Goal: Task Accomplishment & Management: Complete application form

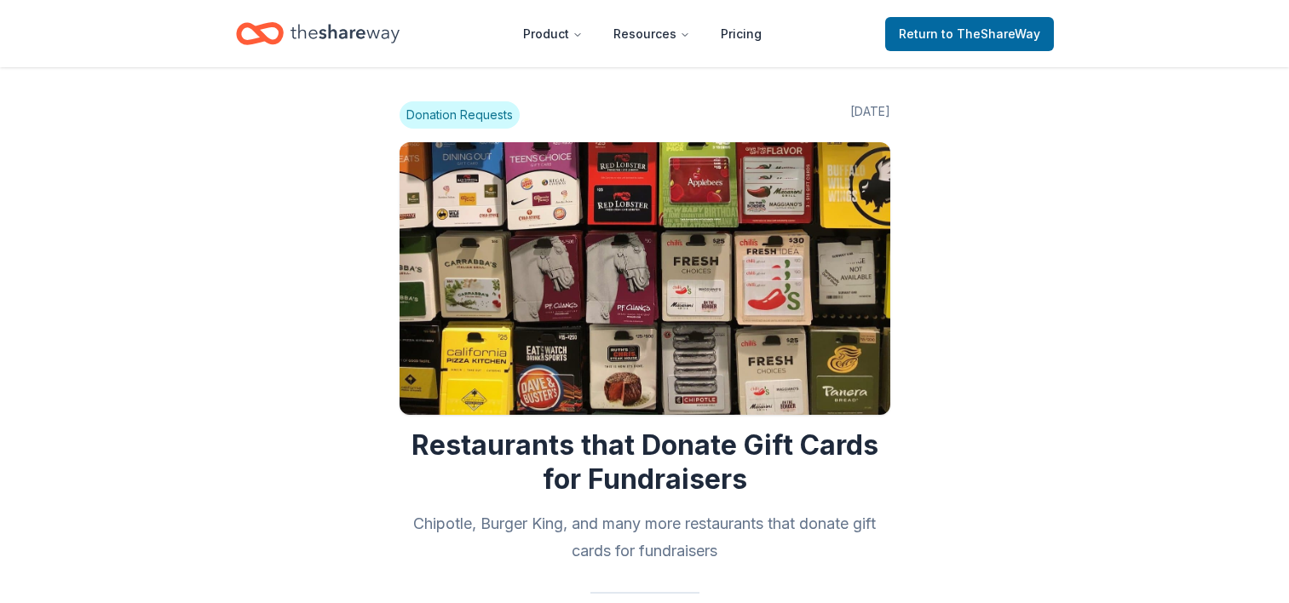
scroll to position [1022, 0]
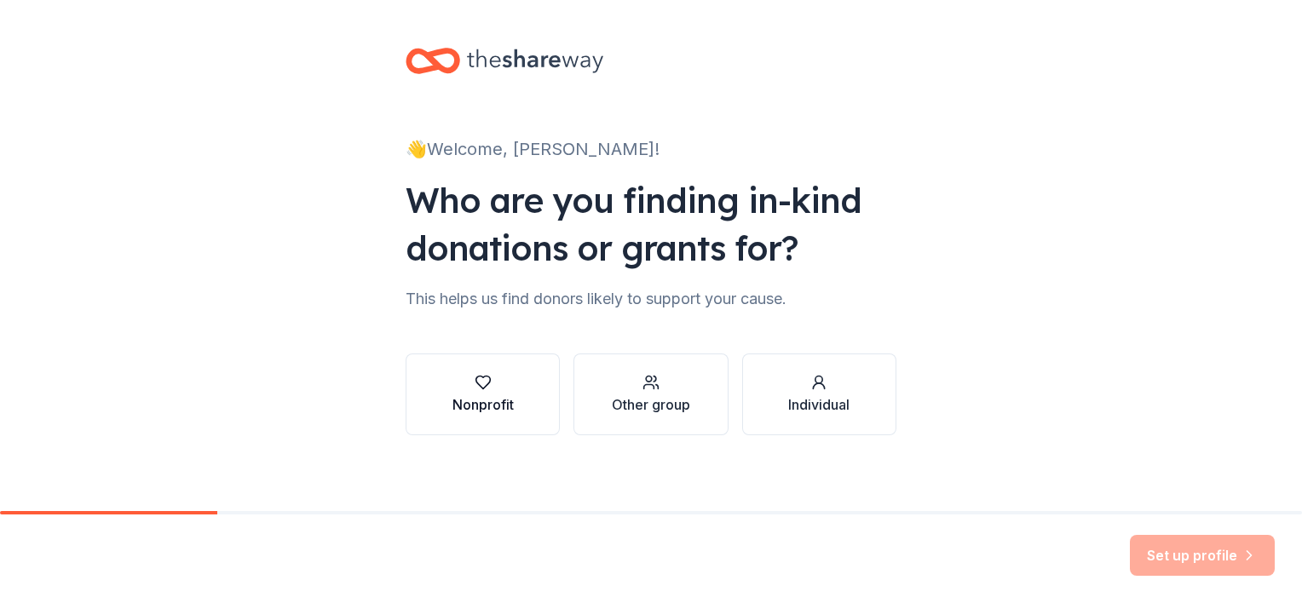
click at [524, 392] on button "Nonprofit" at bounding box center [482, 395] width 154 height 82
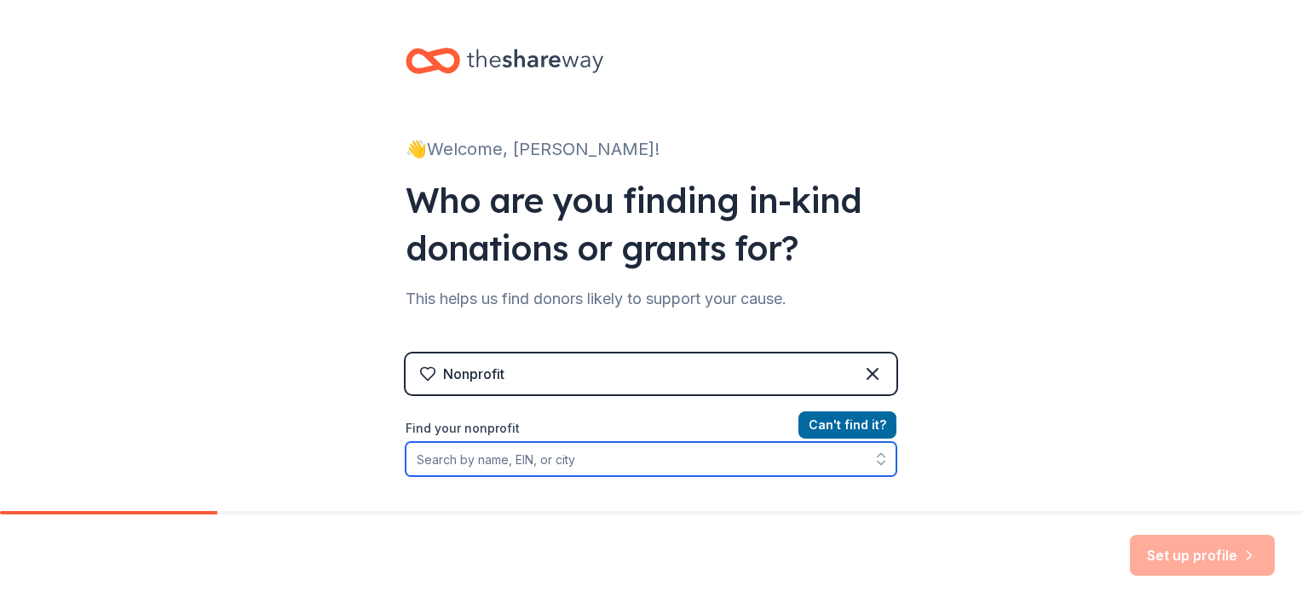
click at [673, 457] on input "Find your nonprofit" at bounding box center [650, 459] width 491 height 34
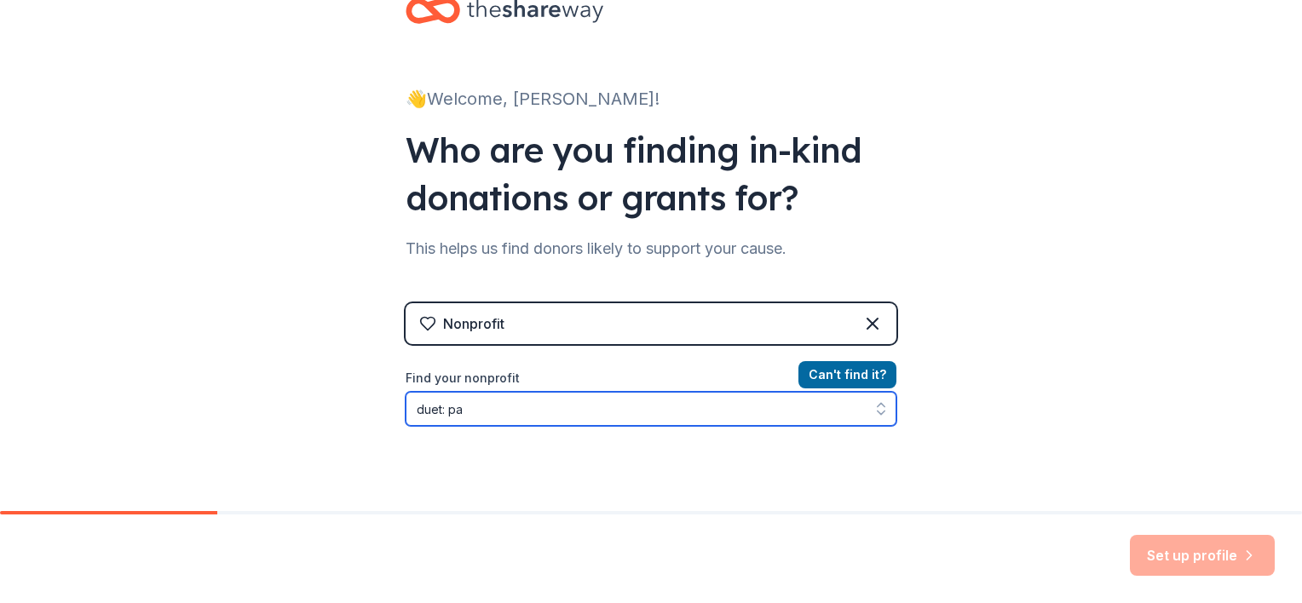
drag, startPoint x: 467, startPoint y: 408, endPoint x: 441, endPoint y: 405, distance: 25.8
click at [441, 405] on input "duet: pa" at bounding box center [650, 409] width 491 height 34
type input "d"
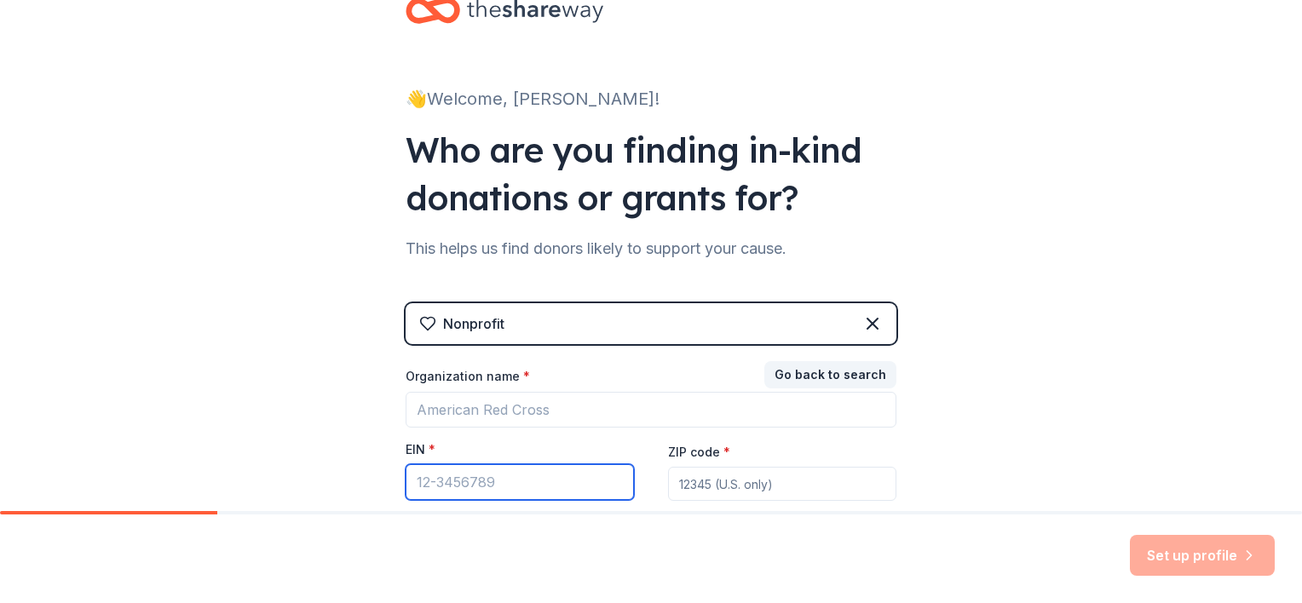
click at [463, 487] on input "EIN *" at bounding box center [519, 482] width 228 height 36
paste input "[US_EMPLOYER_IDENTIFICATION_NUMBER]"
type input "[US_EMPLOYER_IDENTIFICATION_NUMBER]"
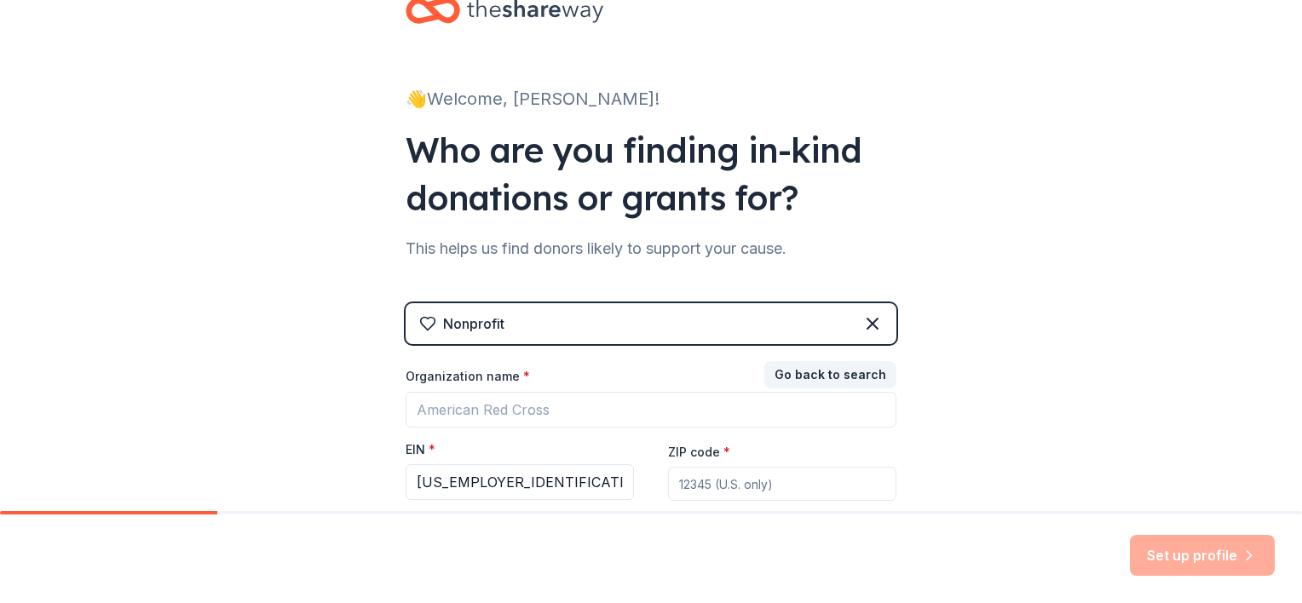
click at [688, 487] on input "ZIP code *" at bounding box center [782, 484] width 228 height 34
click at [693, 527] on div "Set up profile" at bounding box center [651, 559] width 1302 height 89
click at [624, 319] on div "Nonprofit" at bounding box center [650, 323] width 491 height 41
click at [801, 381] on button "Go back to search" at bounding box center [830, 374] width 132 height 27
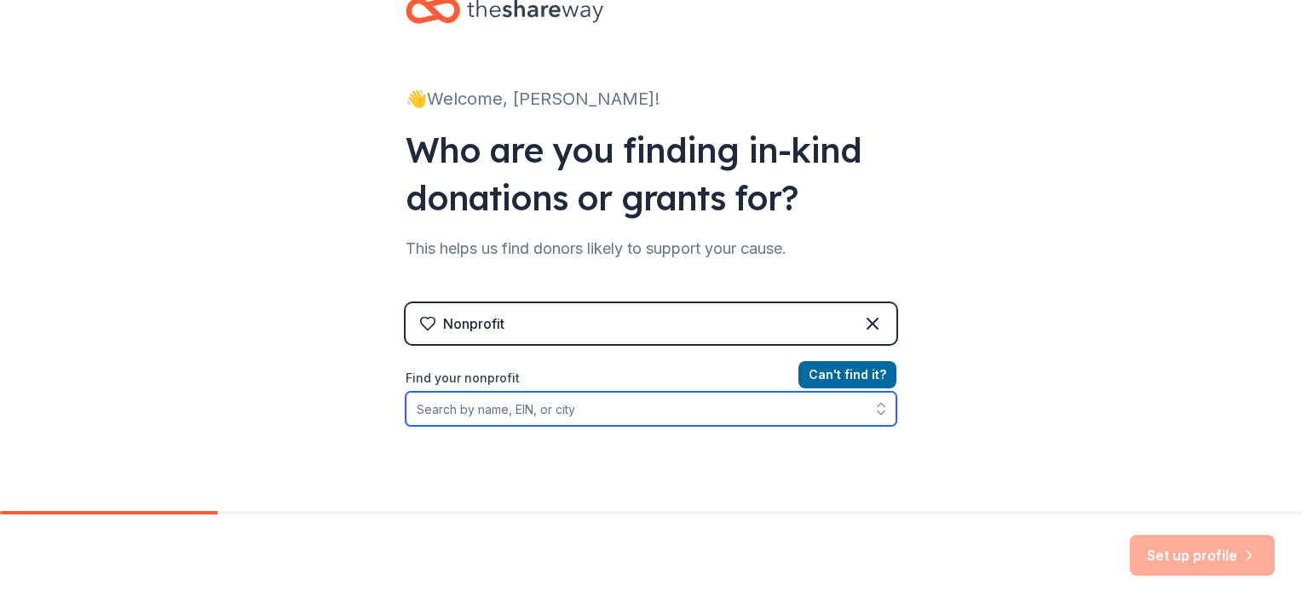
click at [596, 412] on input "Find your nonprofit" at bounding box center [650, 409] width 491 height 34
paste input "[US_EMPLOYER_IDENTIFICATION_NUMBER]"
type input "[US_EMPLOYER_IDENTIFICATION_NUMBER]"
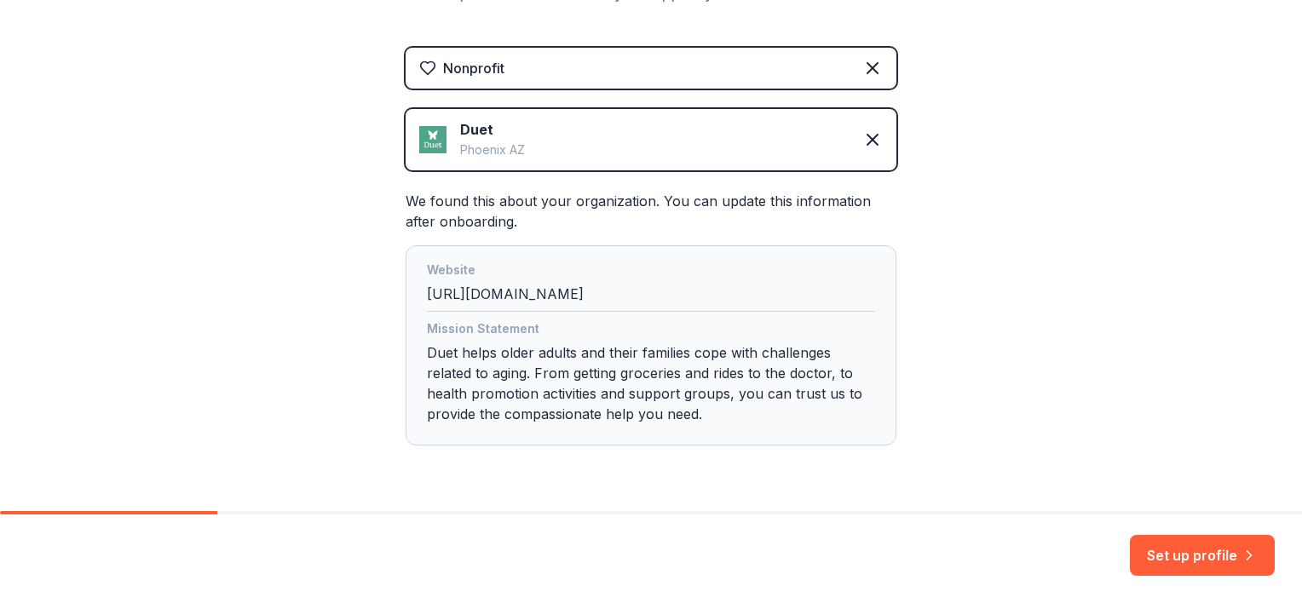
scroll to position [355, 0]
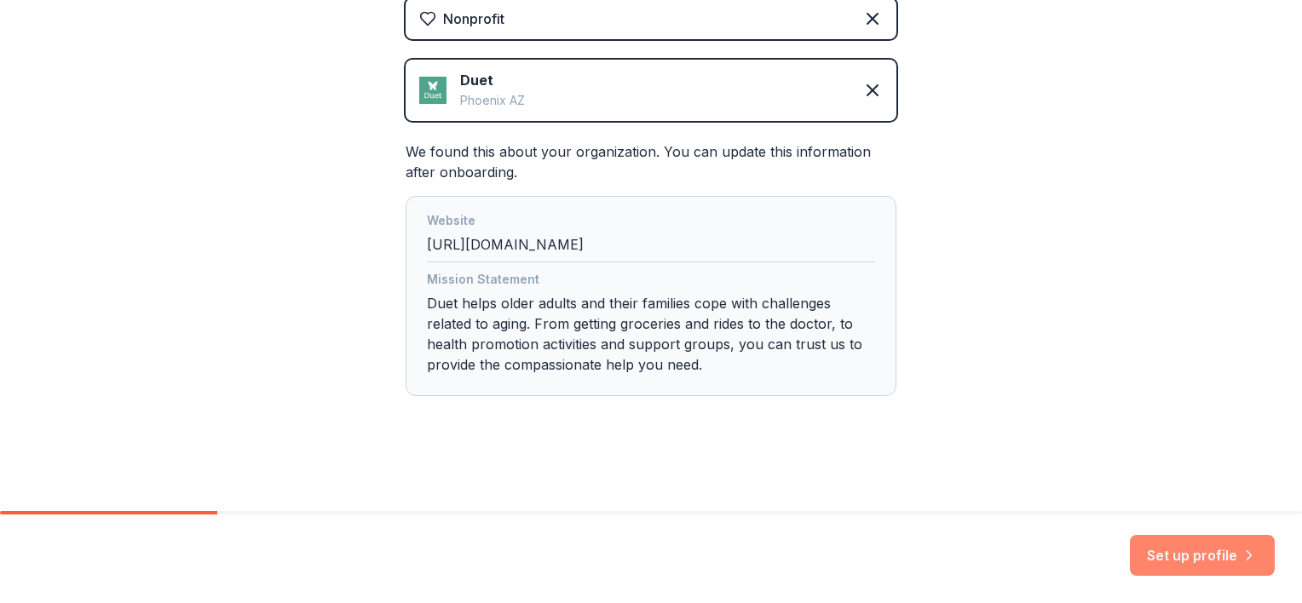
click at [1169, 550] on button "Set up profile" at bounding box center [1202, 555] width 145 height 41
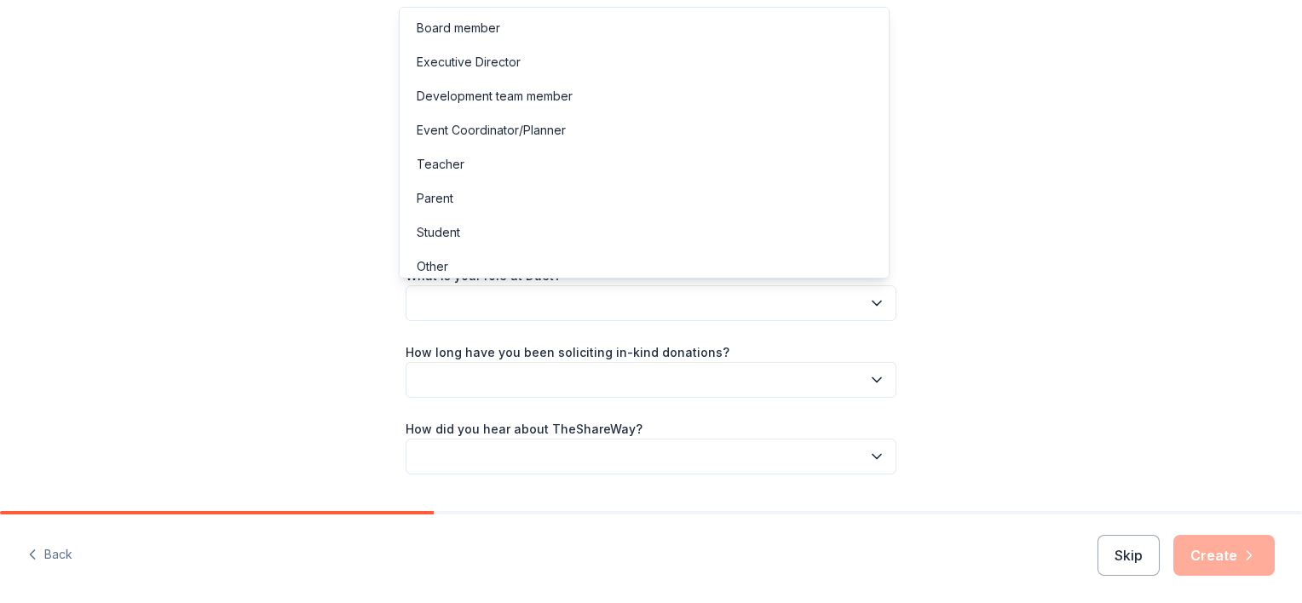
click at [697, 295] on button "button" at bounding box center [650, 303] width 491 height 36
click at [607, 84] on div "Development team member" at bounding box center [644, 96] width 482 height 34
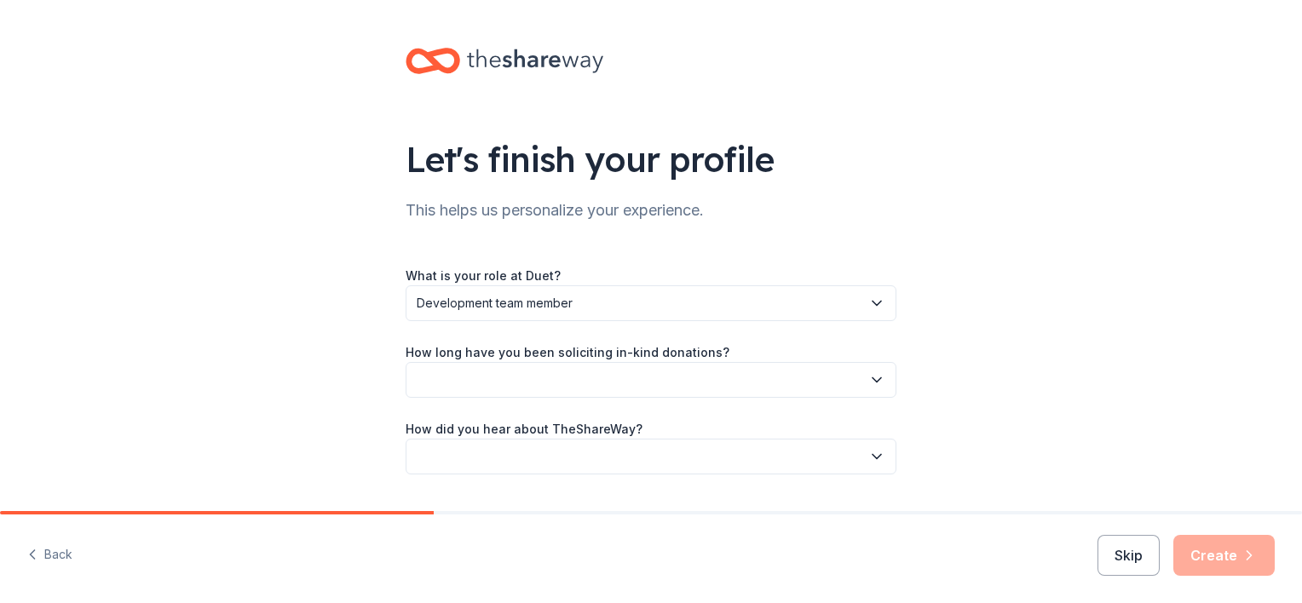
click at [689, 382] on button "button" at bounding box center [650, 380] width 491 height 36
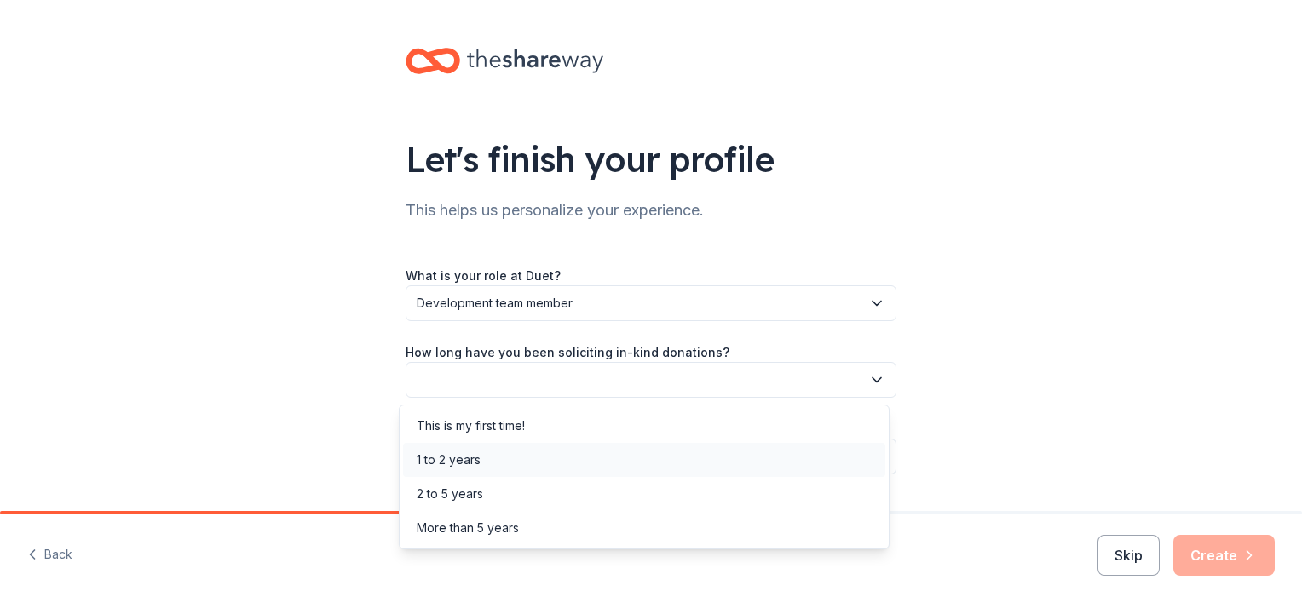
click at [666, 464] on div "1 to 2 years" at bounding box center [644, 460] width 482 height 34
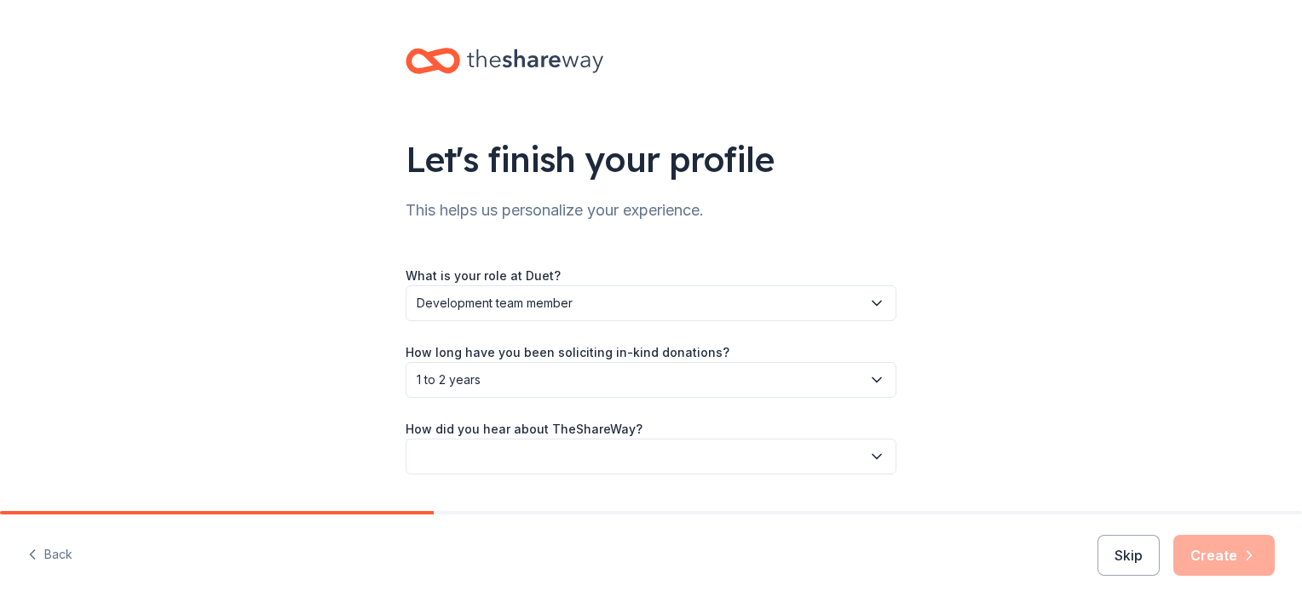
click at [668, 446] on button "button" at bounding box center [650, 457] width 491 height 36
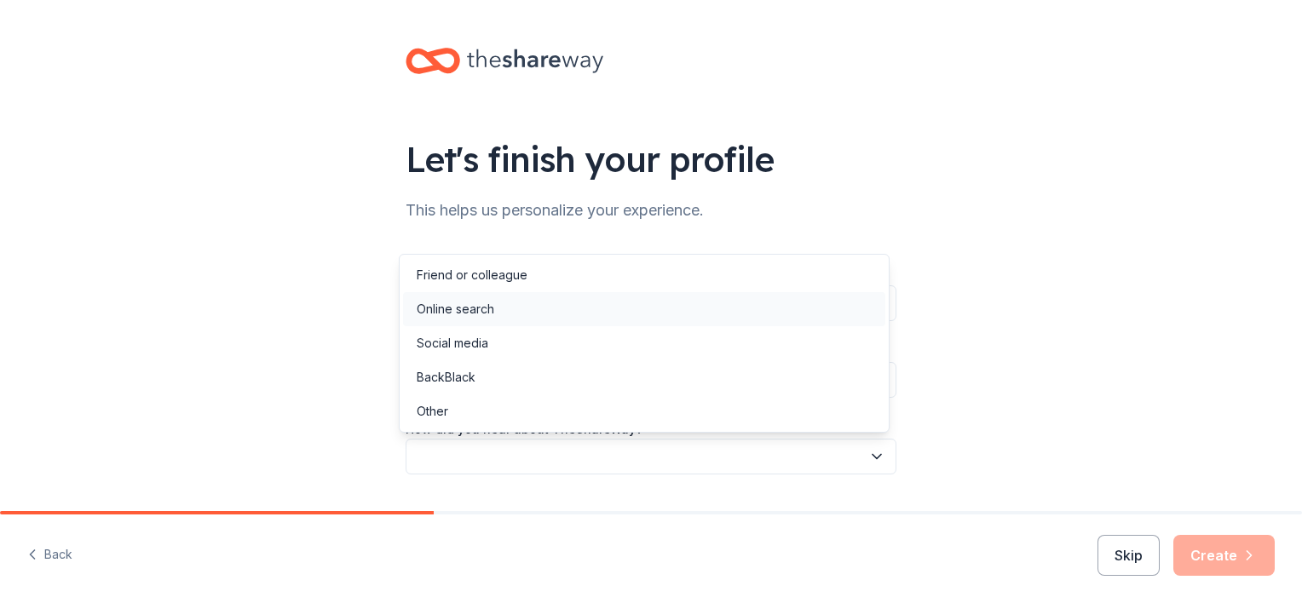
click at [658, 308] on div "Online search" at bounding box center [644, 309] width 482 height 34
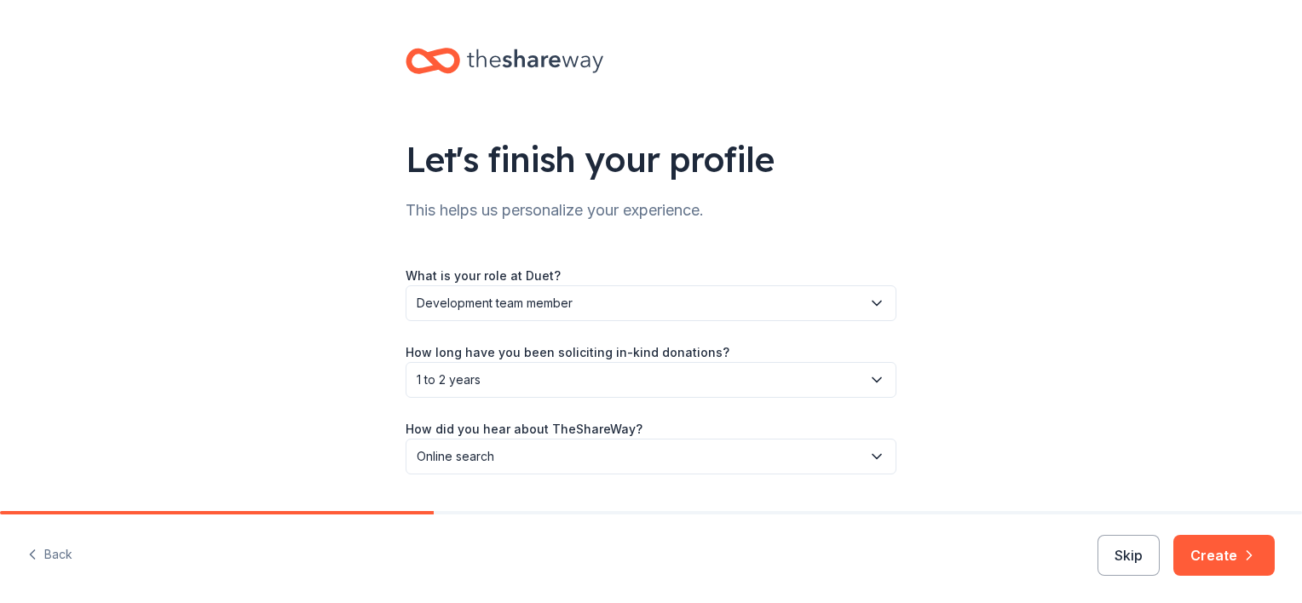
scroll to position [44, 0]
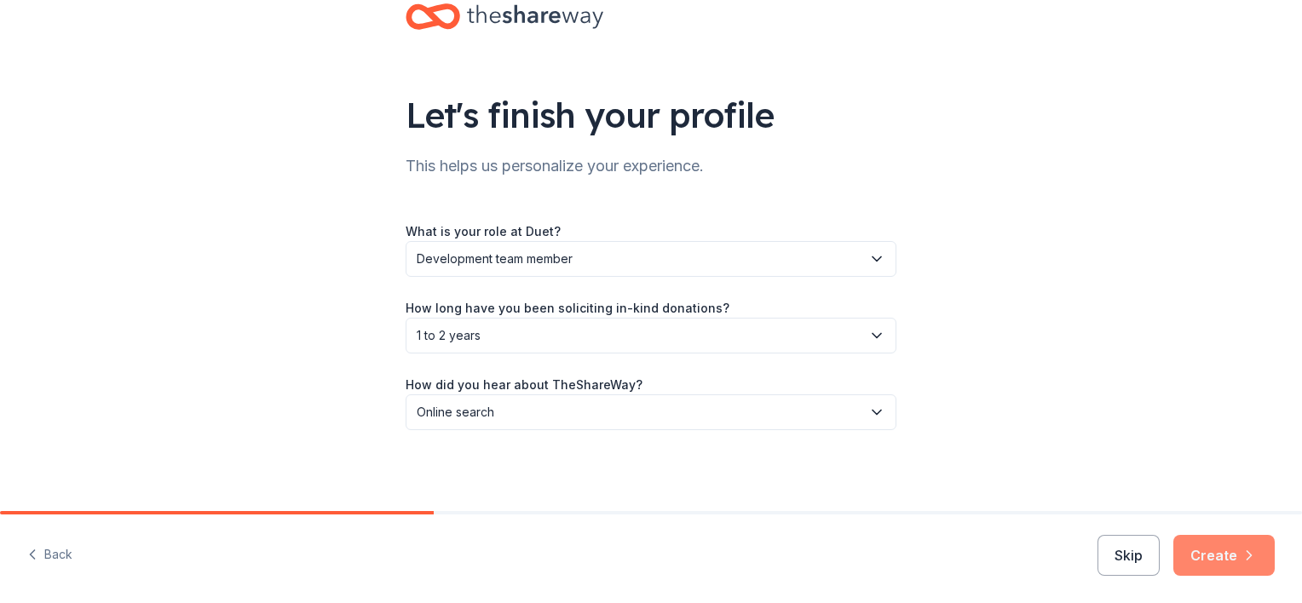
click at [1220, 559] on button "Create" at bounding box center [1223, 555] width 101 height 41
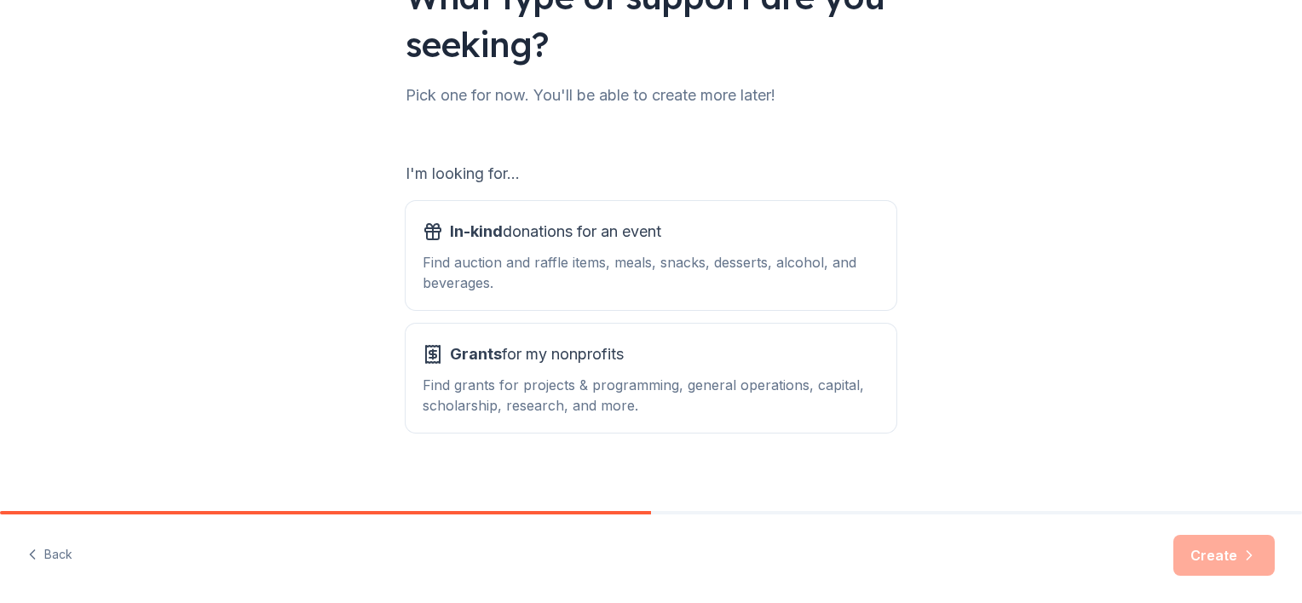
scroll to position [170, 0]
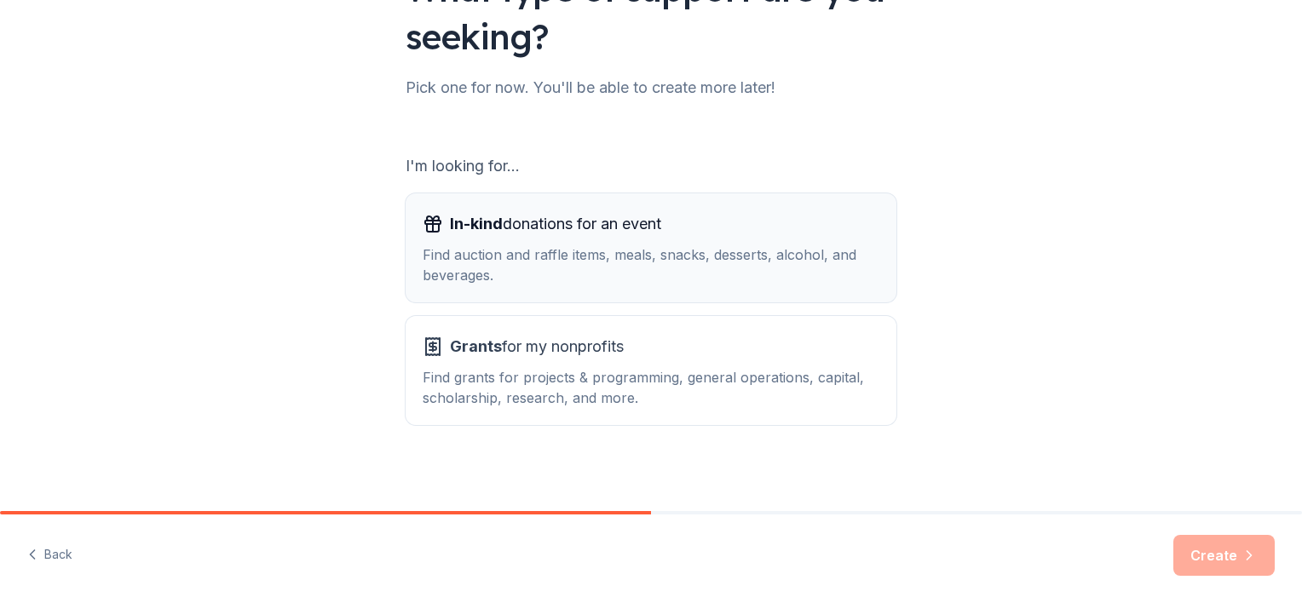
click at [658, 239] on div "In-kind donations for an event Find auction and raffle items, meals, snacks, de…" at bounding box center [651, 247] width 457 height 75
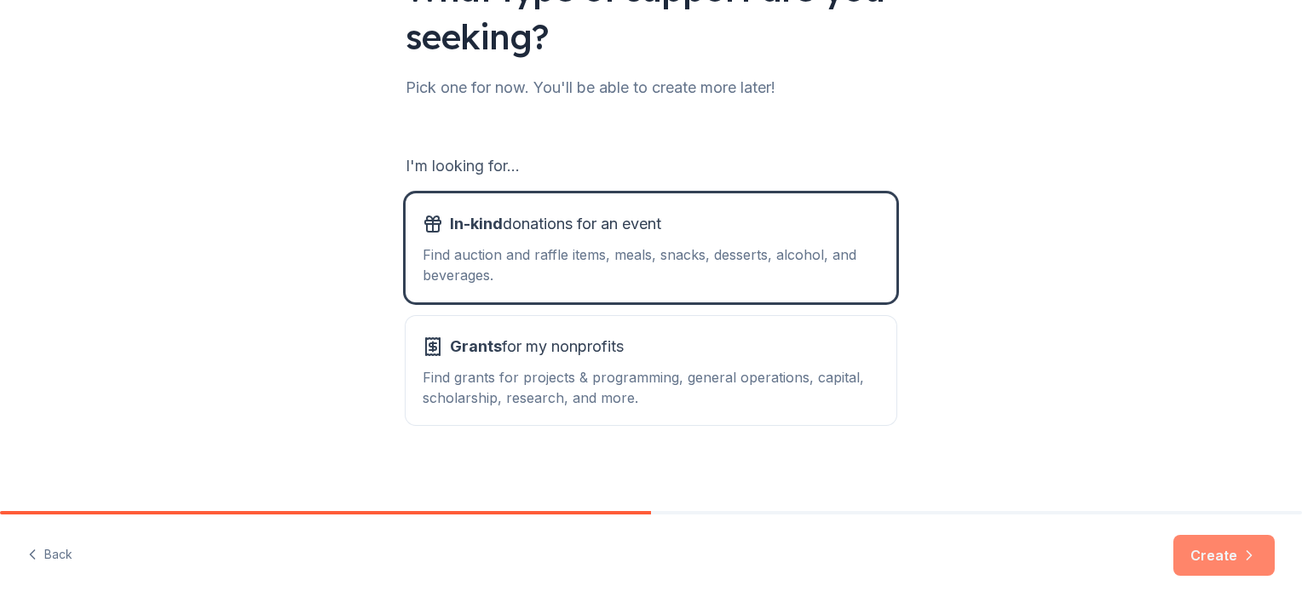
click at [1207, 552] on button "Create" at bounding box center [1223, 555] width 101 height 41
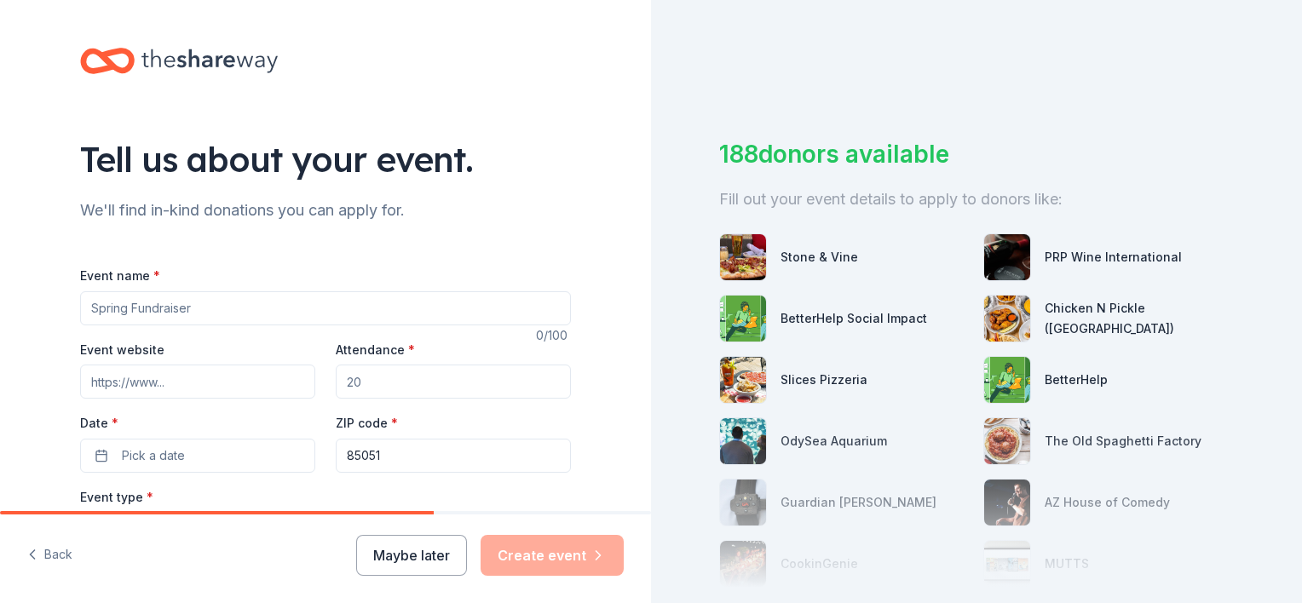
click at [416, 303] on input "Event name *" at bounding box center [325, 308] width 491 height 34
type input "Giving in the Garden Party"
click at [211, 379] on input "Event website" at bounding box center [197, 382] width 235 height 34
paste input "[URL][DOMAIN_NAME]"
type input "[URL][DOMAIN_NAME]"
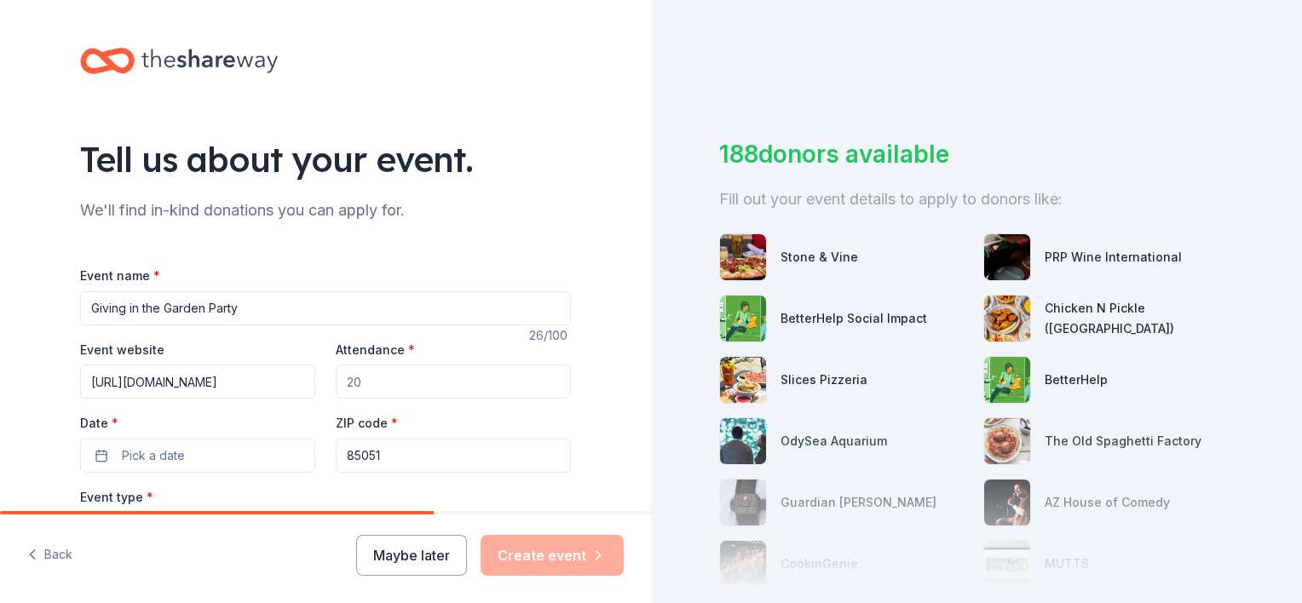
drag, startPoint x: 365, startPoint y: 383, endPoint x: 348, endPoint y: 376, distance: 17.9
click at [348, 376] on input "Attendance *" at bounding box center [453, 382] width 235 height 34
type input "400"
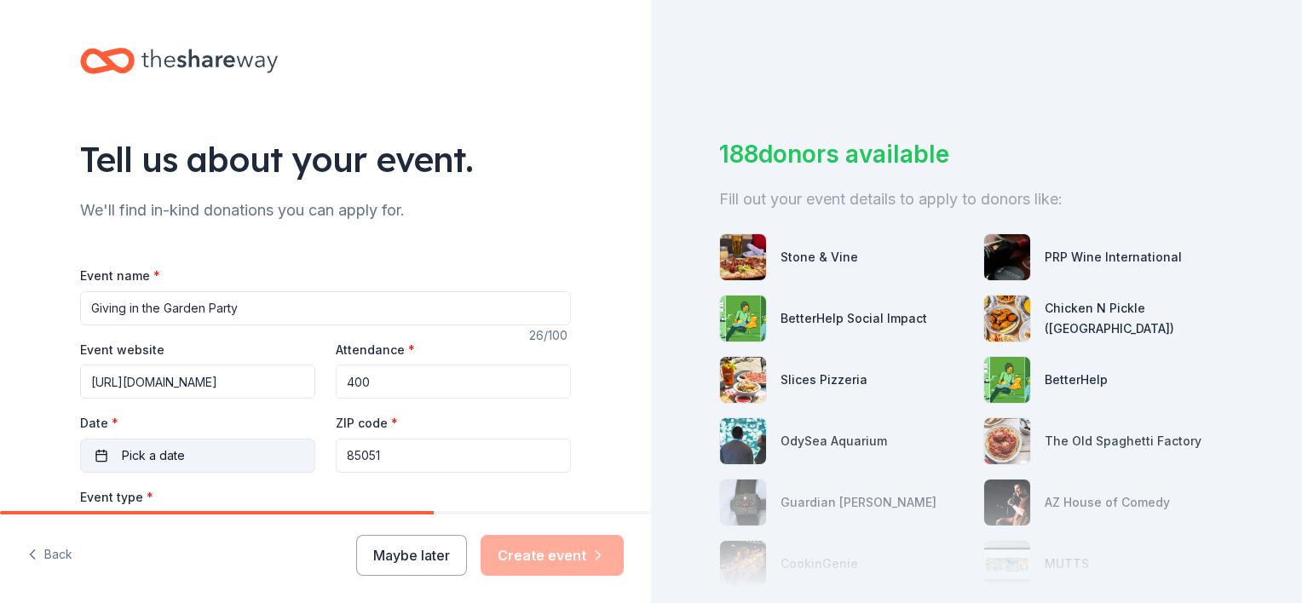
click at [245, 446] on button "Pick a date" at bounding box center [197, 456] width 235 height 34
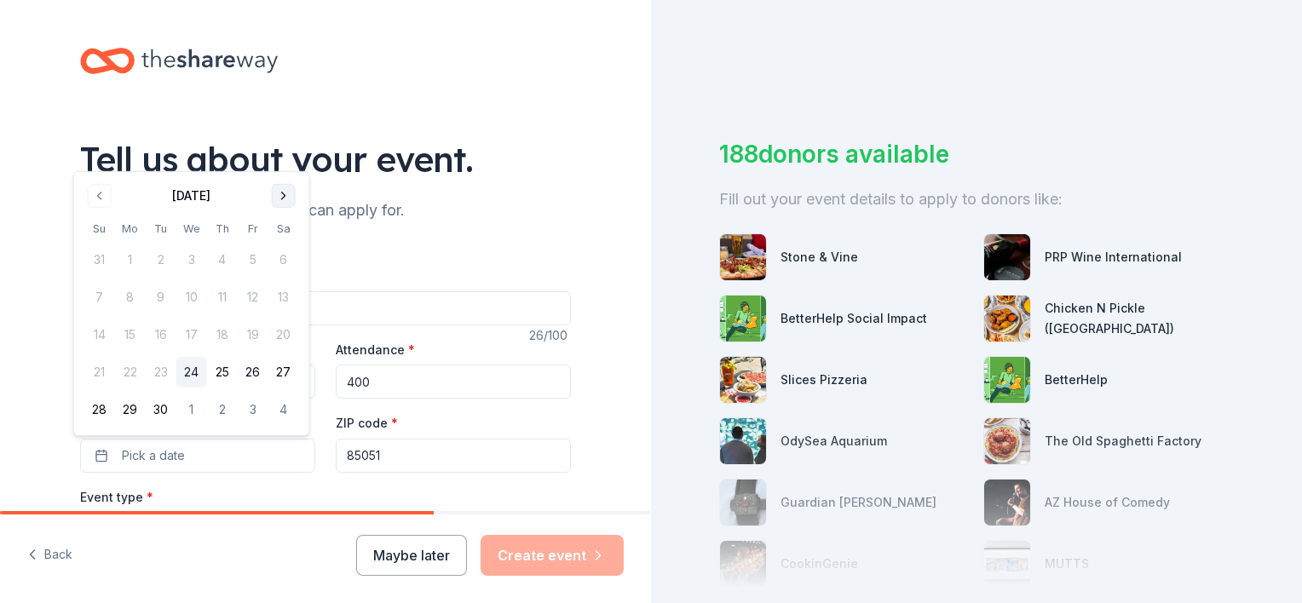
click at [282, 195] on button "Go to next month" at bounding box center [284, 196] width 24 height 24
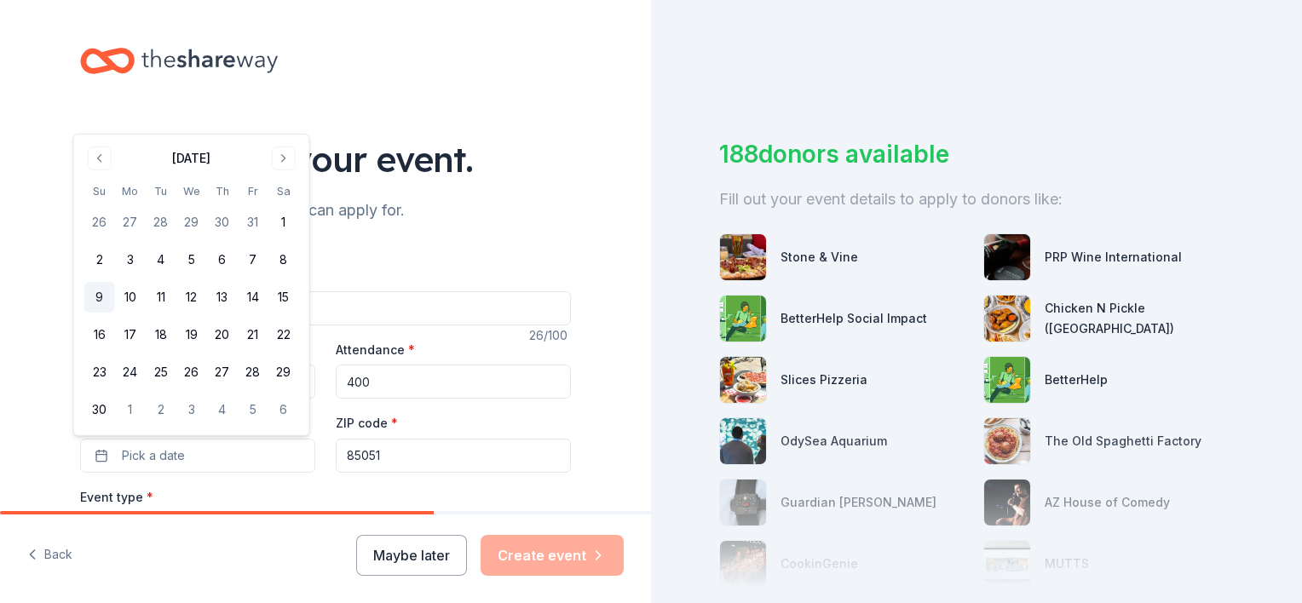
click at [101, 293] on button "9" at bounding box center [99, 297] width 31 height 31
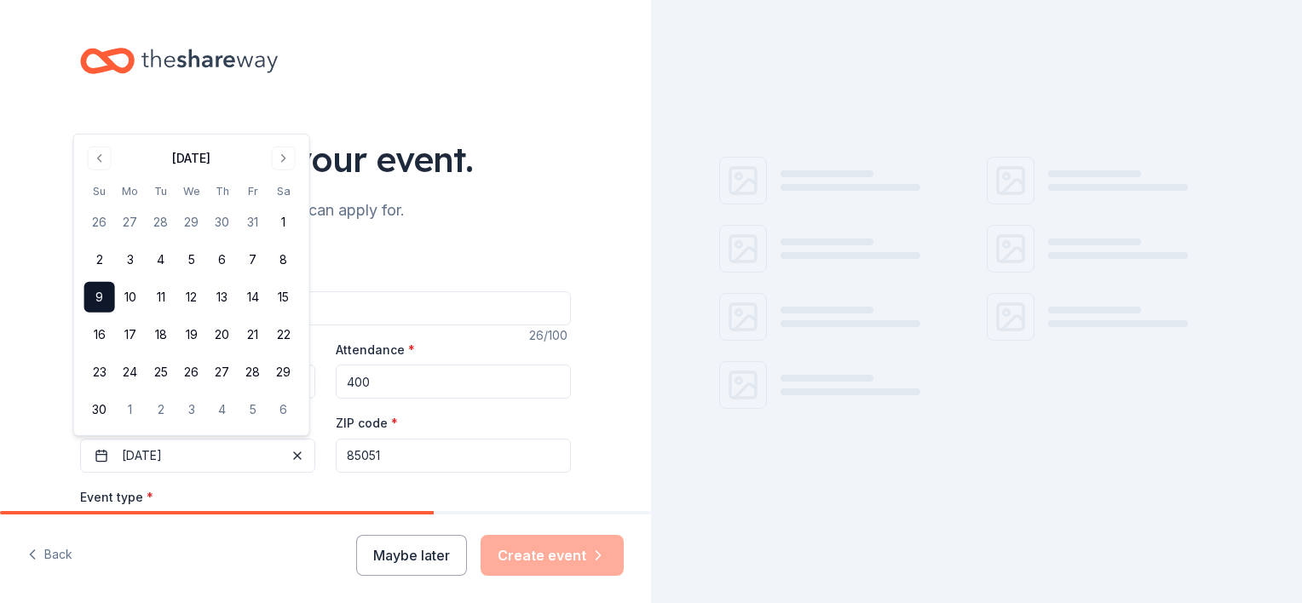
click at [451, 456] on input "85051" at bounding box center [453, 456] width 235 height 34
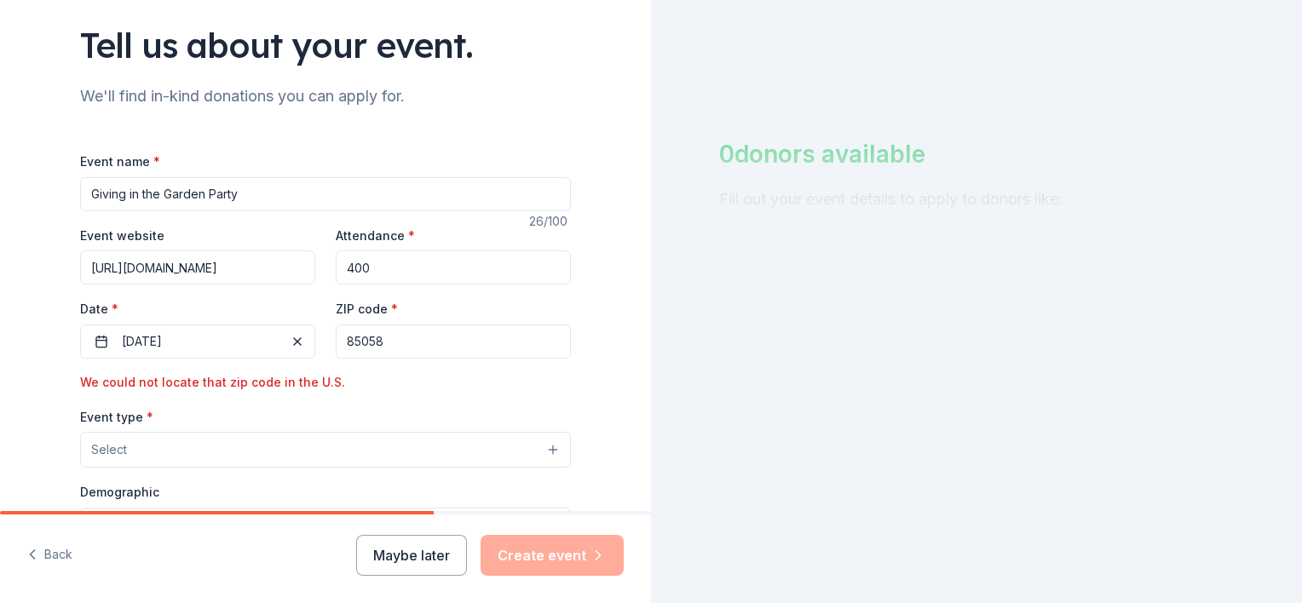
scroll to position [256, 0]
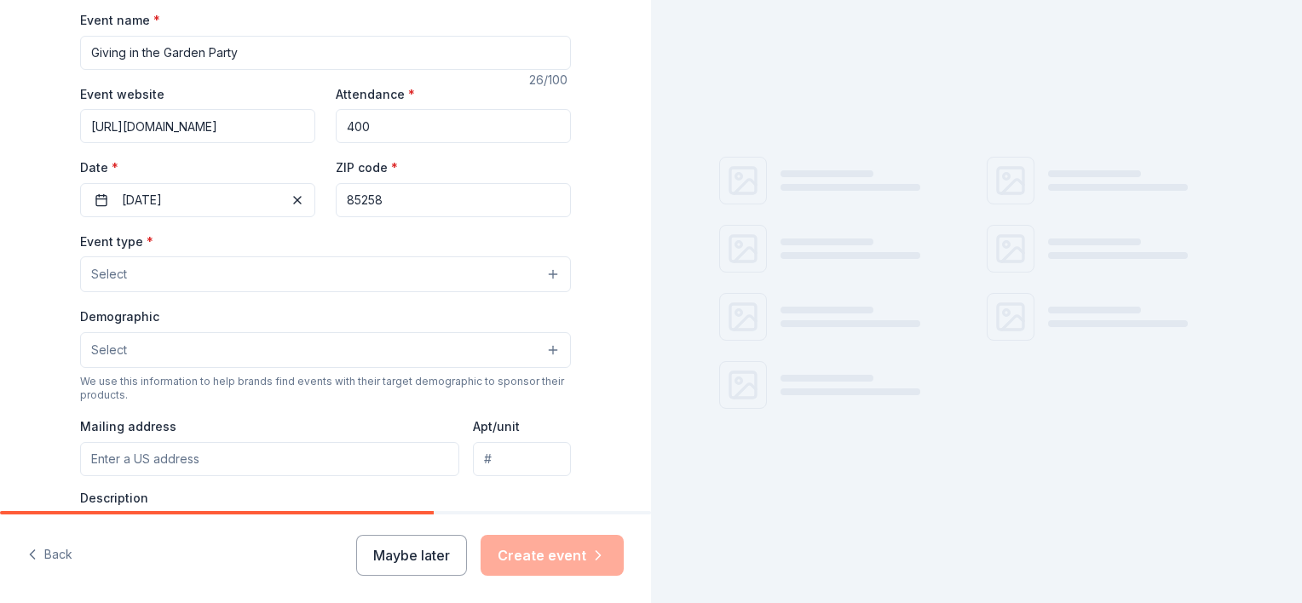
type input "85258"
click at [450, 274] on button "Select" at bounding box center [325, 274] width 491 height 36
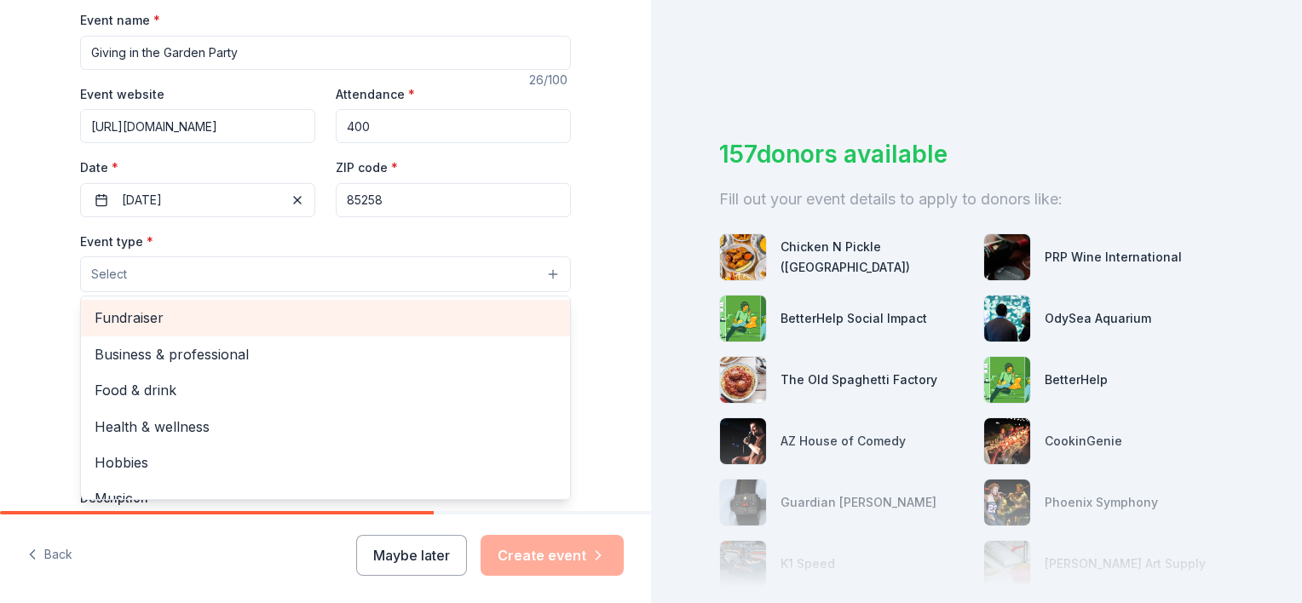
click at [436, 313] on span "Fundraiser" at bounding box center [326, 318] width 462 height 22
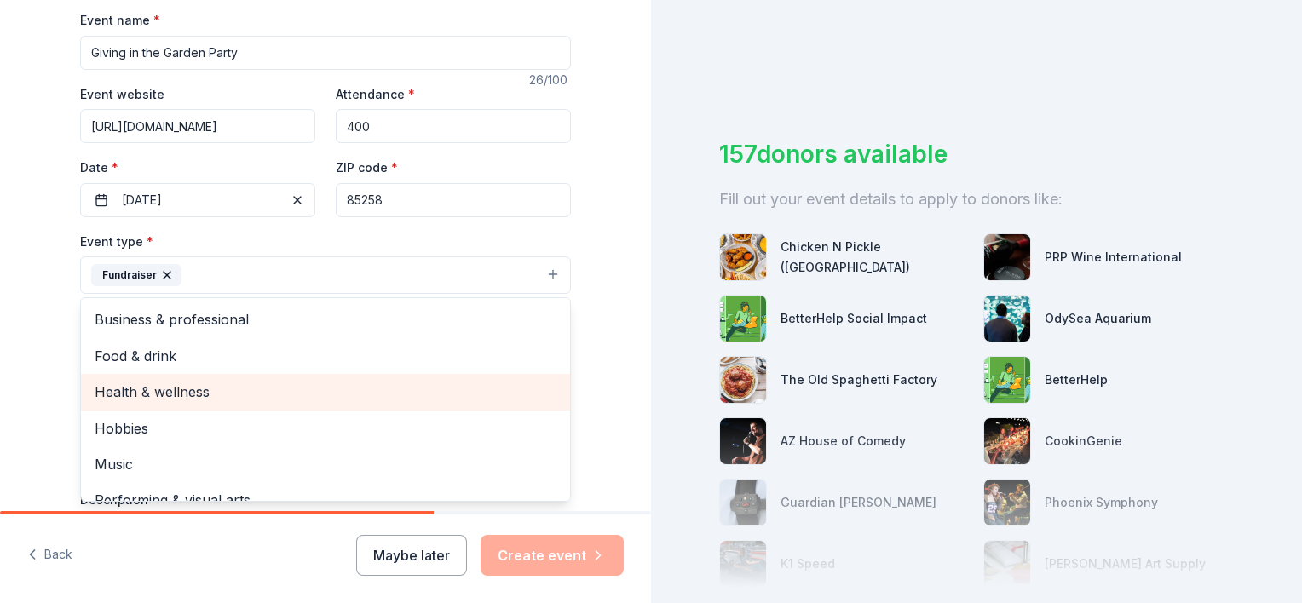
scroll to position [20, 0]
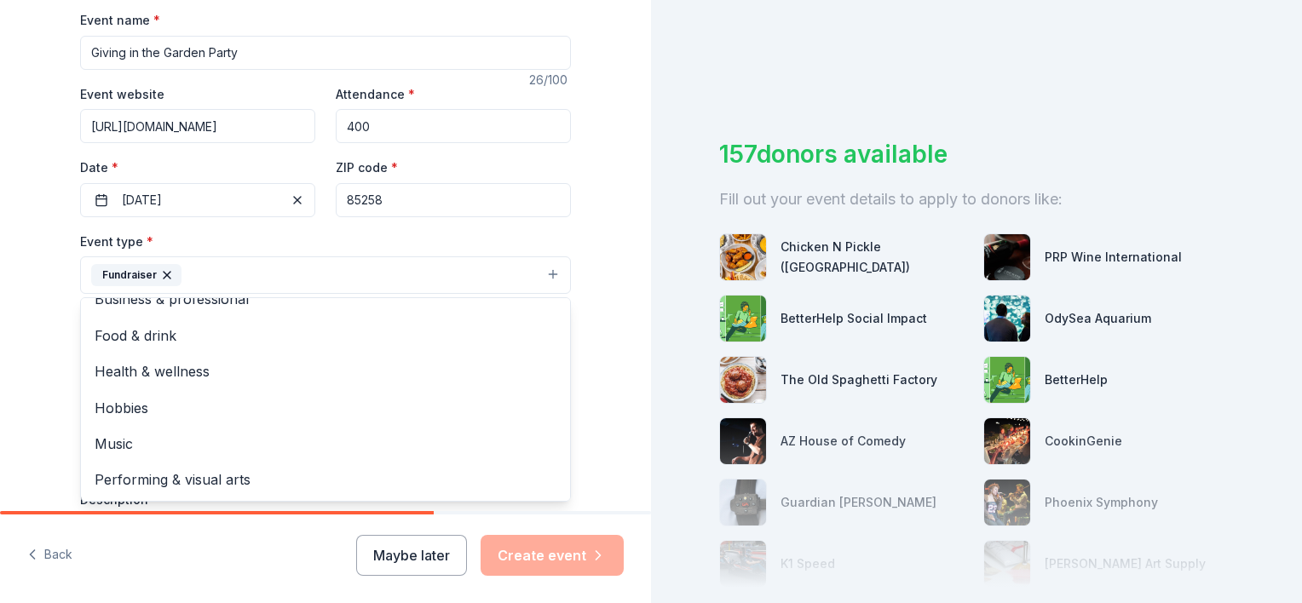
click at [600, 225] on div "Tell us about your event. We'll find in-kind donations you can apply for. Event…" at bounding box center [325, 311] width 651 height 1135
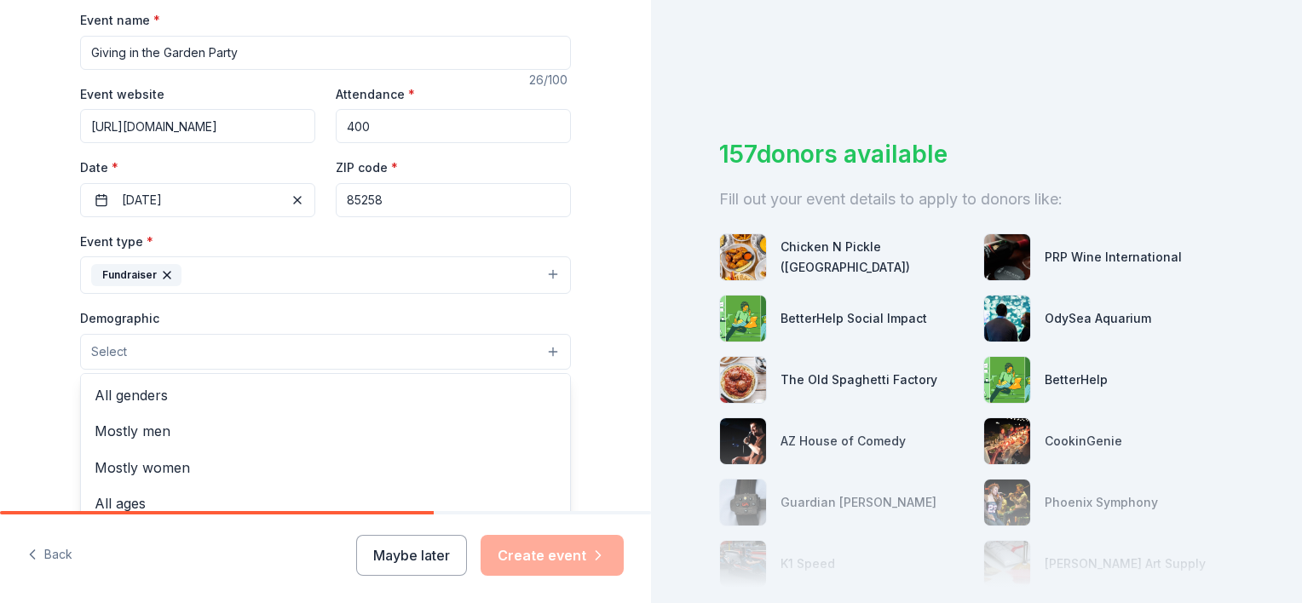
click at [433, 348] on button "Select" at bounding box center [325, 352] width 491 height 36
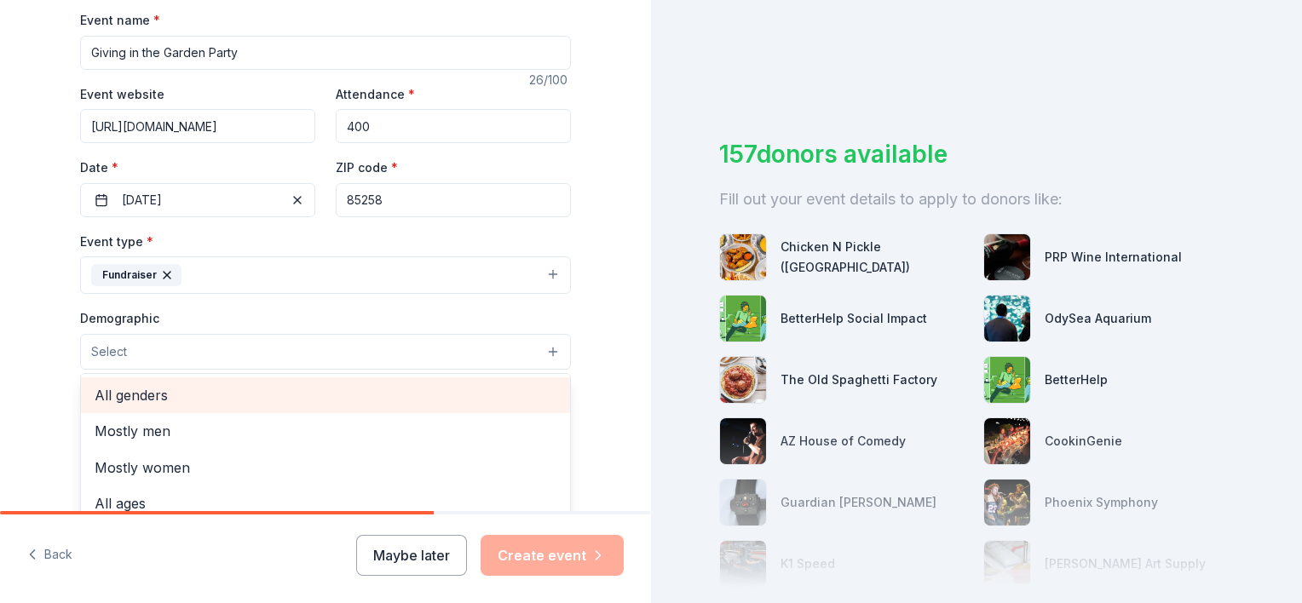
click at [433, 394] on span "All genders" at bounding box center [326, 395] width 462 height 22
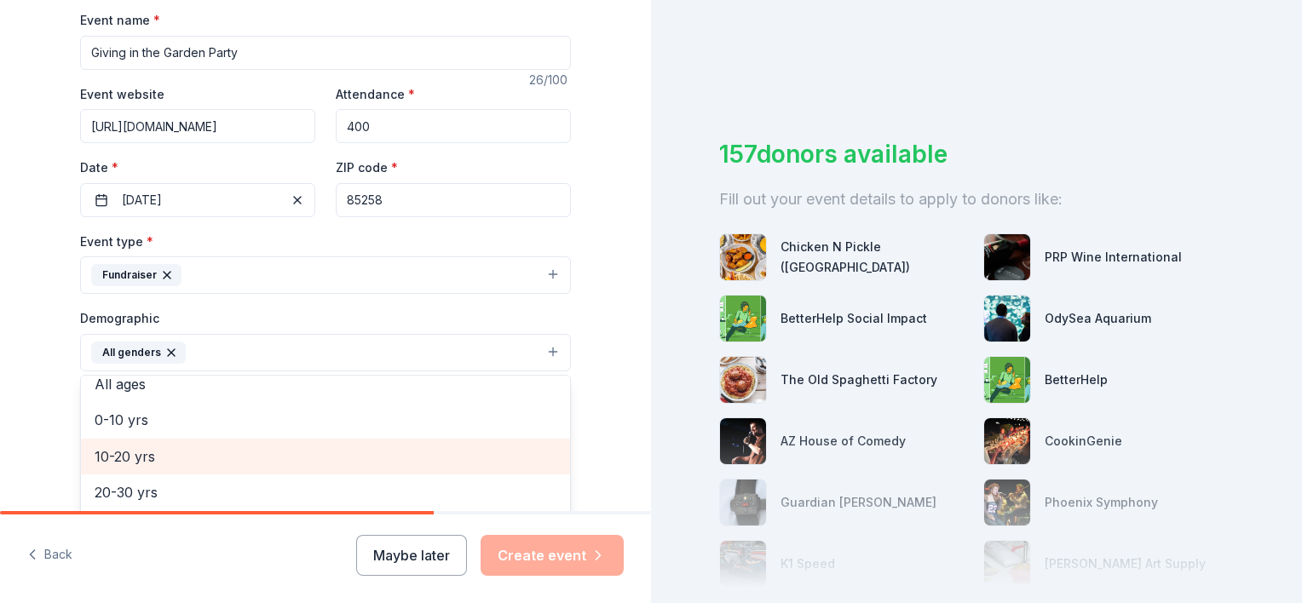
scroll to position [170, 0]
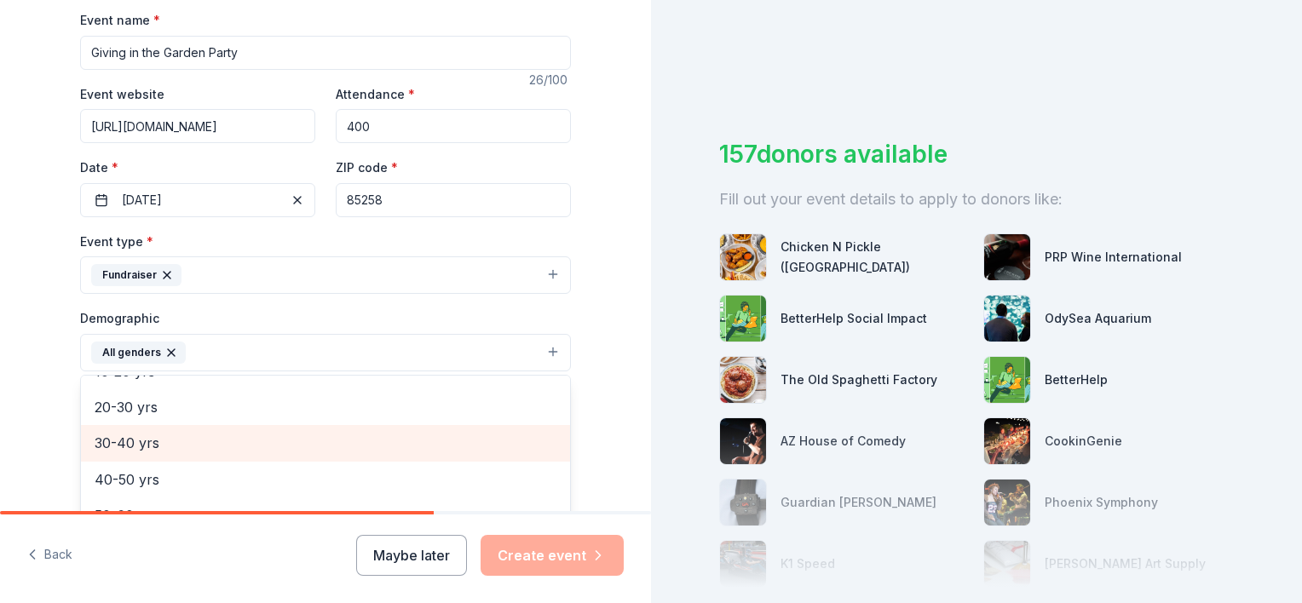
click at [418, 430] on div "30-40 yrs" at bounding box center [325, 443] width 489 height 36
click at [417, 451] on span "40-50 yrs" at bounding box center [326, 443] width 462 height 22
click at [416, 452] on span "50-60 yrs" at bounding box center [326, 449] width 462 height 22
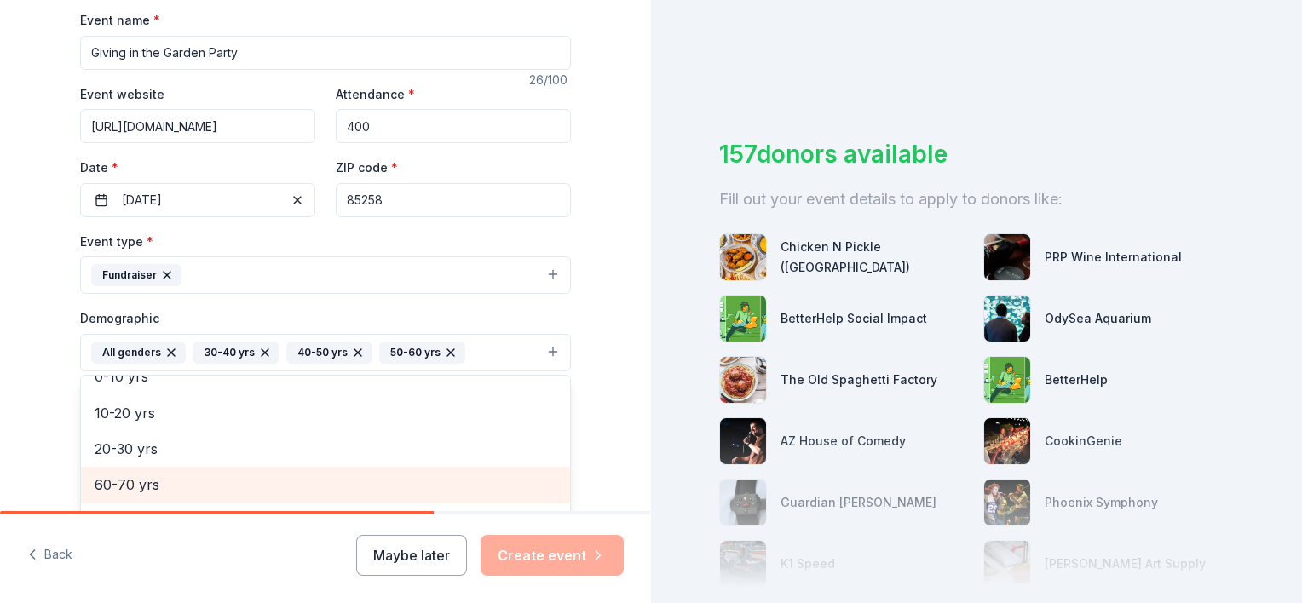
click at [417, 484] on span "60-70 yrs" at bounding box center [326, 485] width 462 height 22
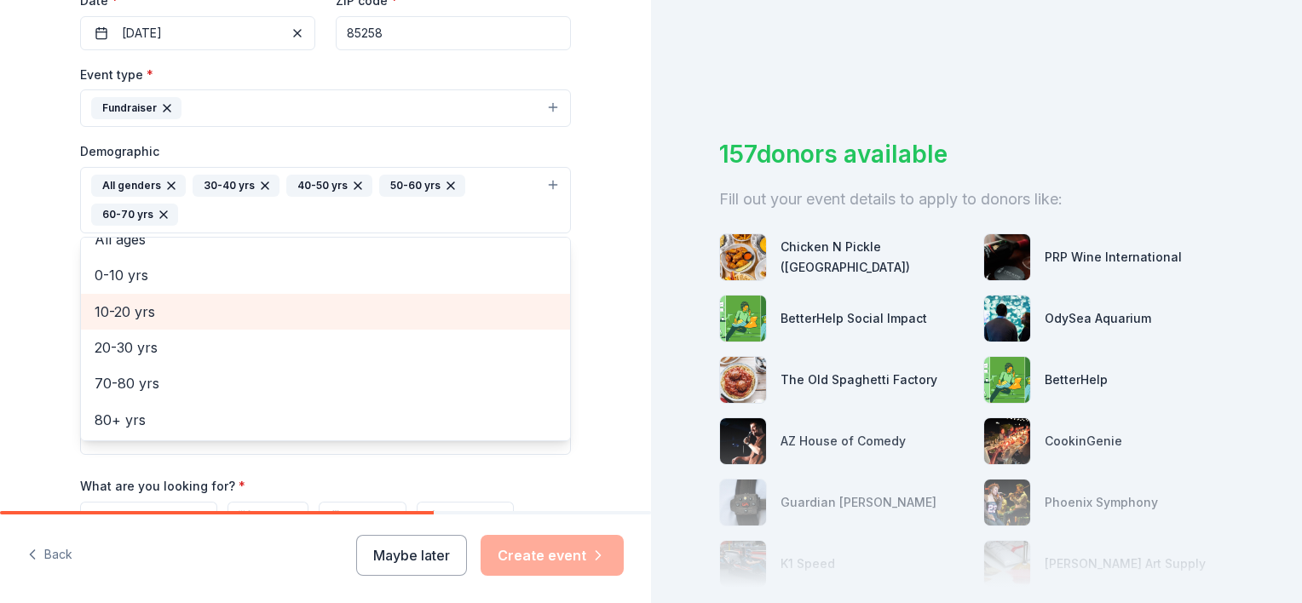
scroll to position [426, 0]
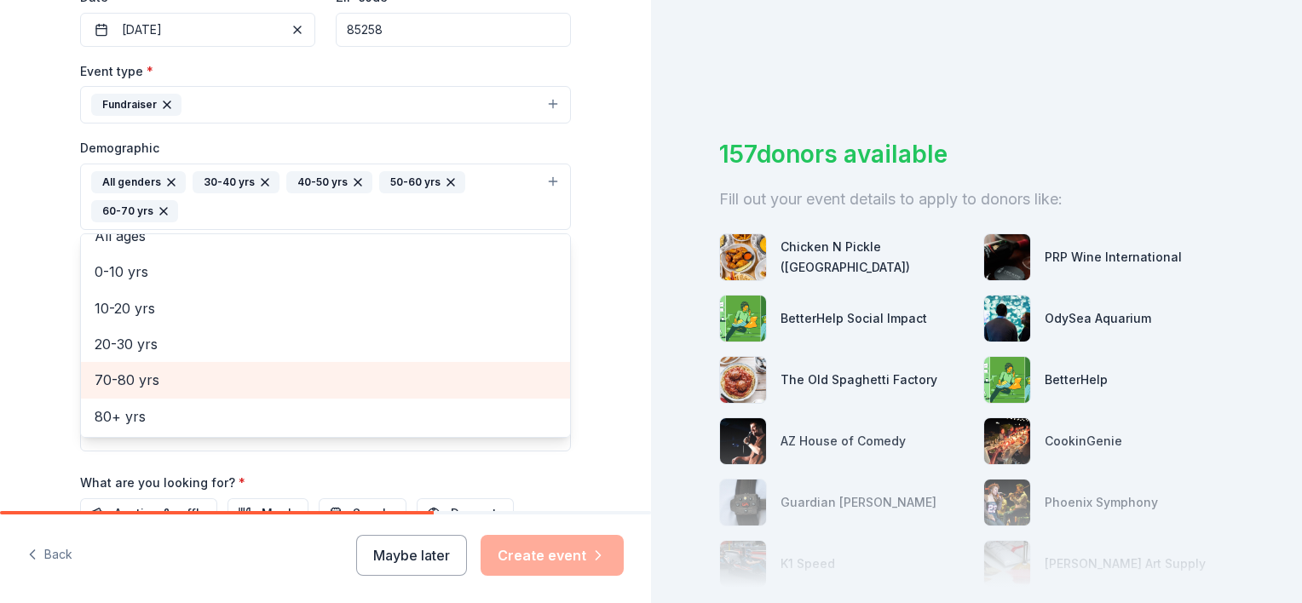
click at [428, 375] on span "70-80 yrs" at bounding box center [326, 380] width 462 height 22
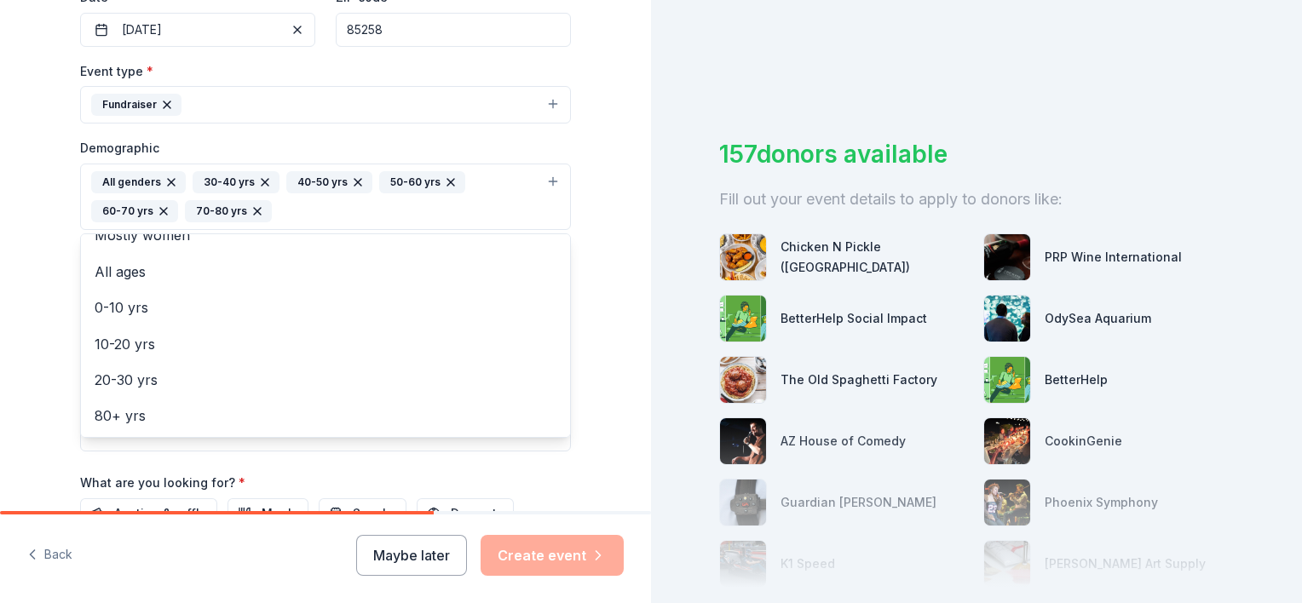
click at [37, 315] on div "Tell us about your event. We'll find in-kind donations you can apply for. Event…" at bounding box center [325, 157] width 651 height 1166
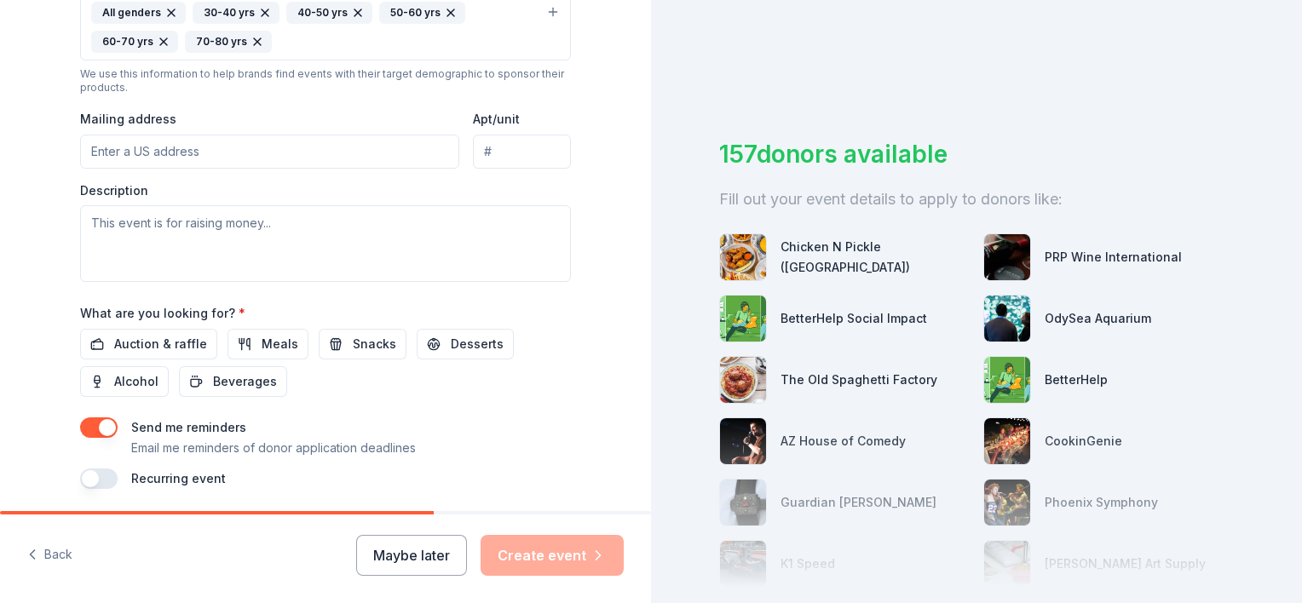
scroll to position [596, 0]
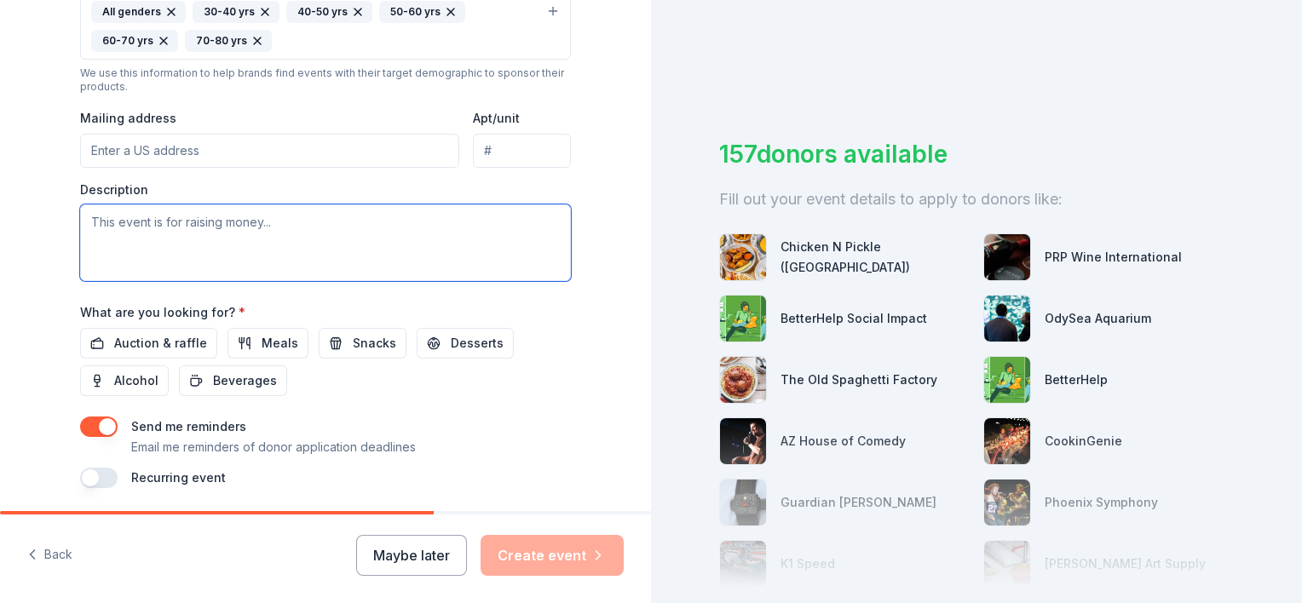
click at [297, 238] on textarea at bounding box center [325, 242] width 491 height 77
paste textarea "Duet’s most impactful event of the year, a celebration of compassion, dignity, …"
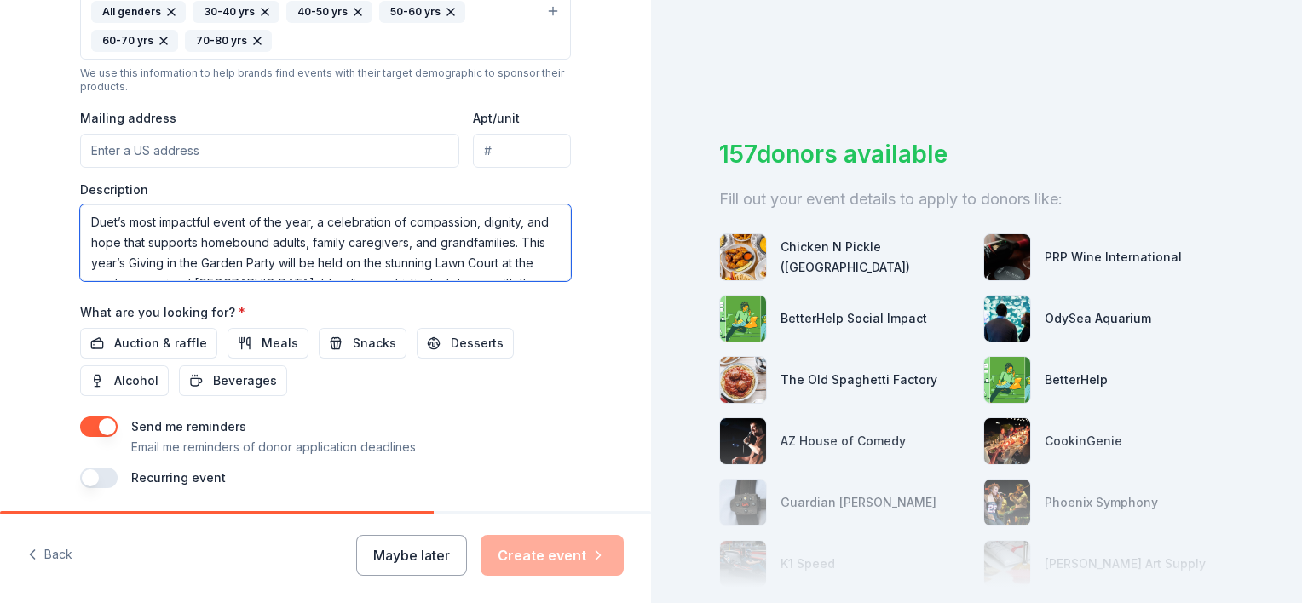
scroll to position [51, 0]
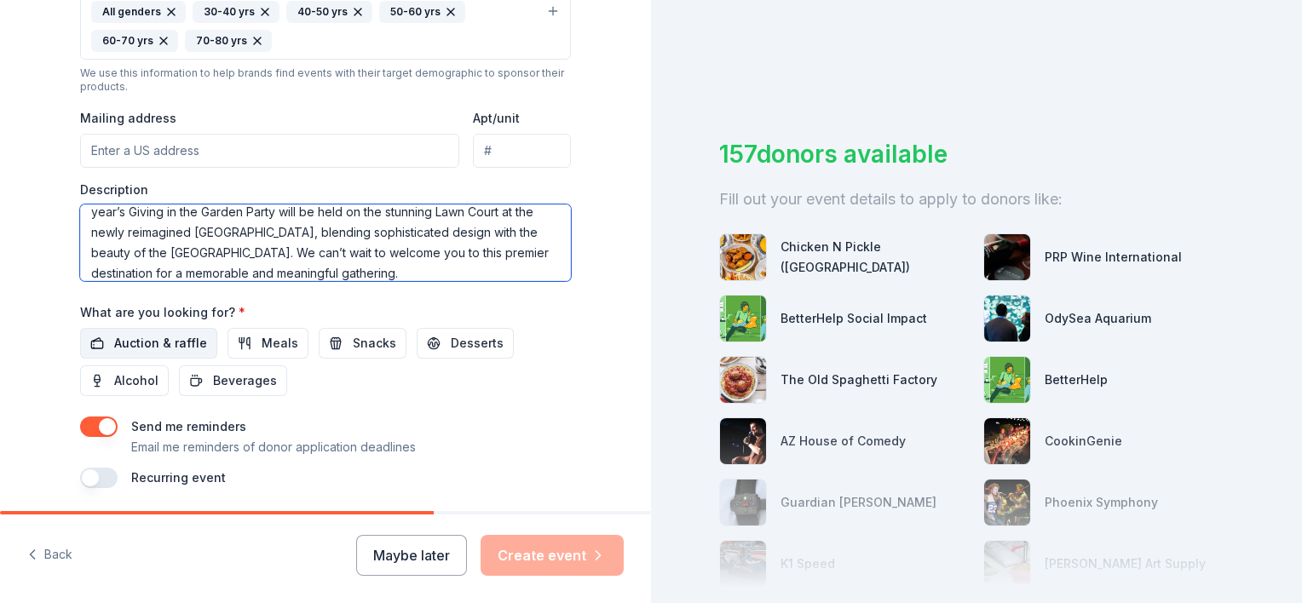
type textarea "Duet’s most impactful event of the year, a celebration of compassion, dignity, …"
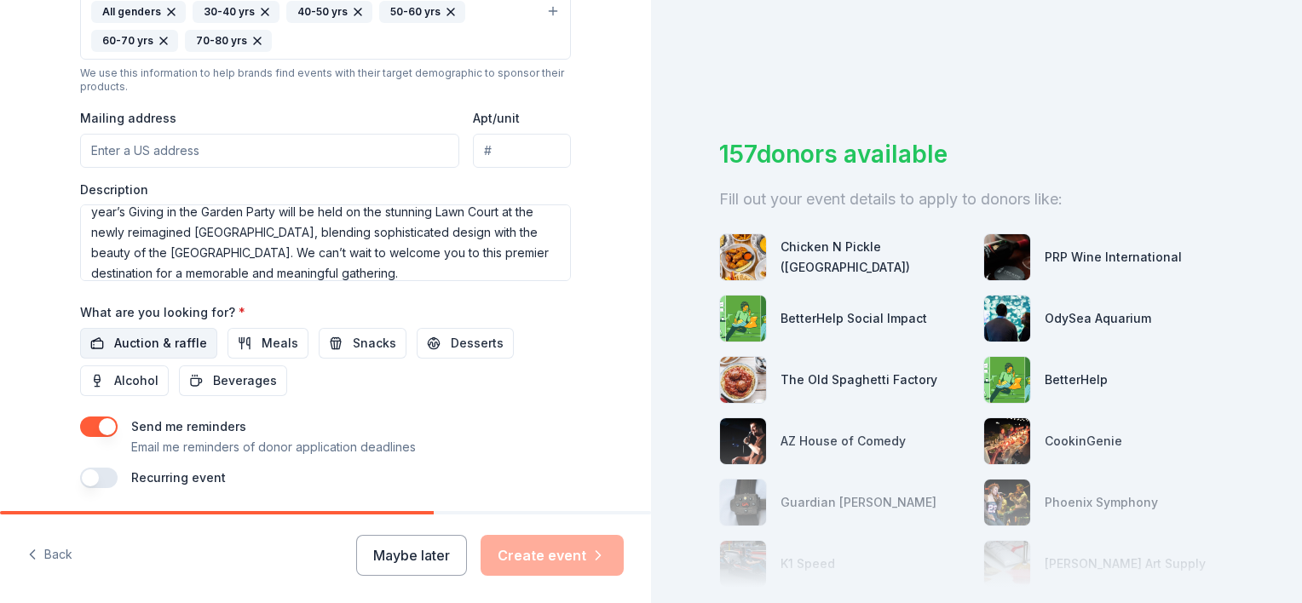
click at [164, 334] on span "Auction & raffle" at bounding box center [160, 343] width 93 height 20
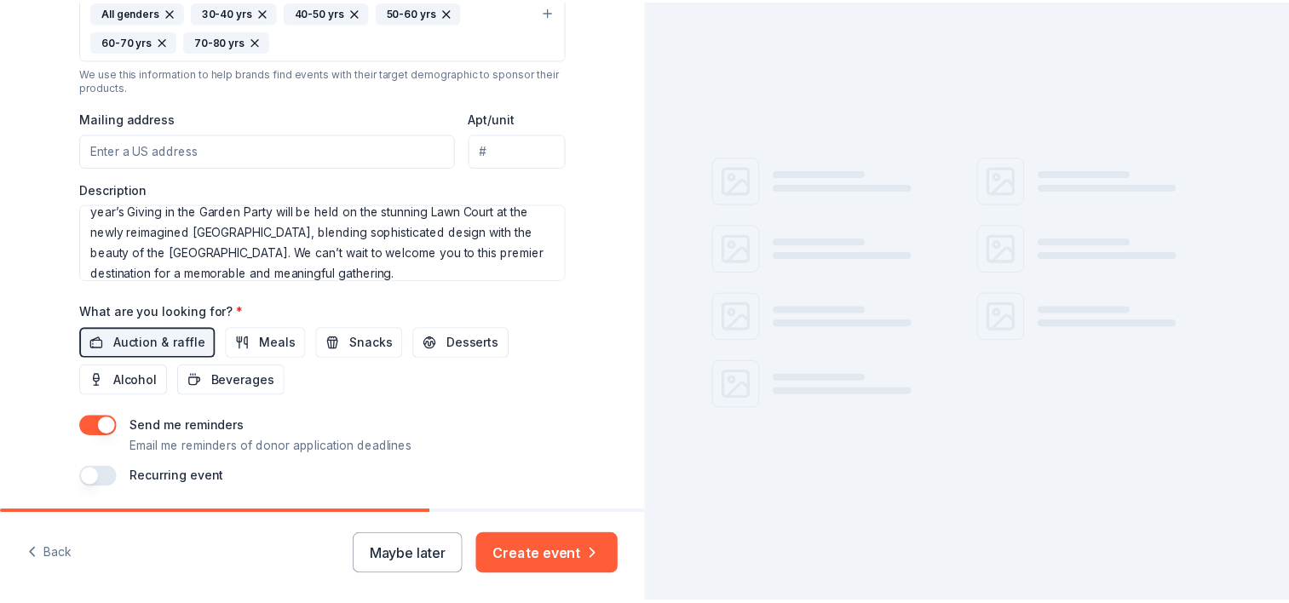
scroll to position [654, 0]
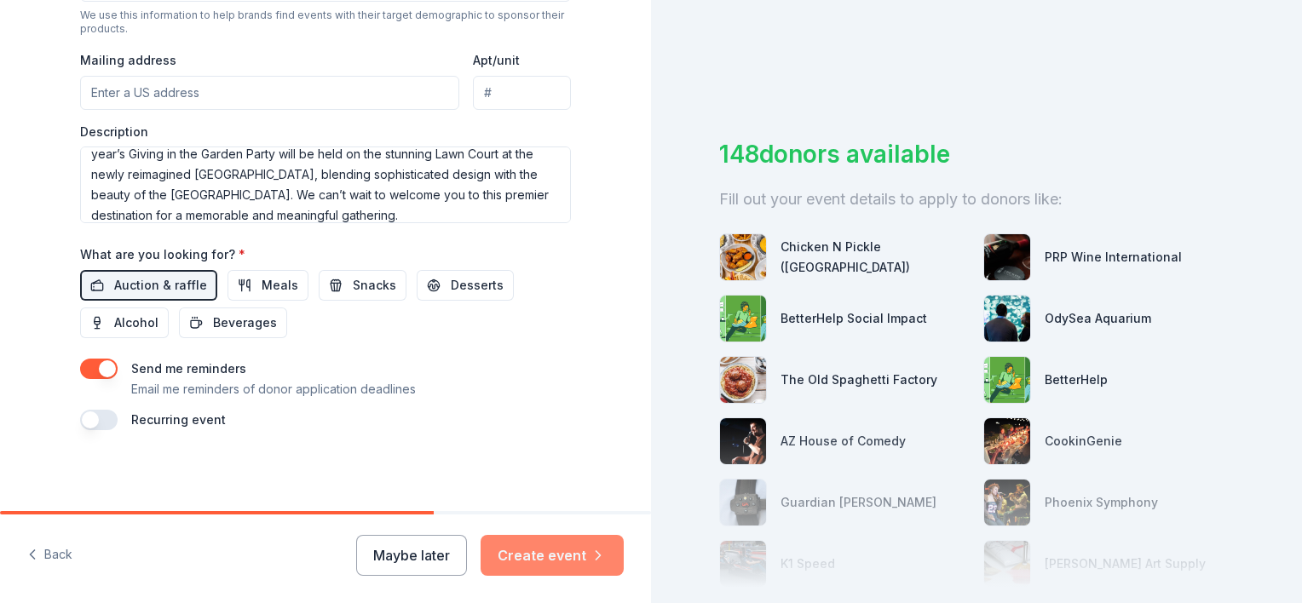
click at [569, 552] on button "Create event" at bounding box center [551, 555] width 143 height 41
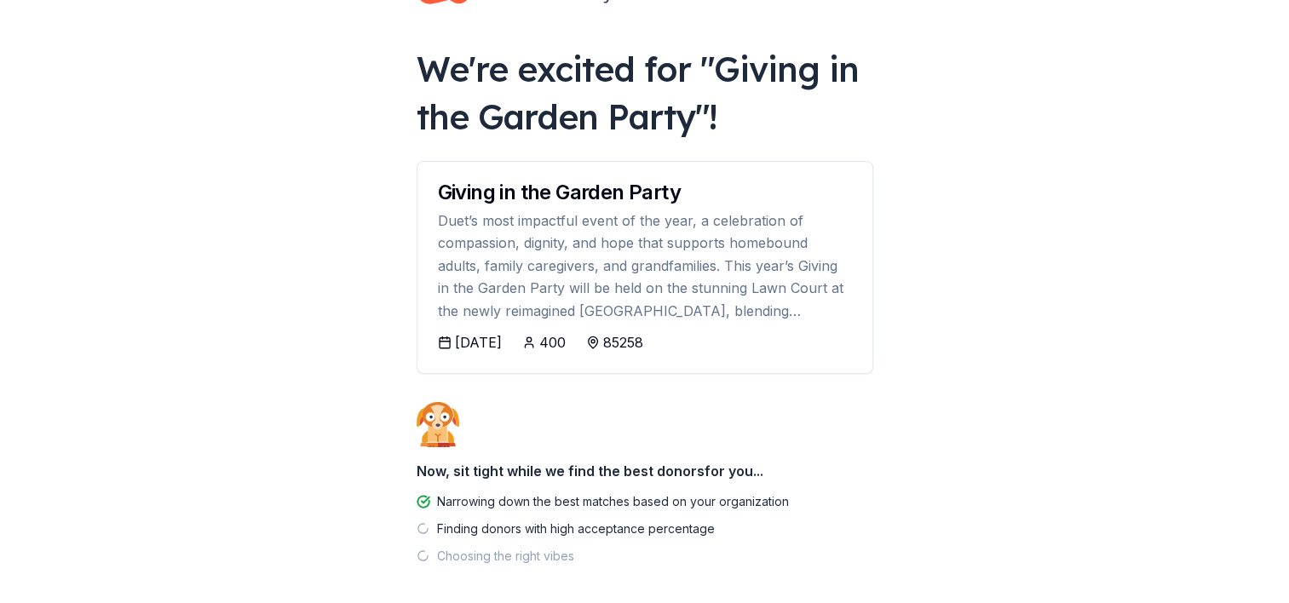
scroll to position [139, 0]
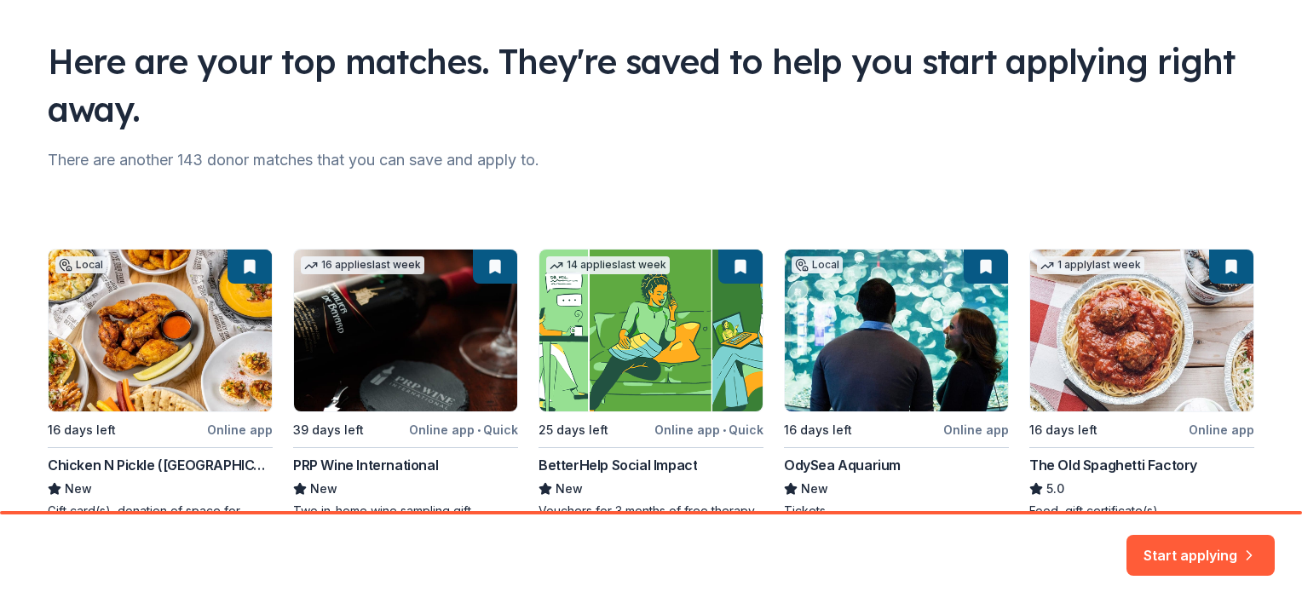
scroll to position [170, 0]
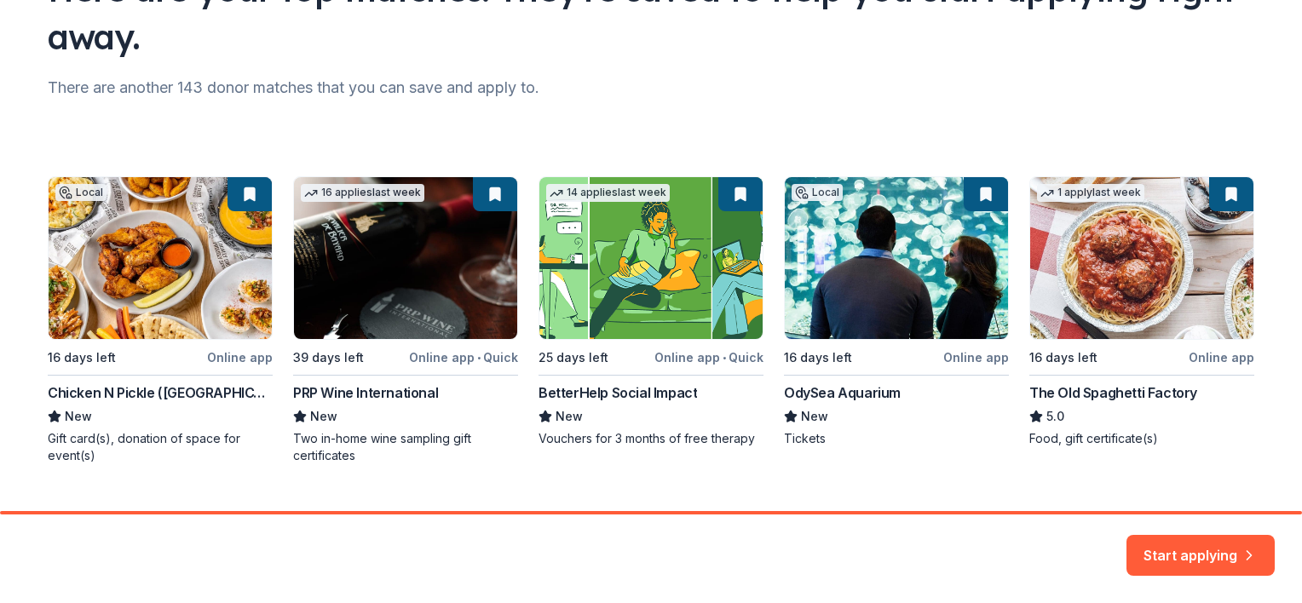
click at [404, 372] on div "Local 16 days left Online app Chicken N Pickle ([GEOGRAPHIC_DATA]) New Gift car…" at bounding box center [651, 320] width 1206 height 288
click at [314, 415] on div "Local 16 days left Online app Chicken N Pickle ([GEOGRAPHIC_DATA]) New Gift car…" at bounding box center [651, 320] width 1206 height 288
click at [415, 266] on div "Local 16 days left Online app Chicken N Pickle ([GEOGRAPHIC_DATA]) New Gift car…" at bounding box center [651, 320] width 1206 height 288
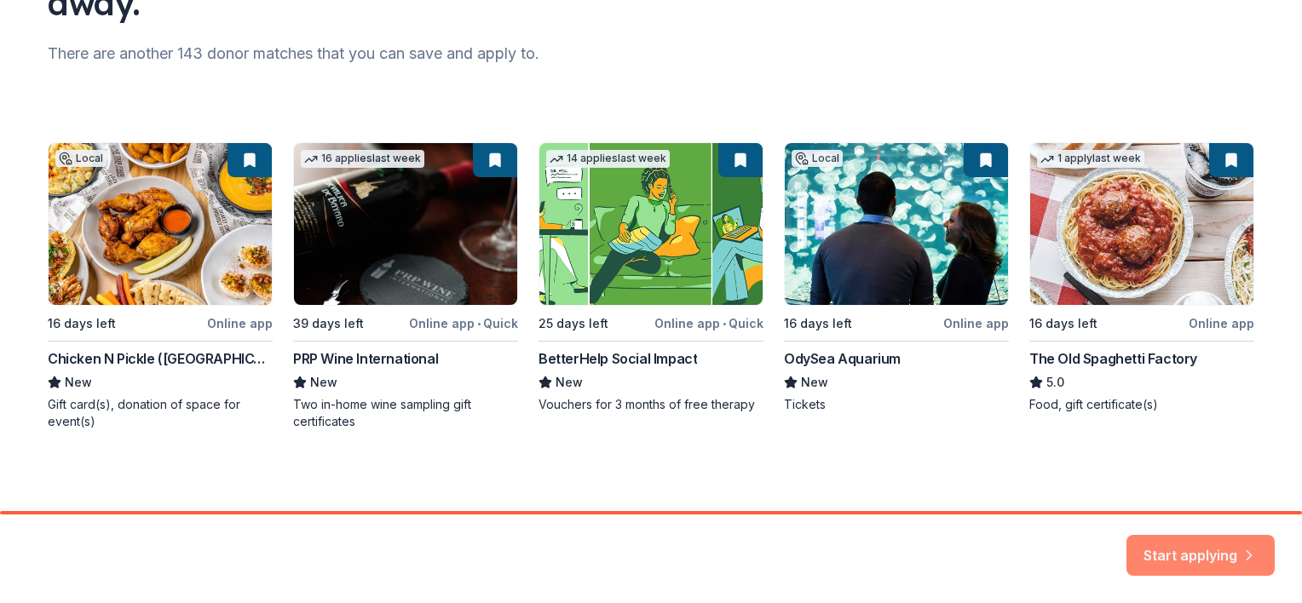
click at [1196, 552] on button "Start applying" at bounding box center [1200, 545] width 148 height 41
click at [1203, 538] on div "Start applying" at bounding box center [1200, 555] width 148 height 41
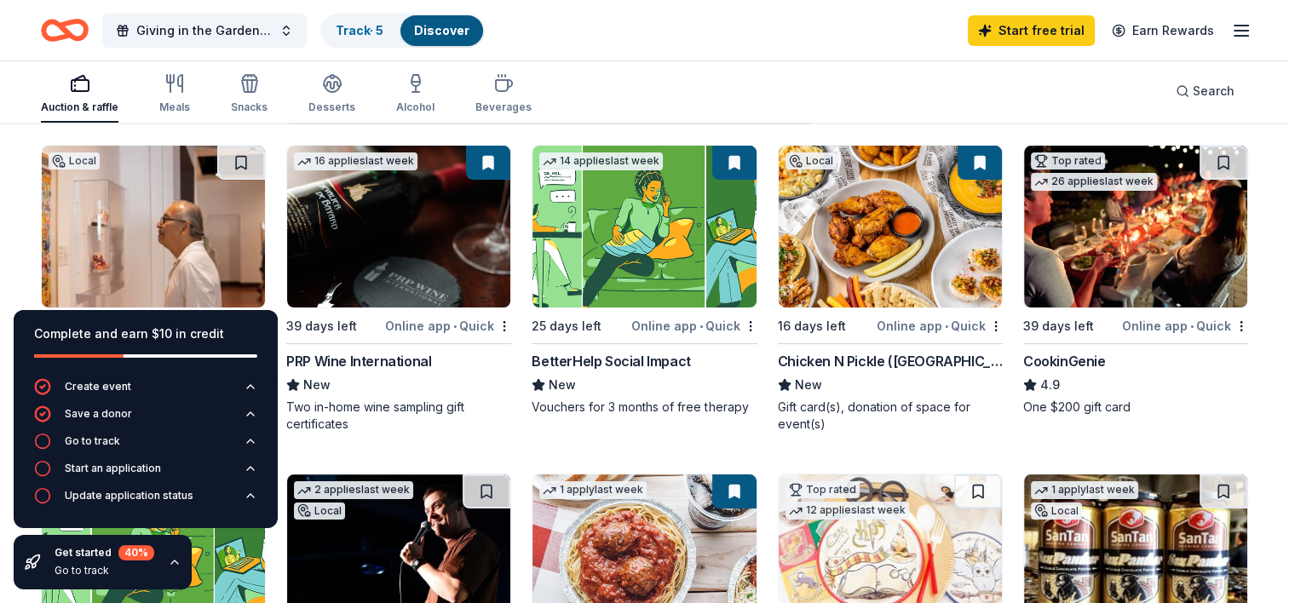
scroll to position [170, 0]
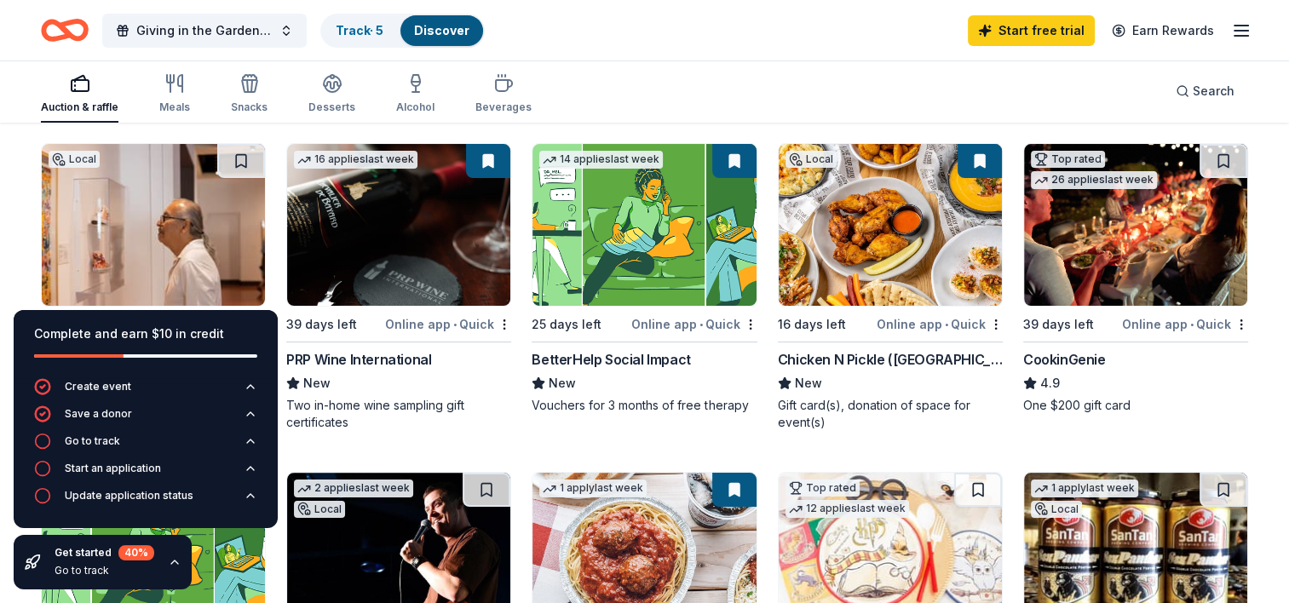
click at [470, 198] on img at bounding box center [398, 225] width 223 height 162
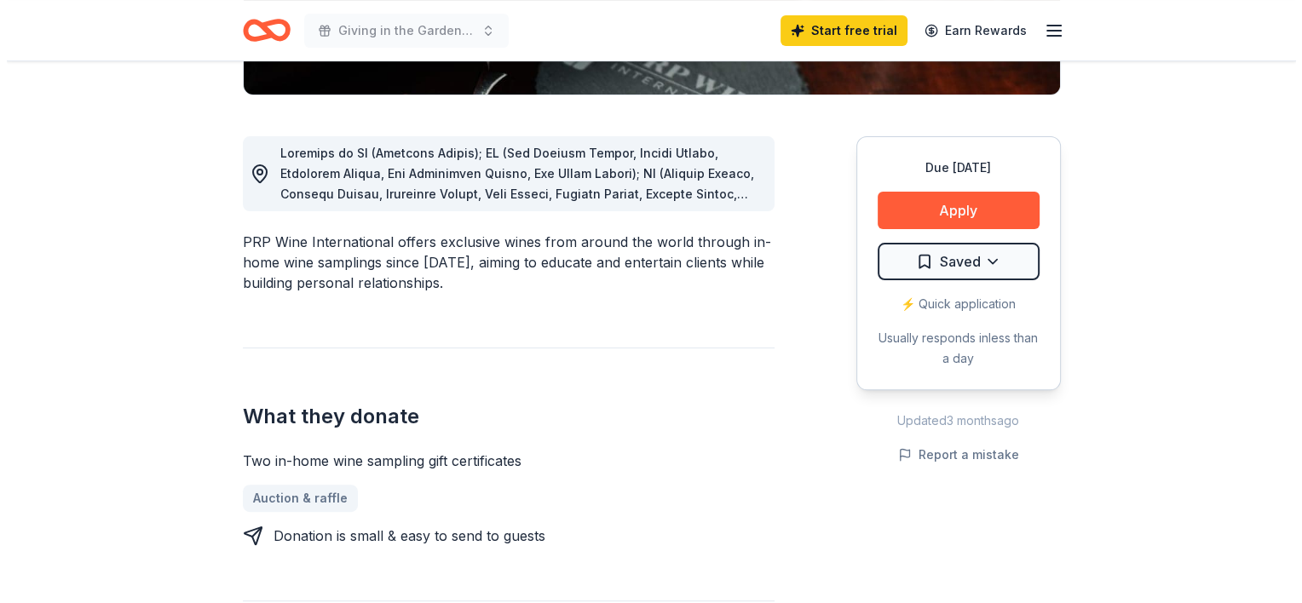
scroll to position [426, 0]
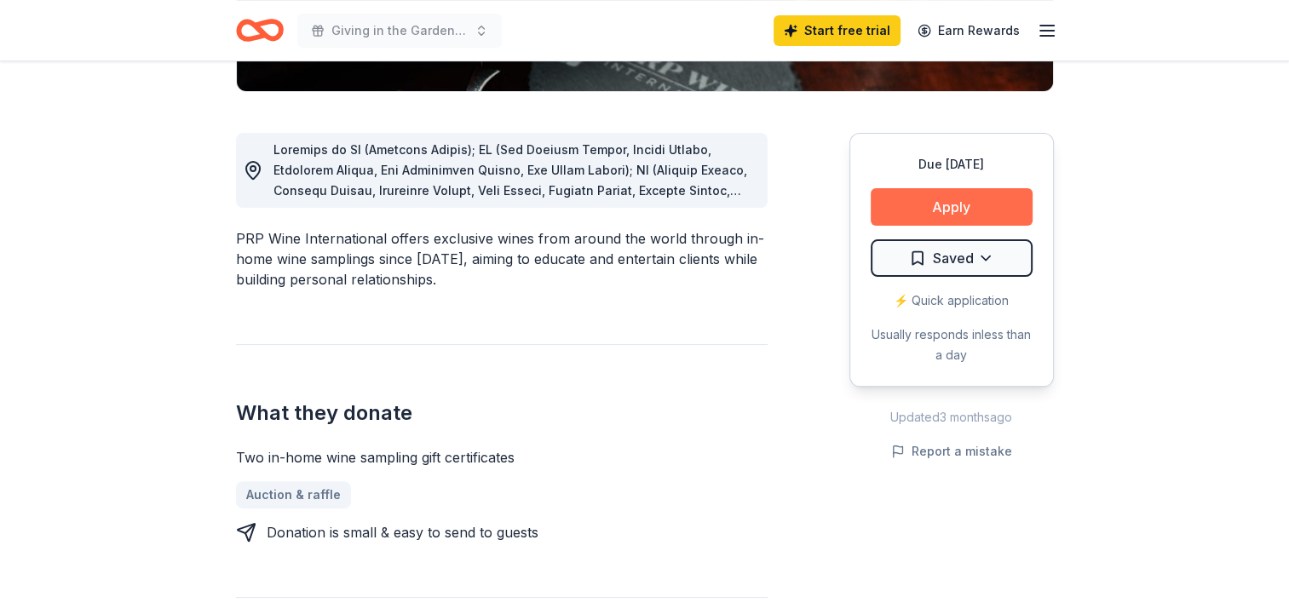
click at [979, 204] on button "Apply" at bounding box center [952, 206] width 162 height 37
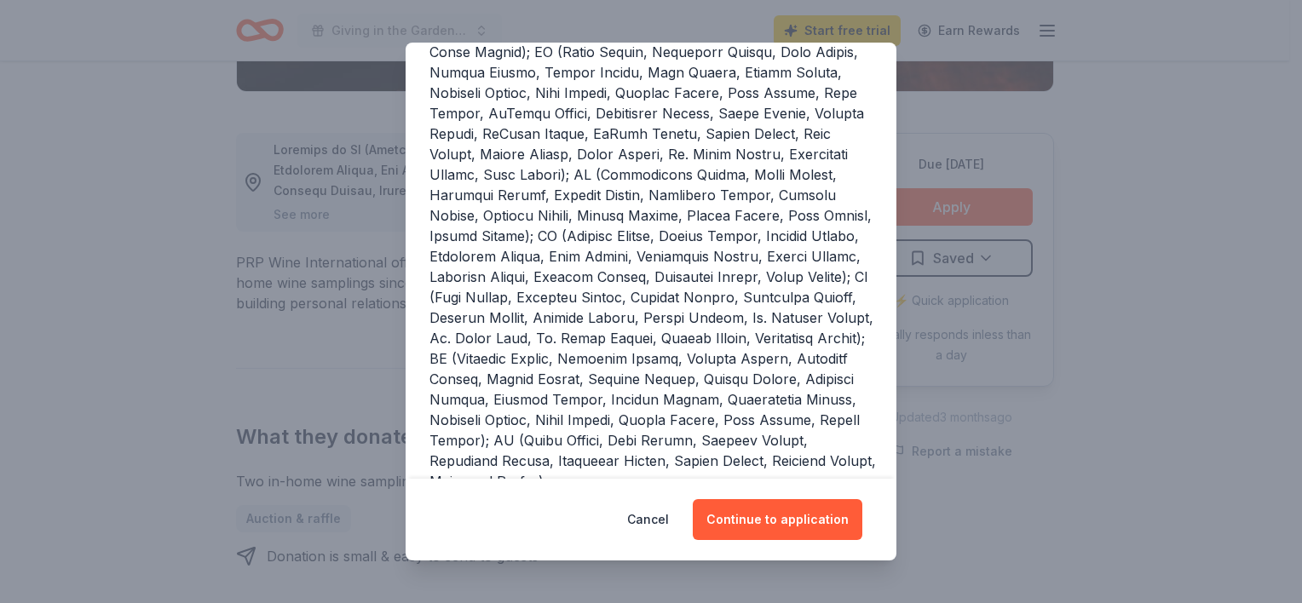
scroll to position [511, 0]
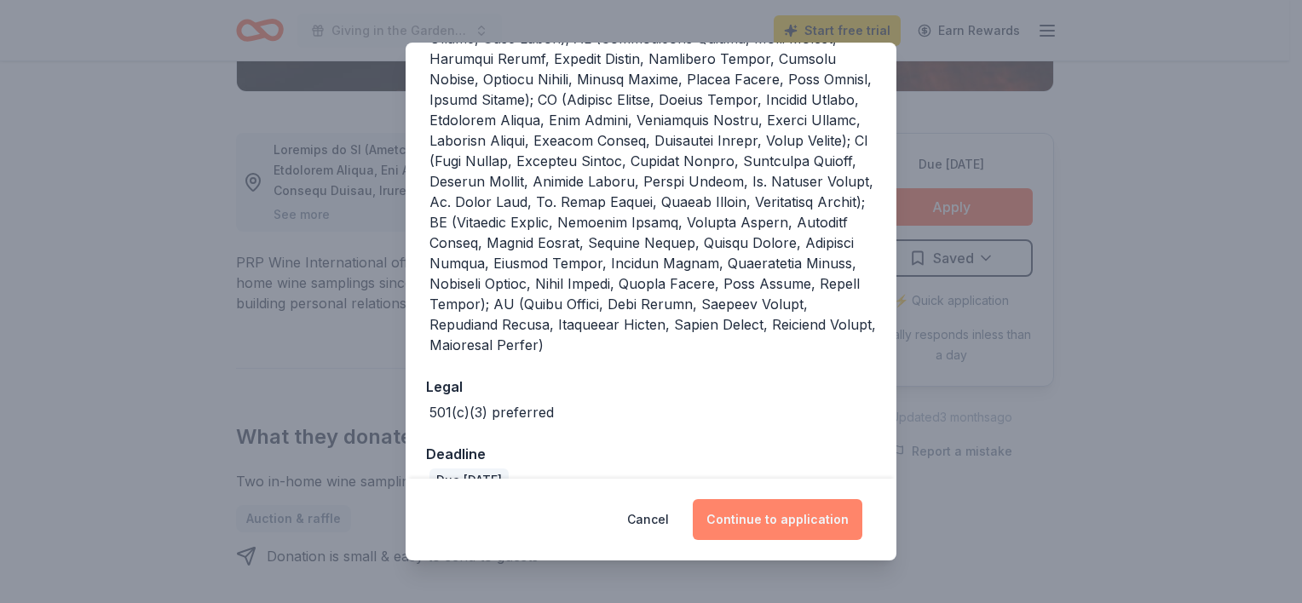
click at [794, 520] on button "Continue to application" at bounding box center [778, 519] width 170 height 41
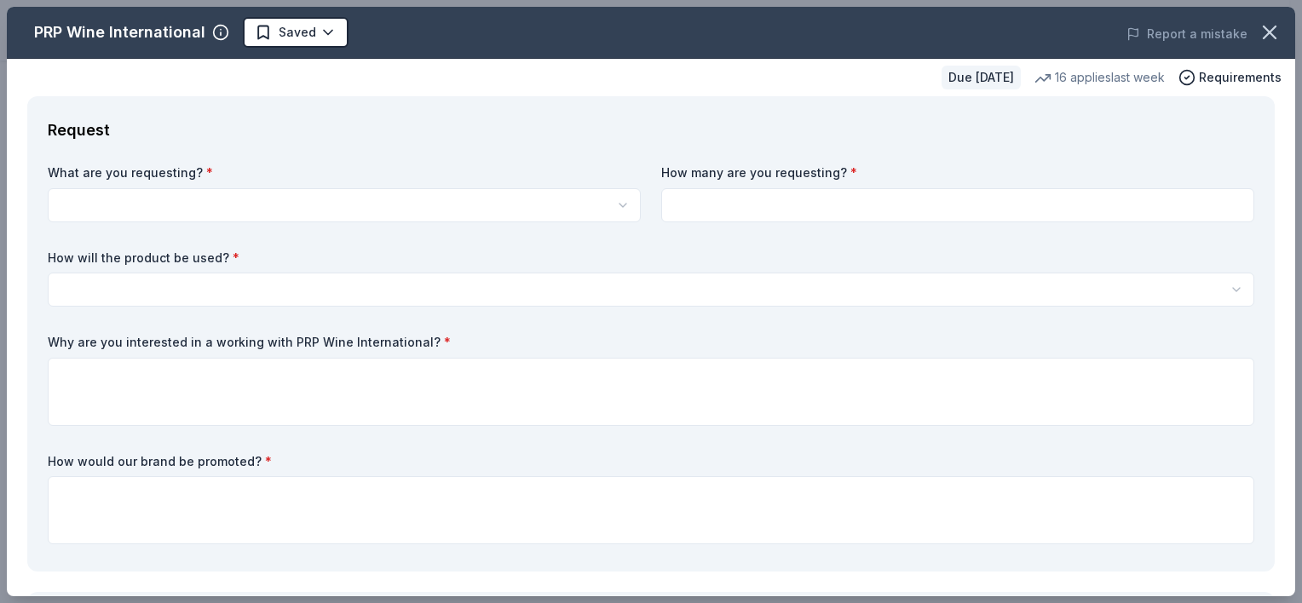
click at [446, 225] on div "What are you requesting? * Two in-home wine sampling gift certificates How many…" at bounding box center [651, 357] width 1206 height 387
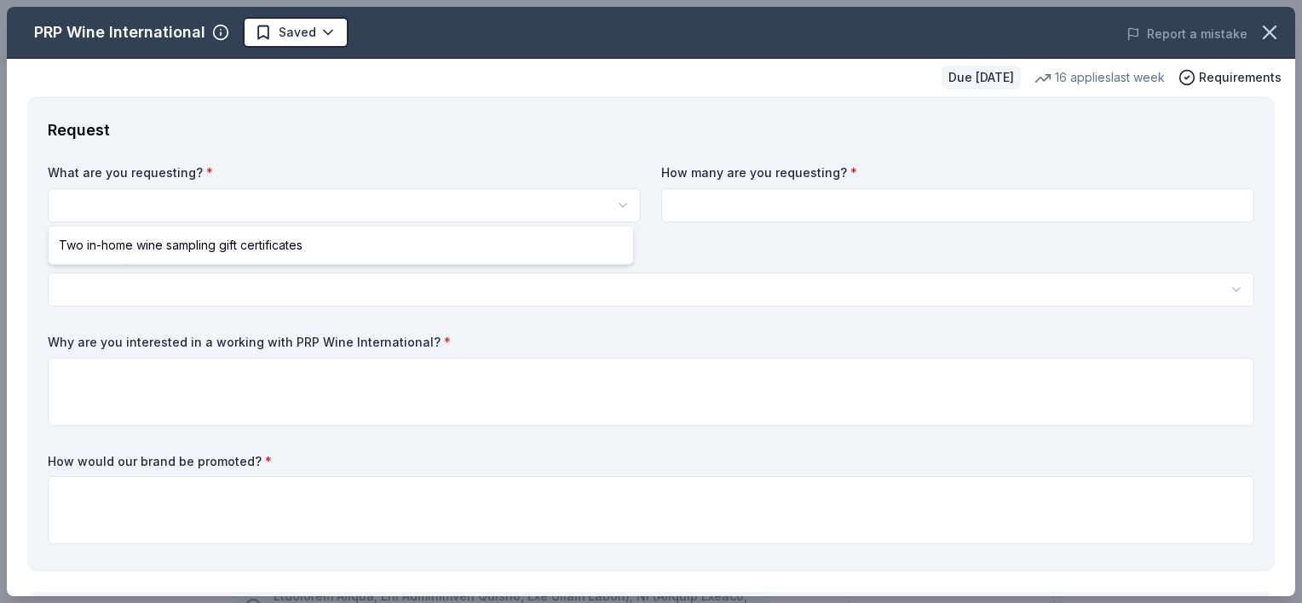
scroll to position [0, 0]
select select "Two in-home wine sampling gift certificates"
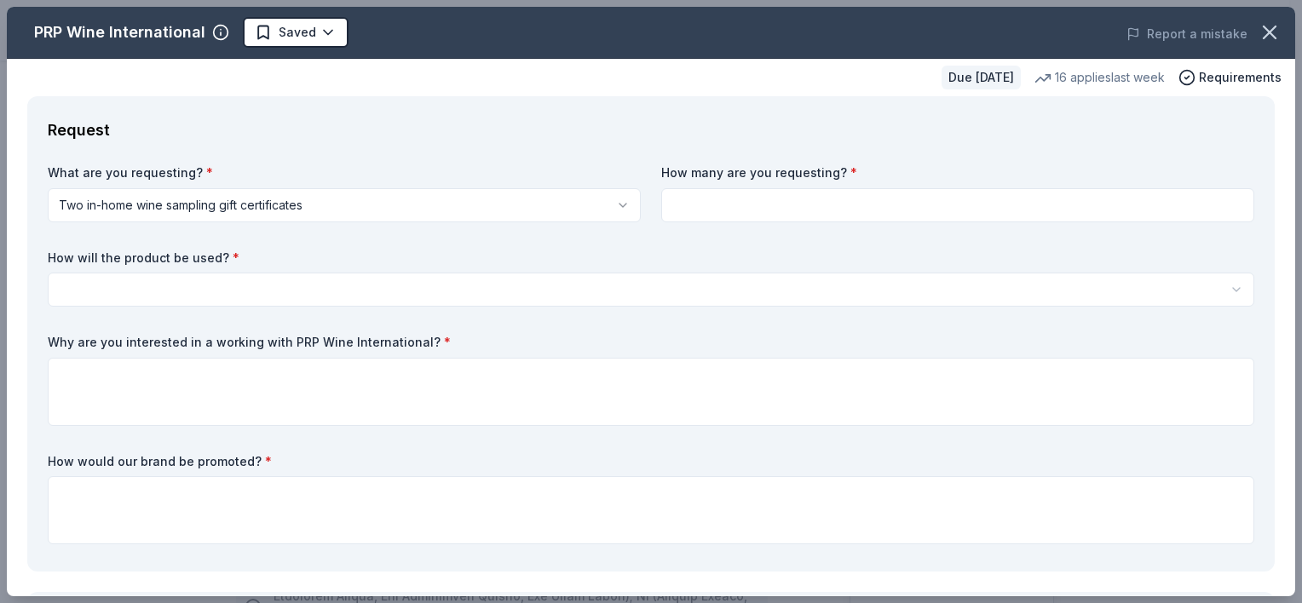
click at [737, 211] on input at bounding box center [957, 205] width 593 height 34
type input "2"
click at [714, 293] on html "Giving in the Garden Party Saved Apply Due in 39 days Share PRP Wine Internatio…" at bounding box center [651, 301] width 1302 height 603
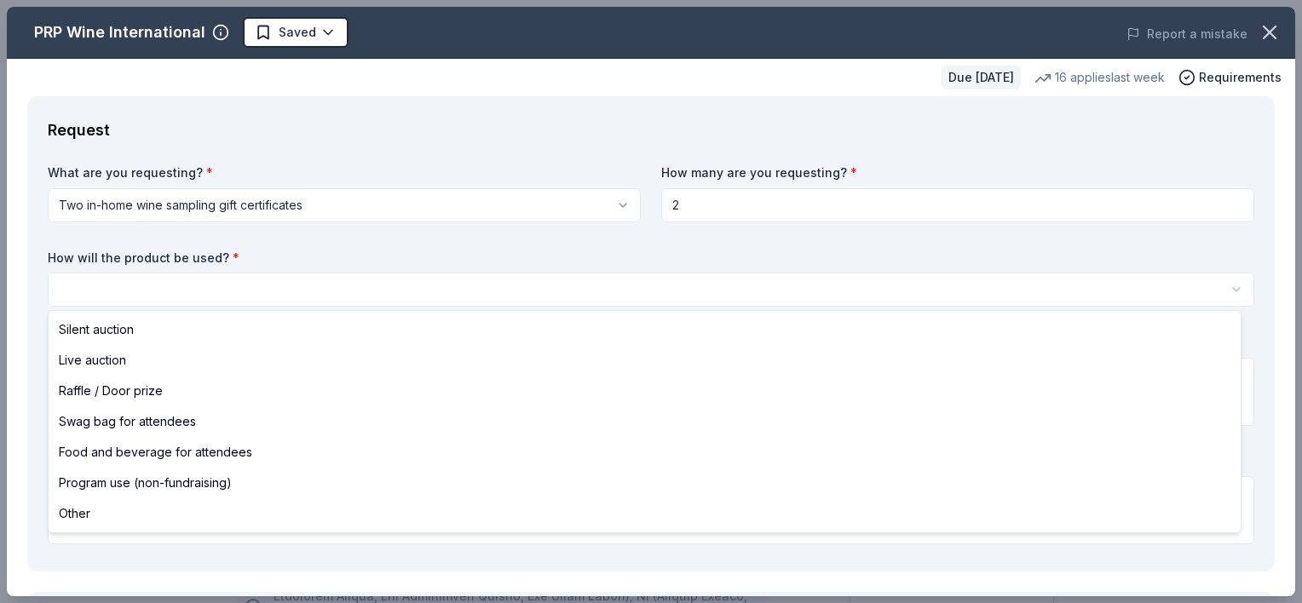
select select "silentAuction"
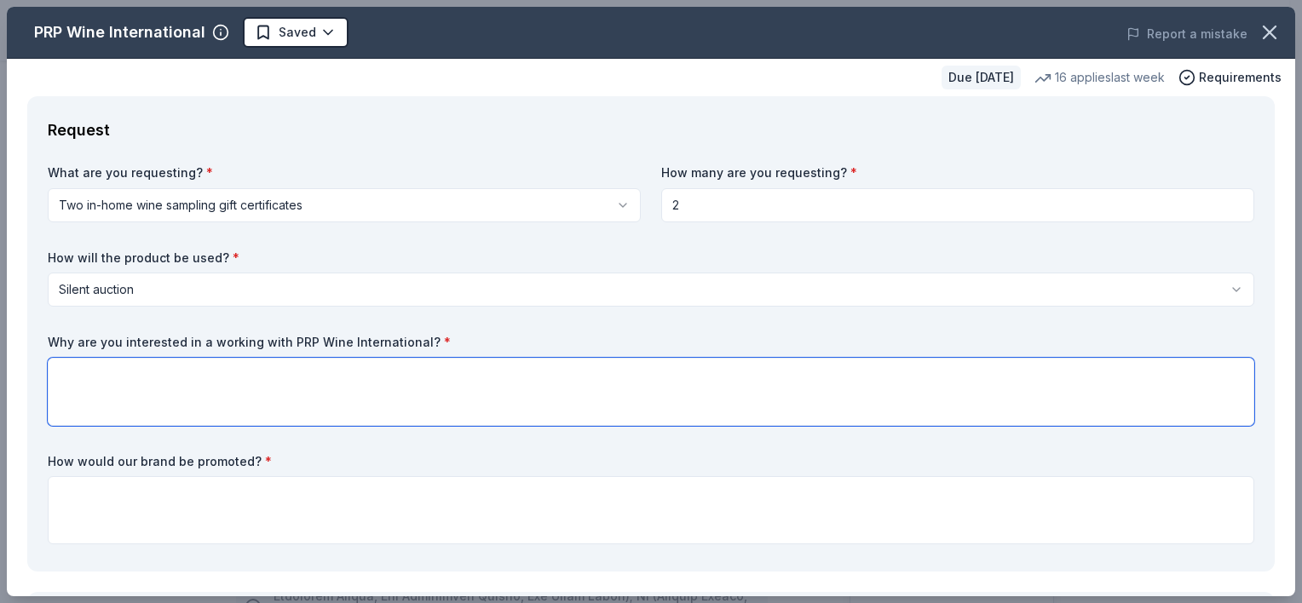
click at [668, 375] on textarea at bounding box center [651, 392] width 1206 height 68
paste textarea "This celebration brings together business and community leaders in"
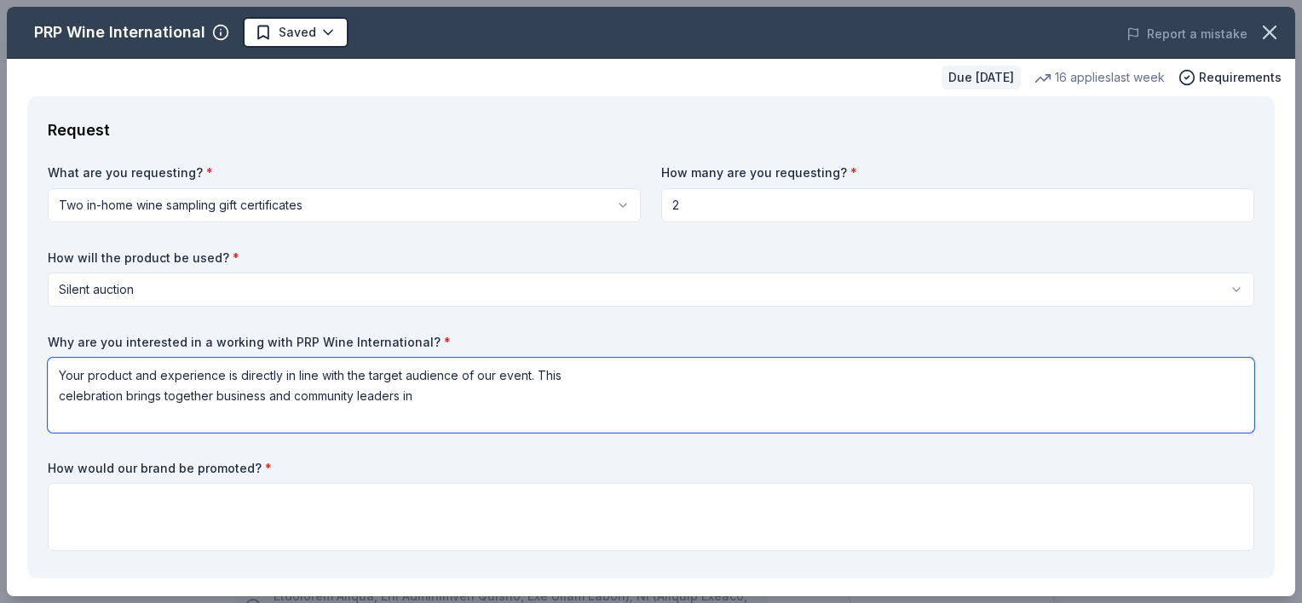
click at [55, 391] on textarea "Your product and experience is directly in line with the target audience of our…" at bounding box center [651, 395] width 1206 height 75
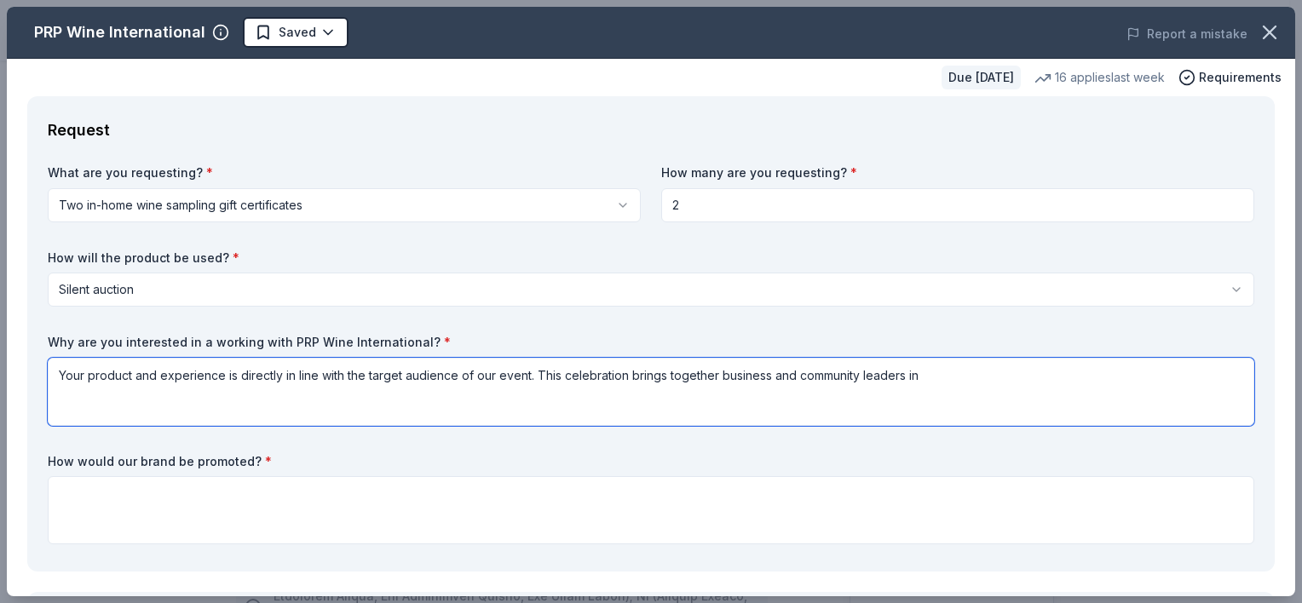
click at [934, 378] on textarea "Your product and experience is directly in line with the target audience of our…" at bounding box center [651, 392] width 1206 height 68
click at [716, 375] on textarea "Your product and experience is directly in line with the target audience of our…" at bounding box center [651, 392] width 1206 height 68
click at [1140, 377] on textarea "Your product and experience is directly in line with the target audience of our…" at bounding box center [651, 392] width 1206 height 68
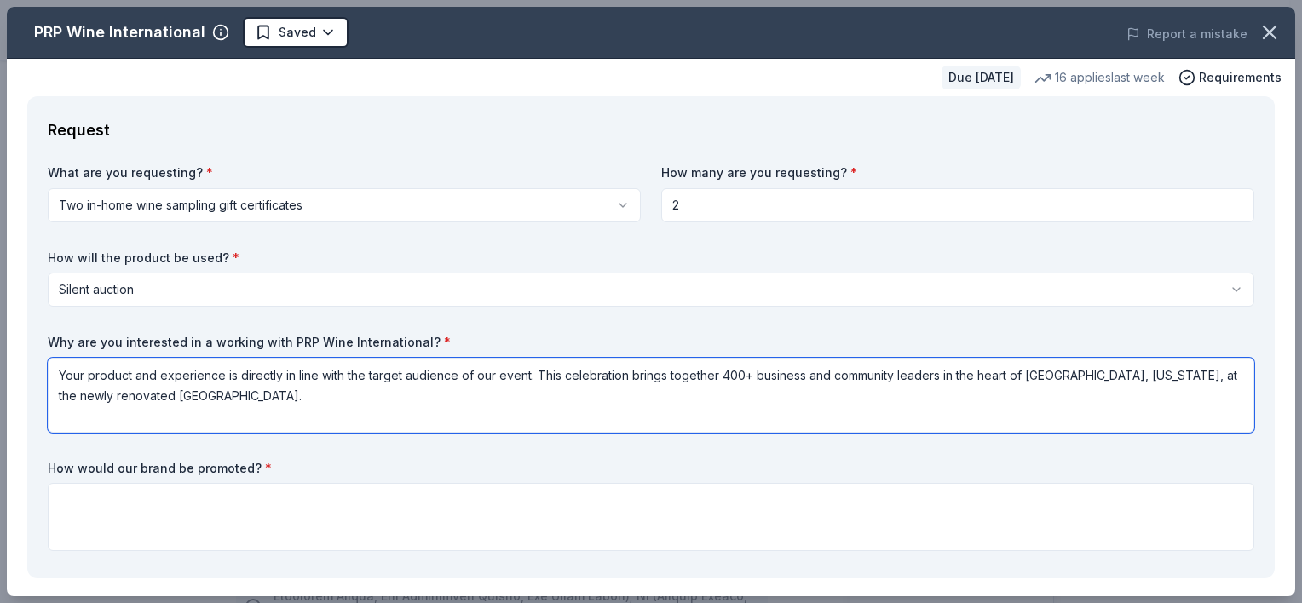
type textarea "Your product and experience is directly in line with the target audience of our…"
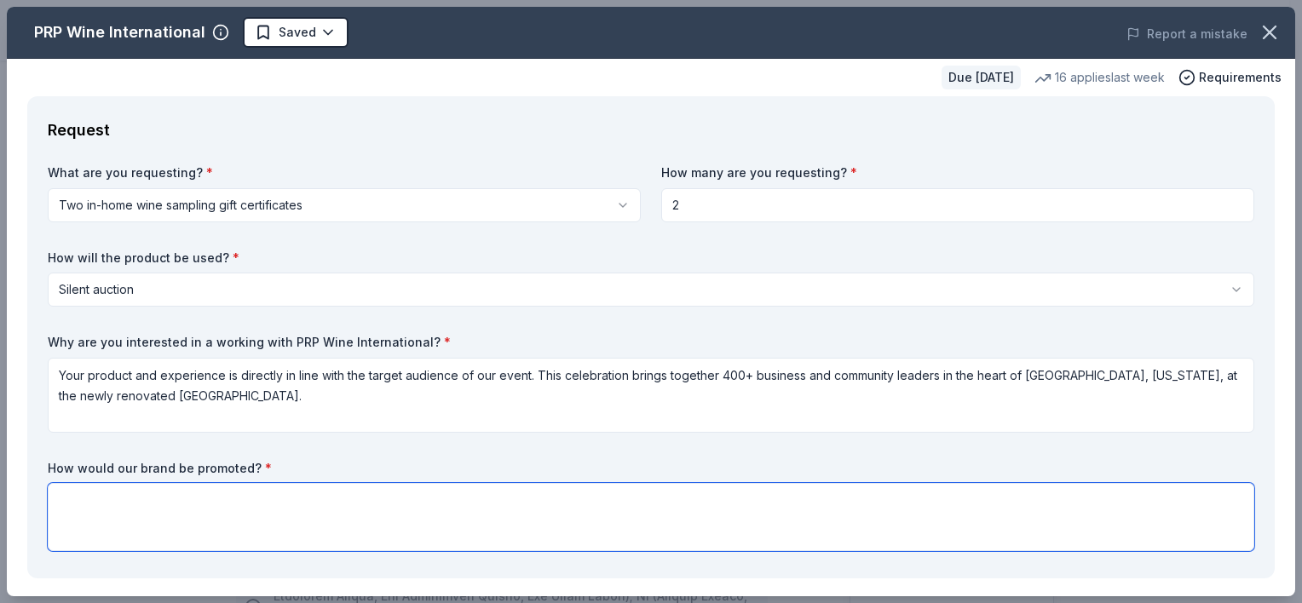
click at [343, 496] on textarea at bounding box center [651, 517] width 1206 height 68
paste textarea "All donors will be recognized in on-site silent auction signage, reaching an en…"
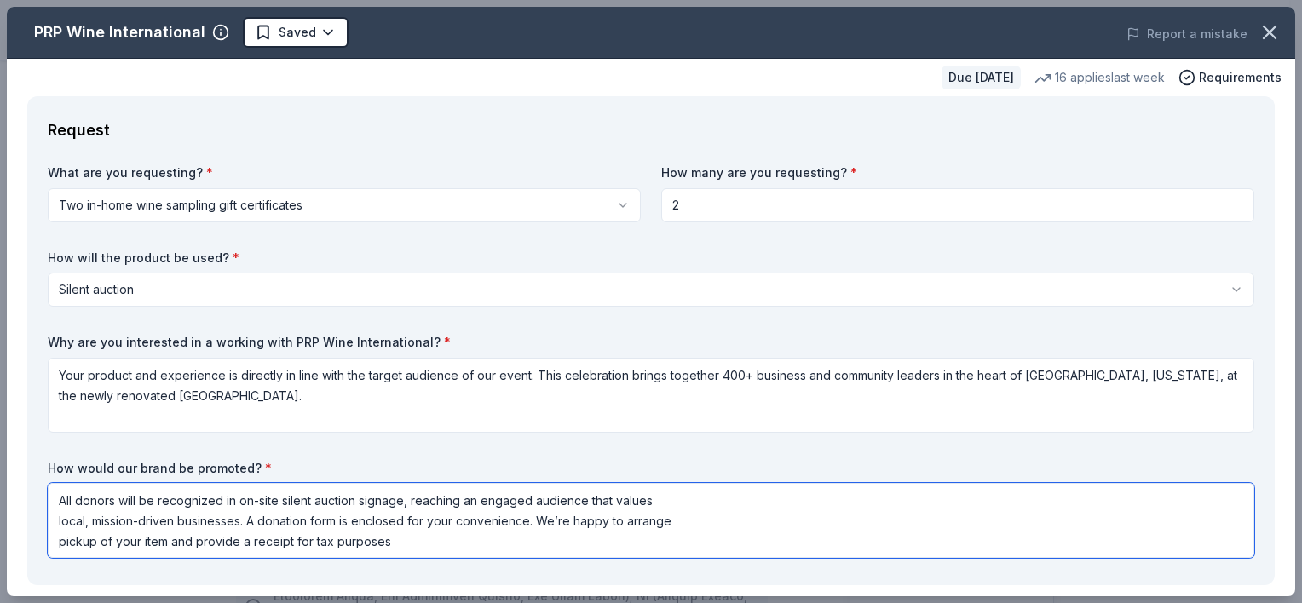
click at [55, 518] on textarea "All donors will be recognized in on-site silent auction signage, reaching an en…" at bounding box center [651, 520] width 1206 height 75
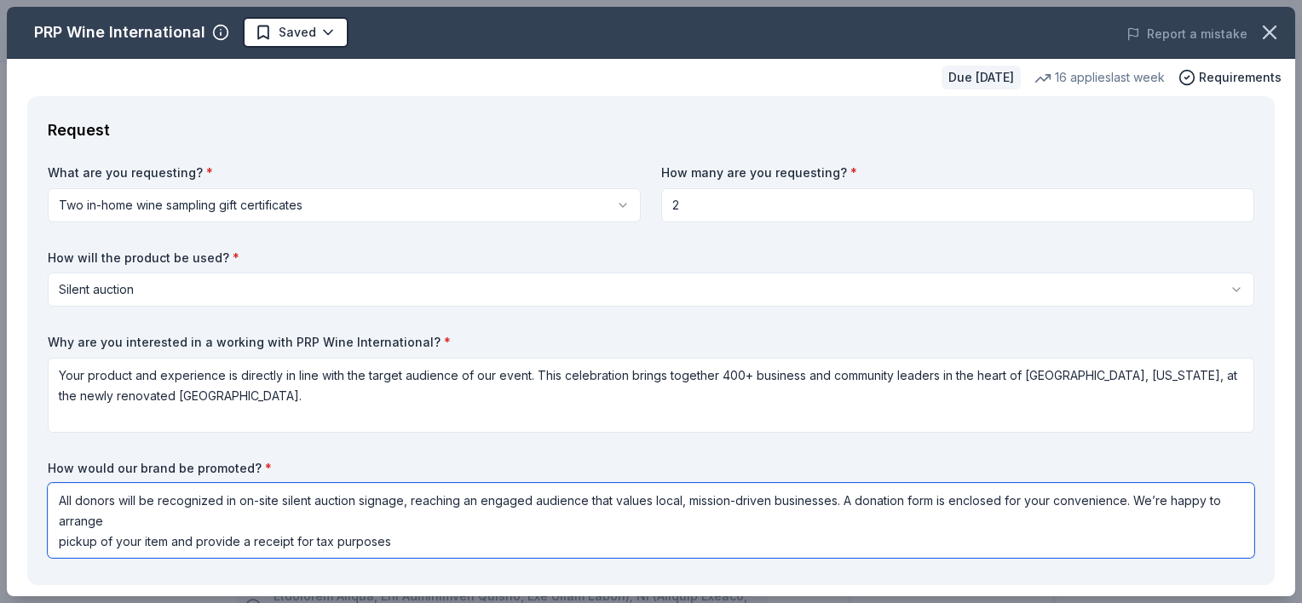
drag, startPoint x: 1132, startPoint y: 498, endPoint x: 844, endPoint y: 504, distance: 288.0
click at [844, 504] on textarea "All donors will be recognized in on-site silent auction signage, reaching an en…" at bounding box center [651, 520] width 1206 height 75
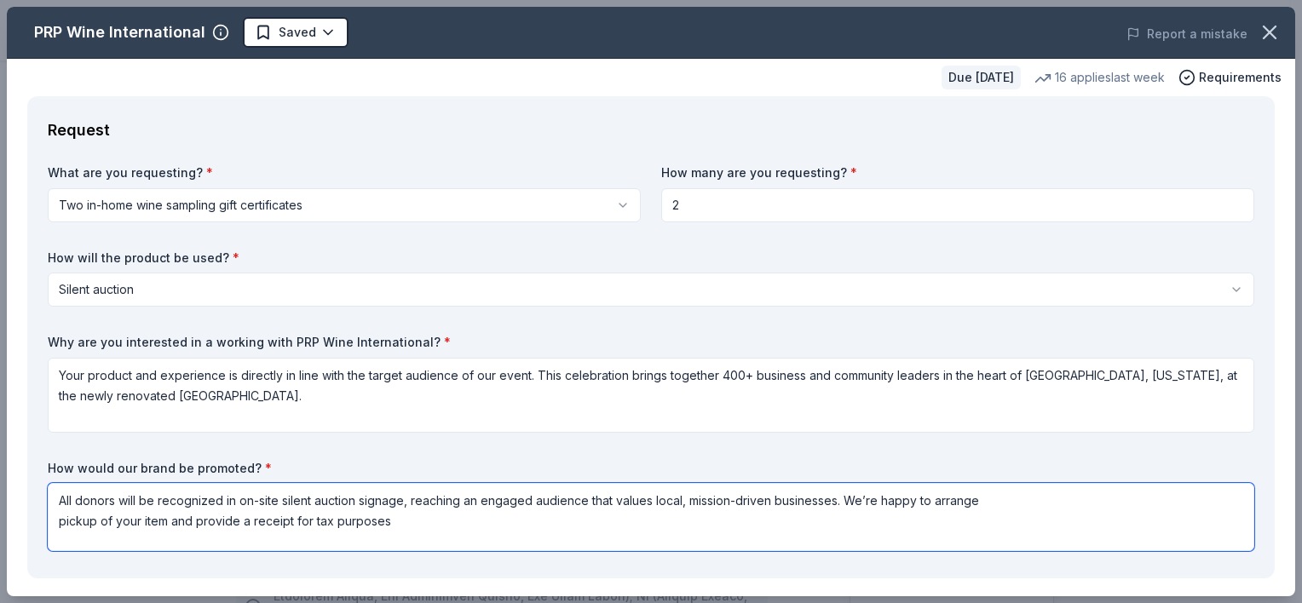
click at [61, 520] on textarea "All donors will be recognized in on-site silent auction signage, reaching an en…" at bounding box center [651, 517] width 1206 height 68
click at [411, 532] on textarea "All donors will be recognized in on-site silent auction signage, reaching an en…" at bounding box center [651, 517] width 1206 height 68
type textarea "All donors will be recognized in on-site silent auction signage, reaching an en…"
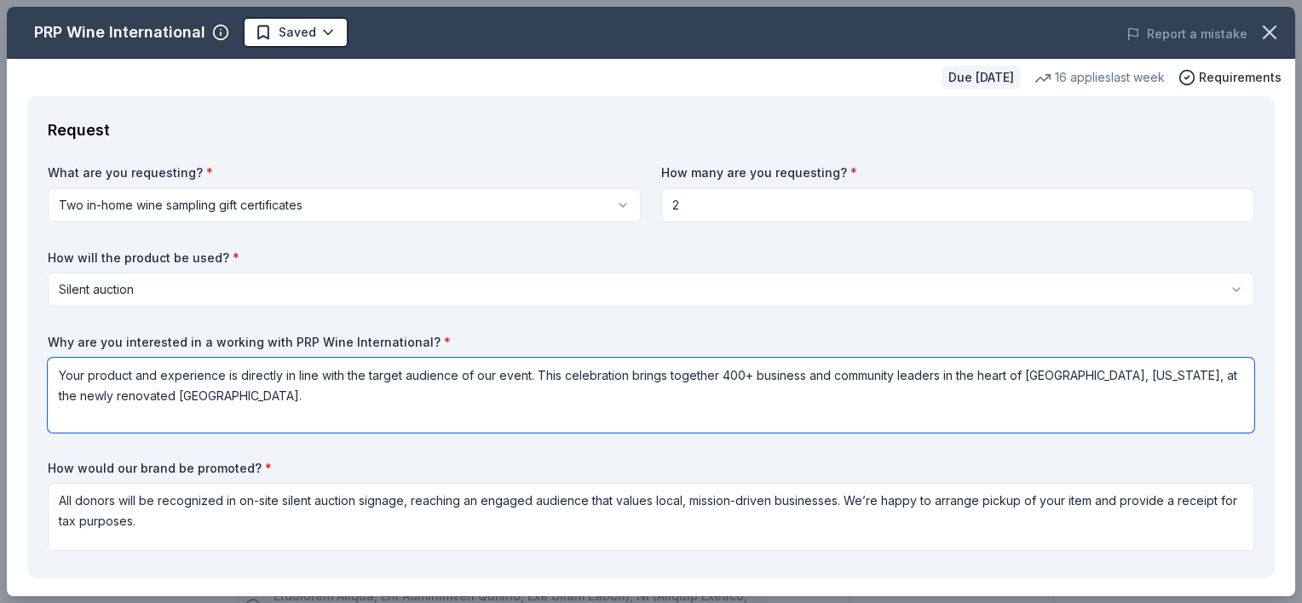
click at [706, 397] on textarea "Your product and experience is directly in line with the target audience of our…" at bounding box center [651, 395] width 1206 height 75
paste textarea "This inspiring afternoon gathers generous, community-minded guests to celebrate…"
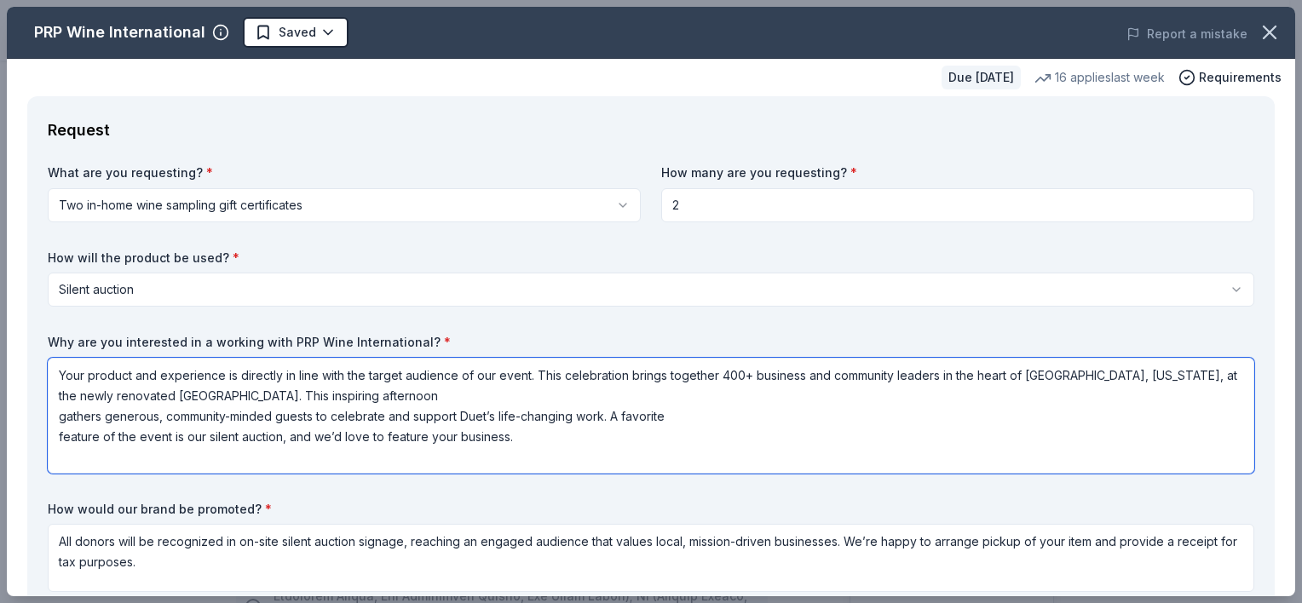
click at [55, 416] on textarea "Your product and experience is directly in line with the target audience of our…" at bounding box center [651, 416] width 1206 height 116
drag, startPoint x: 613, startPoint y: 414, endPoint x: 235, endPoint y: 390, distance: 379.0
click at [235, 390] on textarea "Your product and experience is directly in line with the target audience of our…" at bounding box center [651, 416] width 1206 height 116
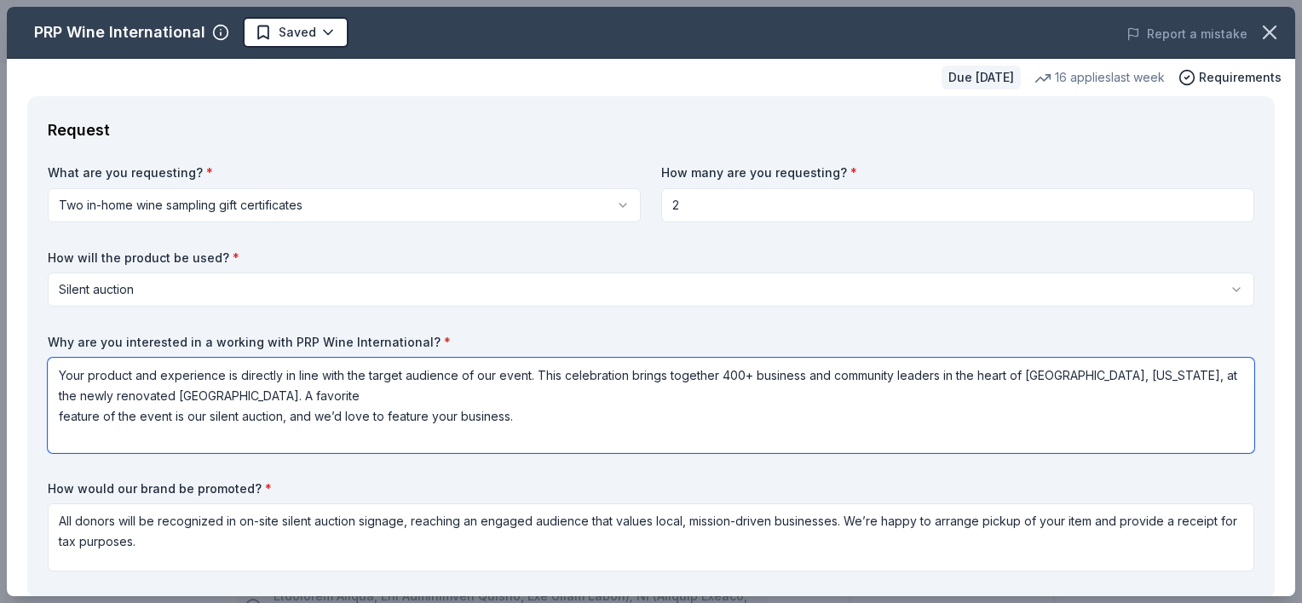
scroll to position [0, 0]
click at [58, 415] on textarea "Your product and experience is directly in line with the target audience of our…" at bounding box center [651, 405] width 1206 height 95
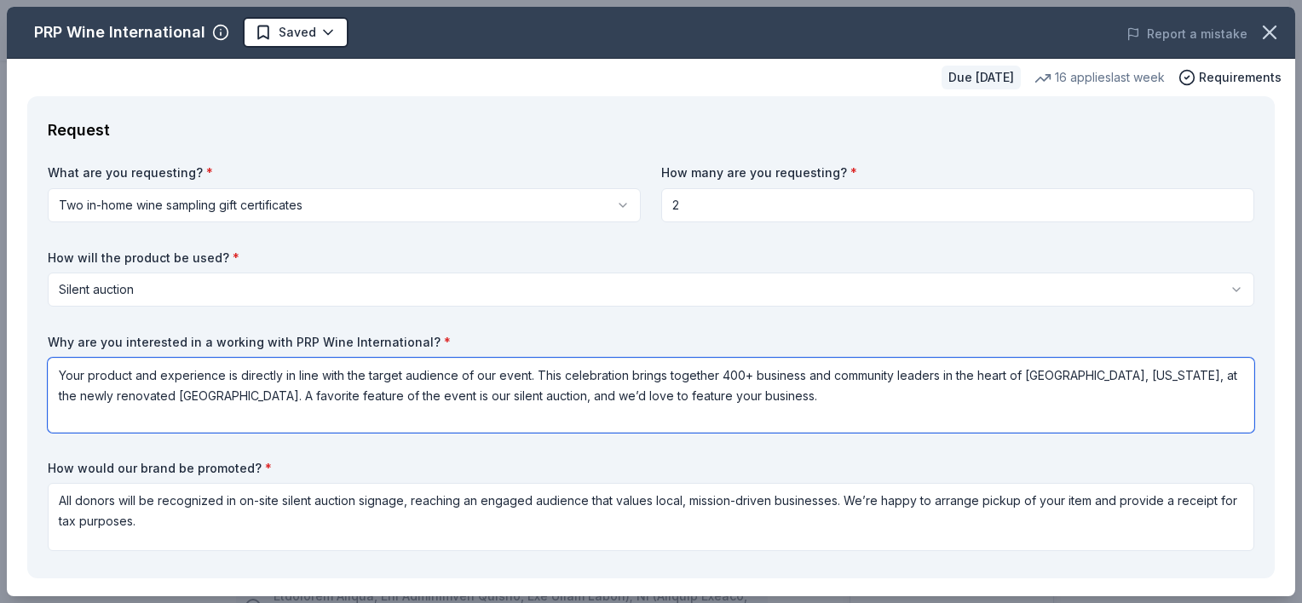
click at [791, 392] on textarea "Your product and experience is directly in line with the target audience of our…" at bounding box center [651, 395] width 1206 height 75
type textarea "Your product and experience is directly in line with the target audience of our…"
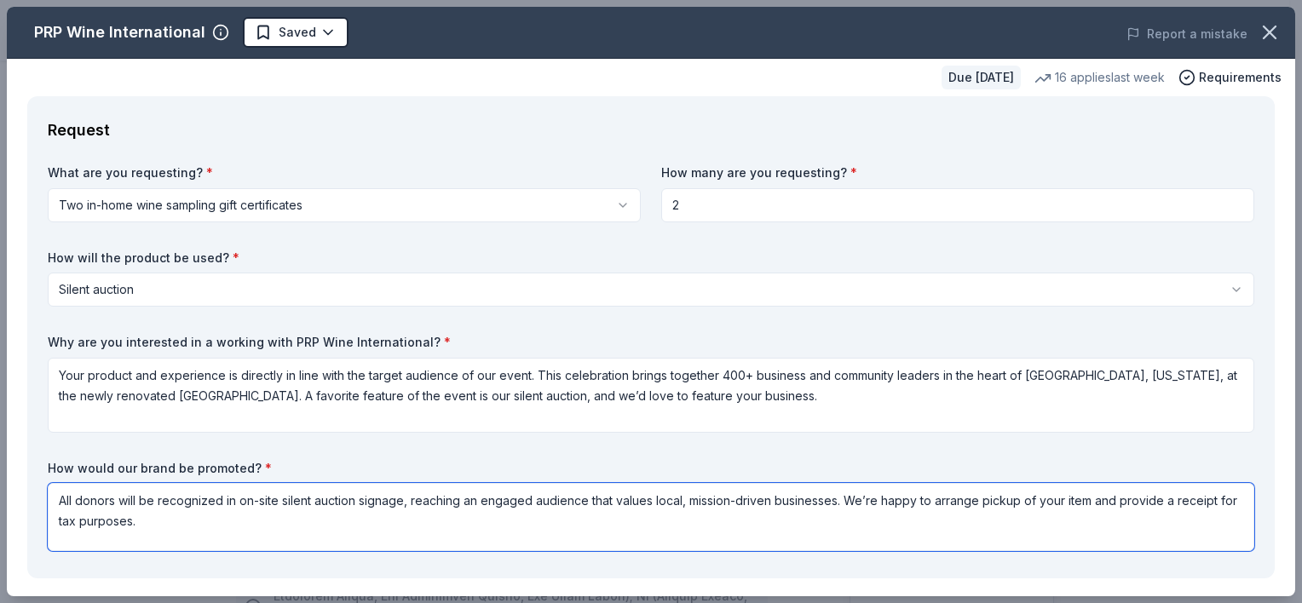
click at [859, 532] on textarea "All donors will be recognized in on-site silent auction signage, reaching an en…" at bounding box center [651, 517] width 1206 height 68
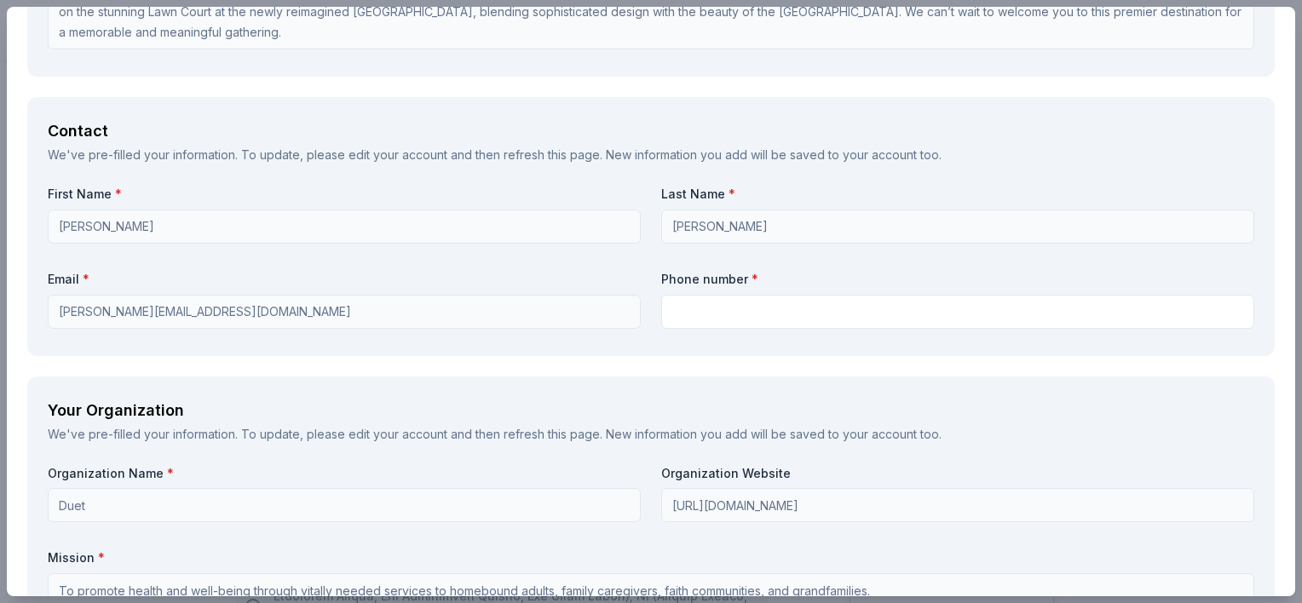
scroll to position [1107, 0]
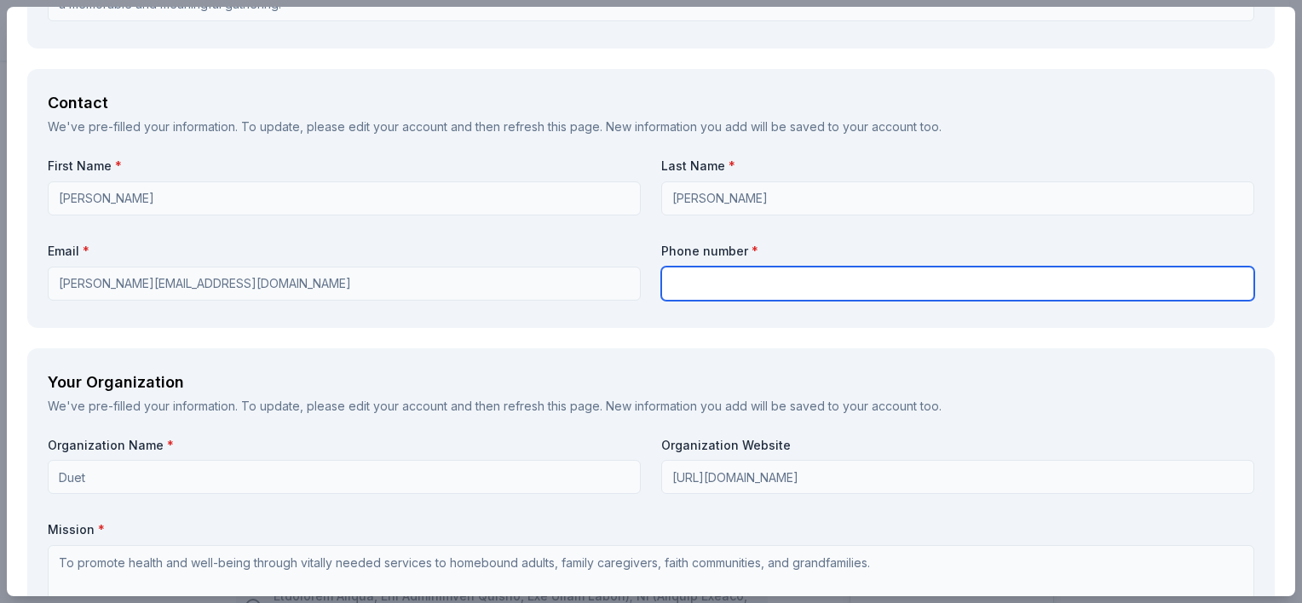
click at [703, 273] on input "text" at bounding box center [957, 284] width 593 height 34
type input "6022745022"
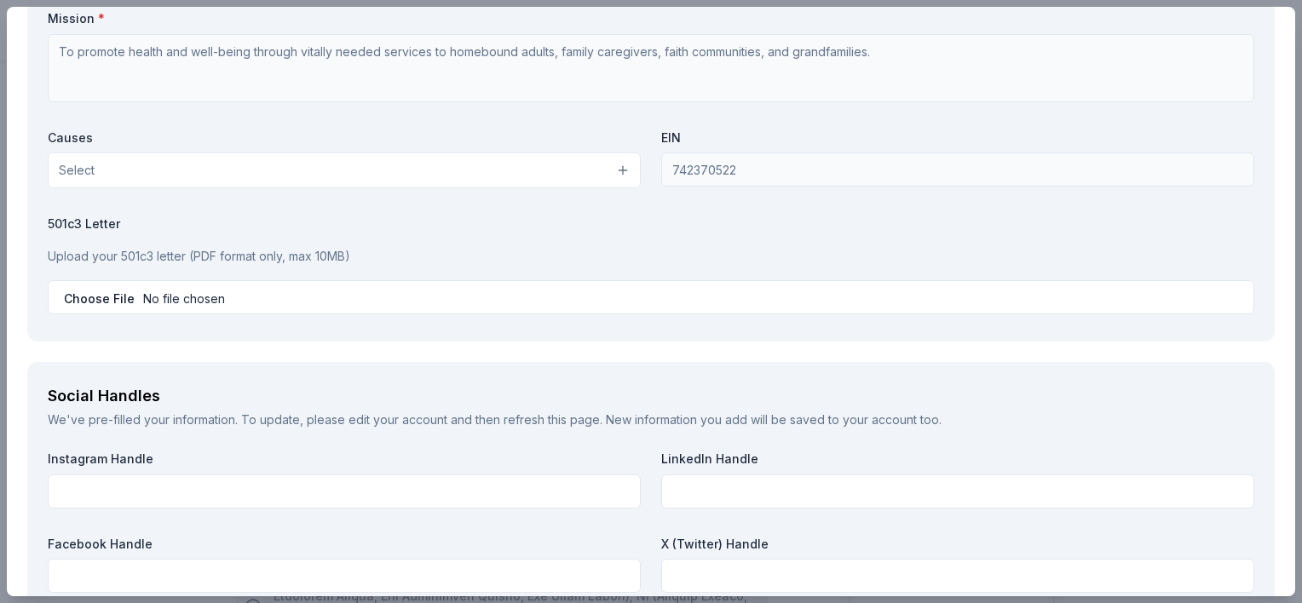
scroll to position [1533, 0]
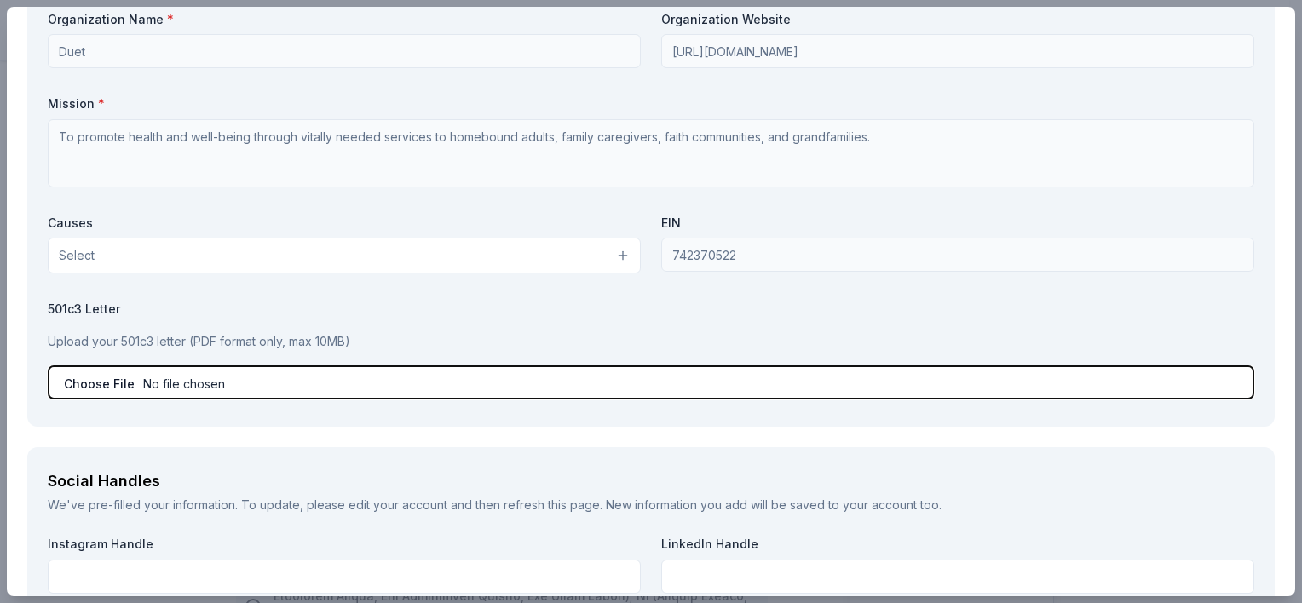
click at [94, 382] on input "file" at bounding box center [651, 382] width 1206 height 34
type input "C:\fakepath\Duet IRS 501 c 3.pdf"
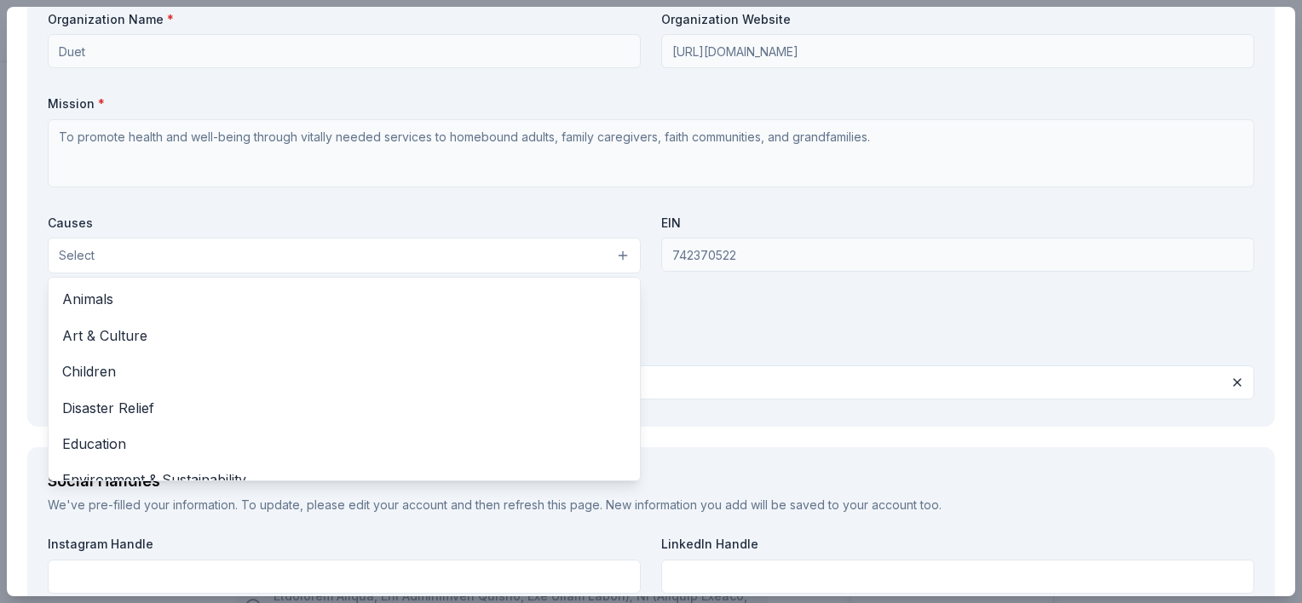
click at [448, 261] on button "Select" at bounding box center [344, 256] width 593 height 36
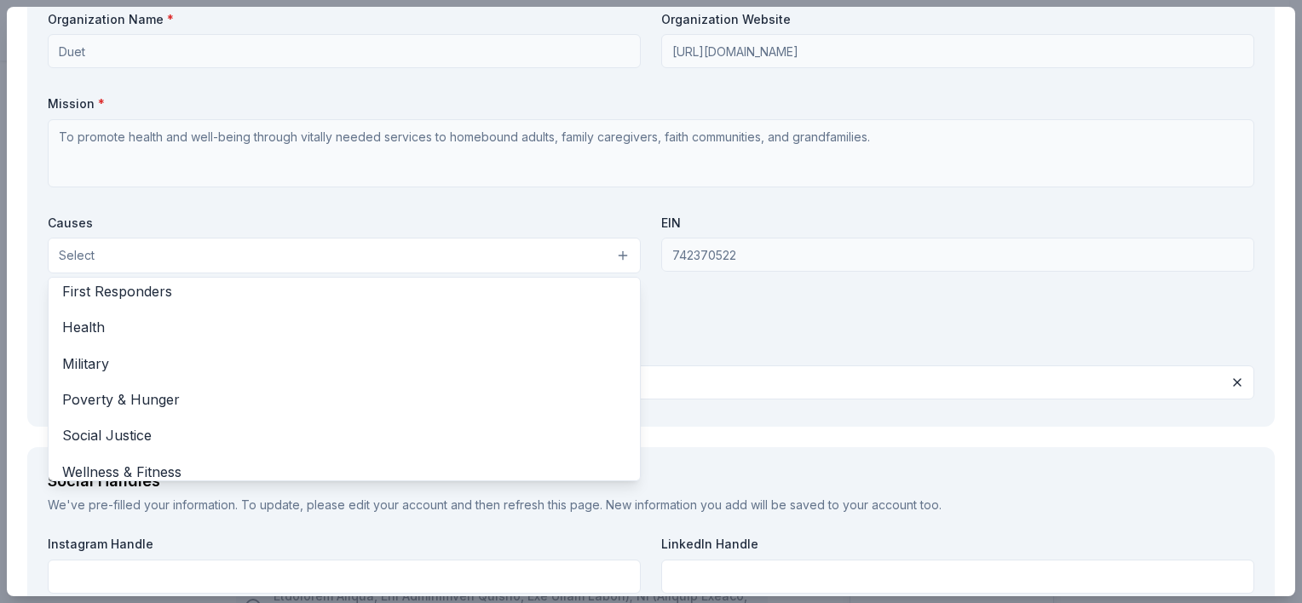
scroll to position [237, 0]
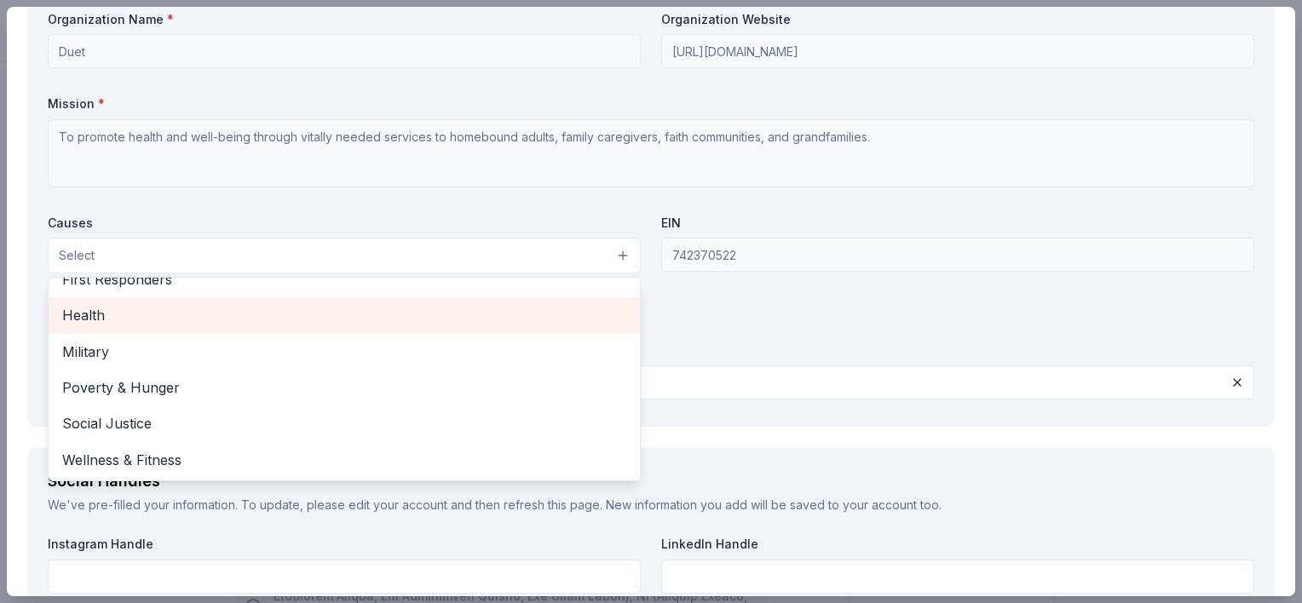
click at [451, 313] on span "Health" at bounding box center [344, 315] width 564 height 22
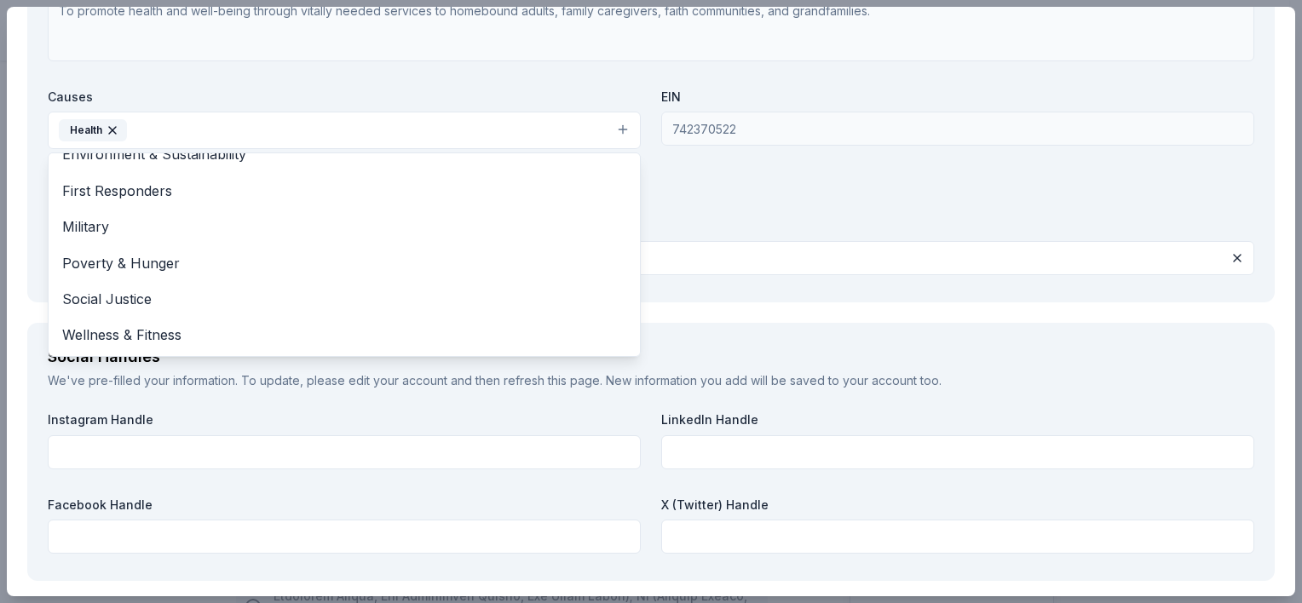
scroll to position [1618, 0]
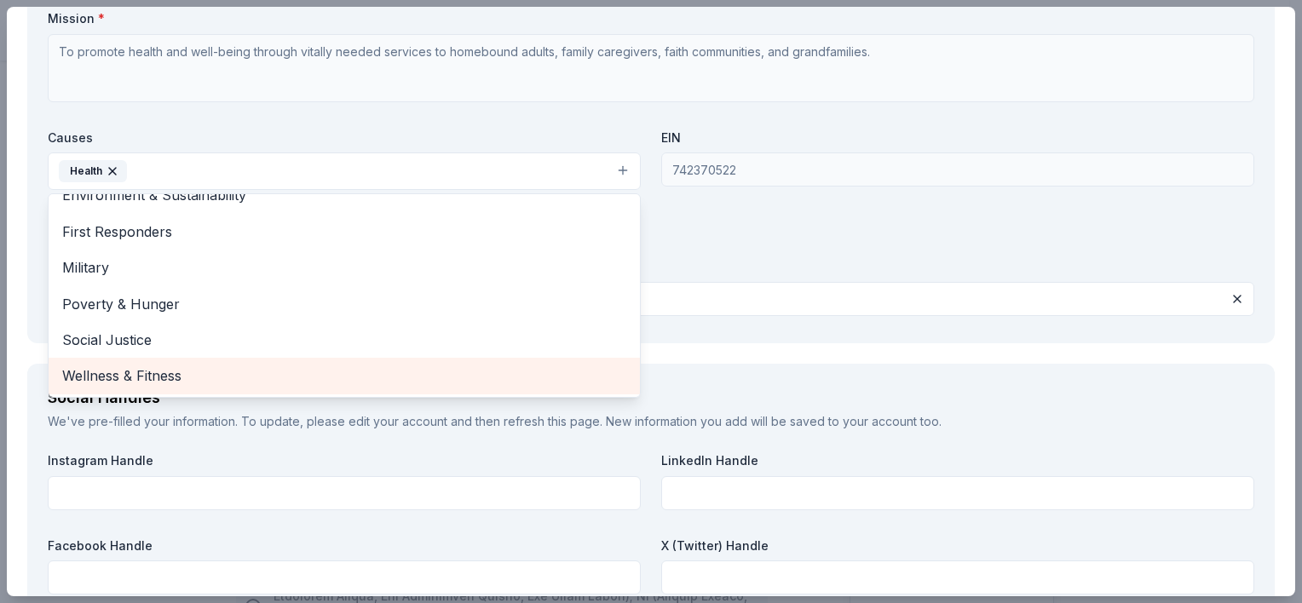
click at [358, 358] on div "Wellness & Fitness" at bounding box center [344, 376] width 591 height 36
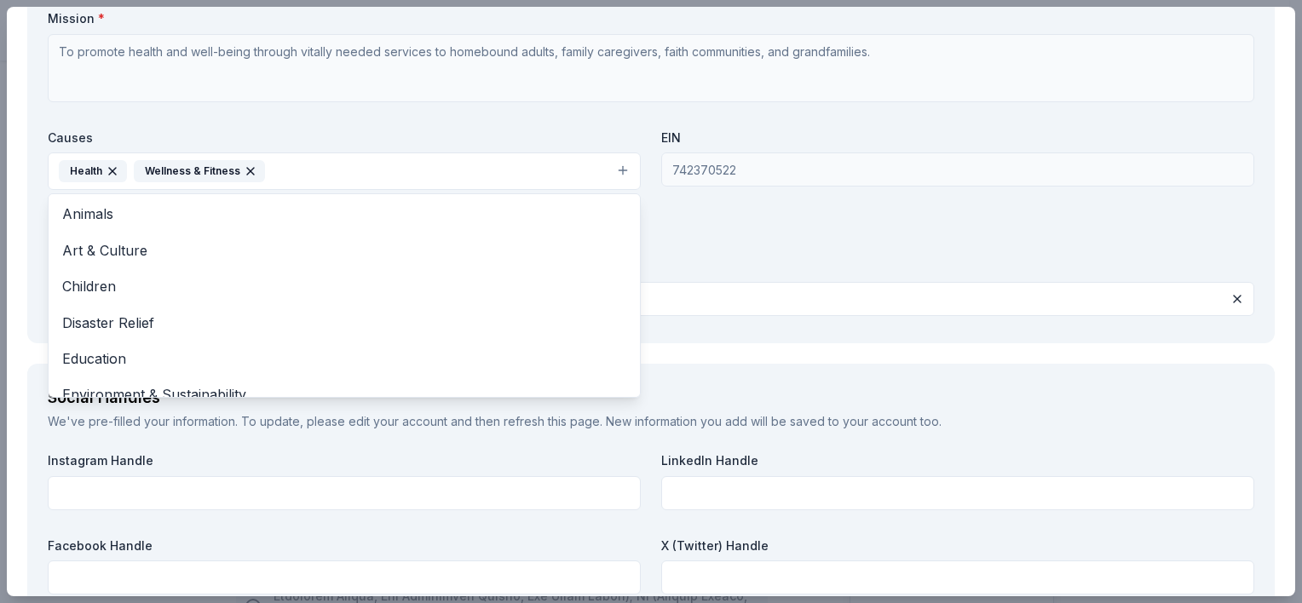
scroll to position [0, 0]
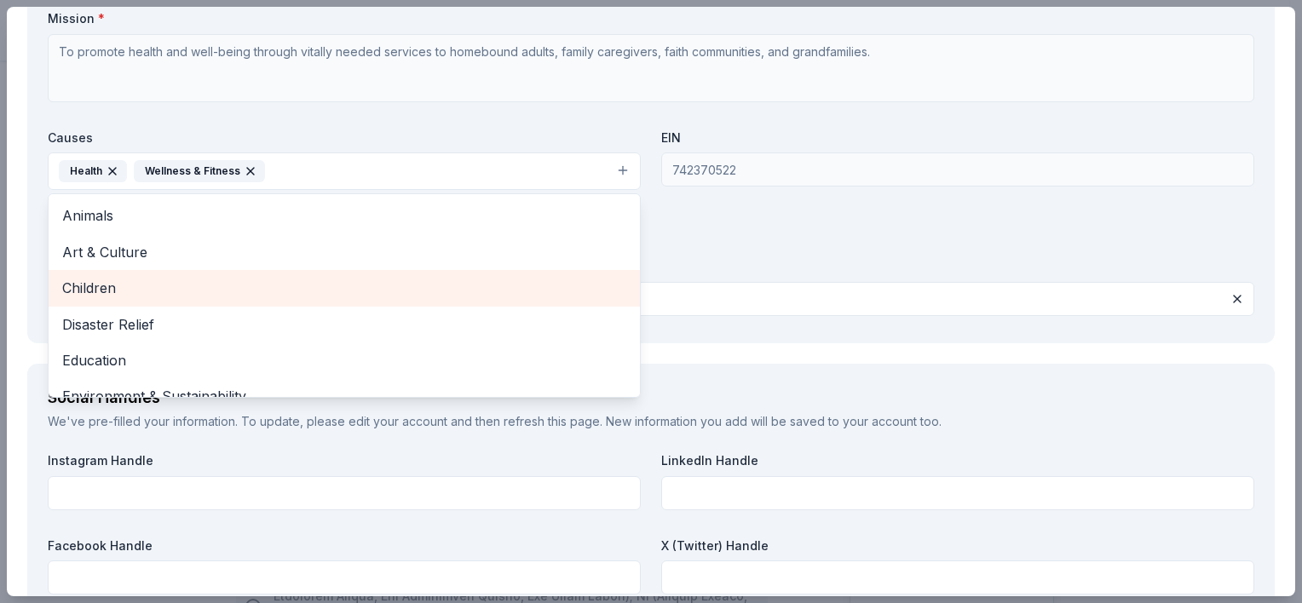
click at [312, 273] on div "Children" at bounding box center [344, 288] width 591 height 36
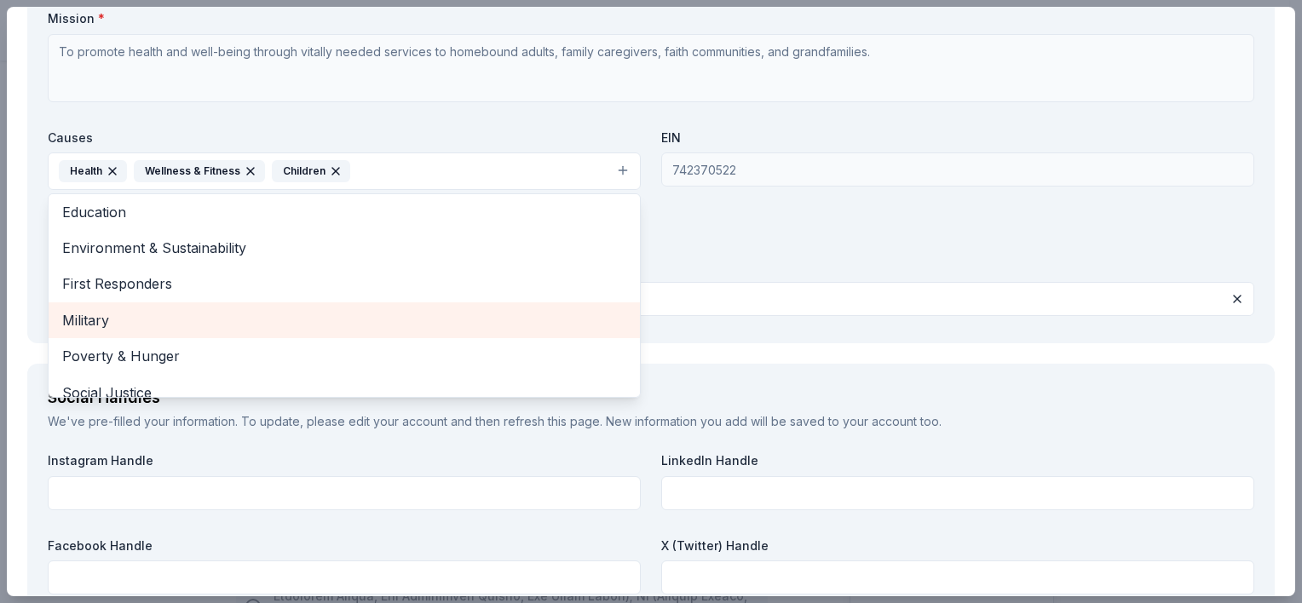
scroll to position [129, 0]
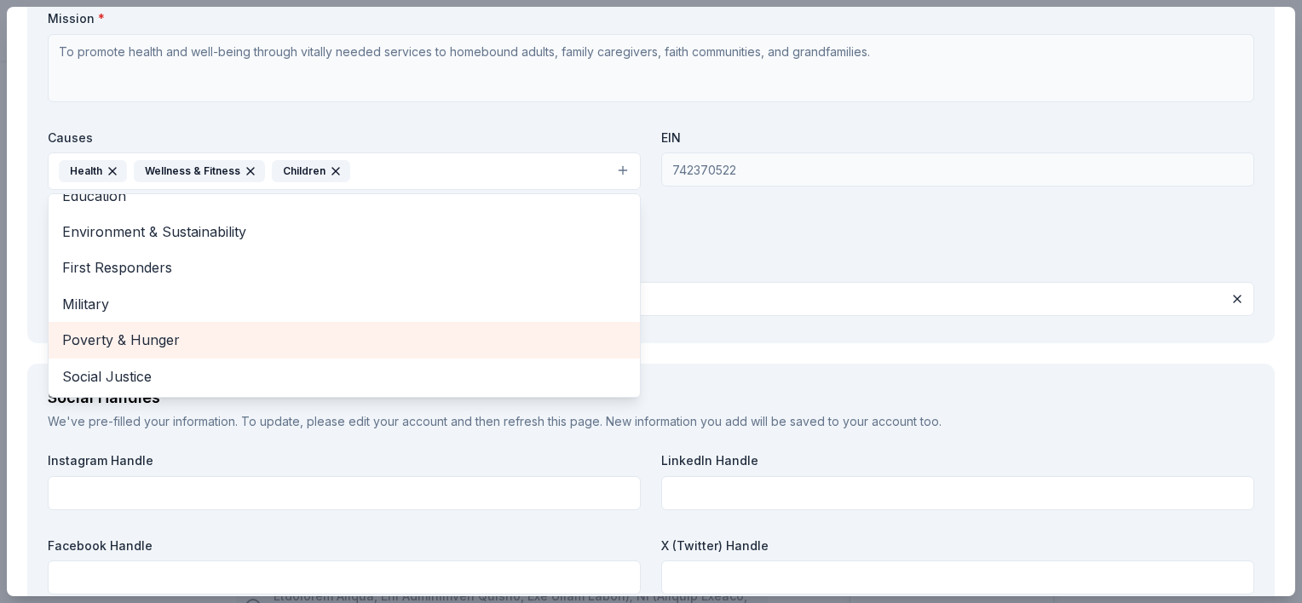
click at [329, 324] on div "Poverty & Hunger" at bounding box center [344, 340] width 591 height 36
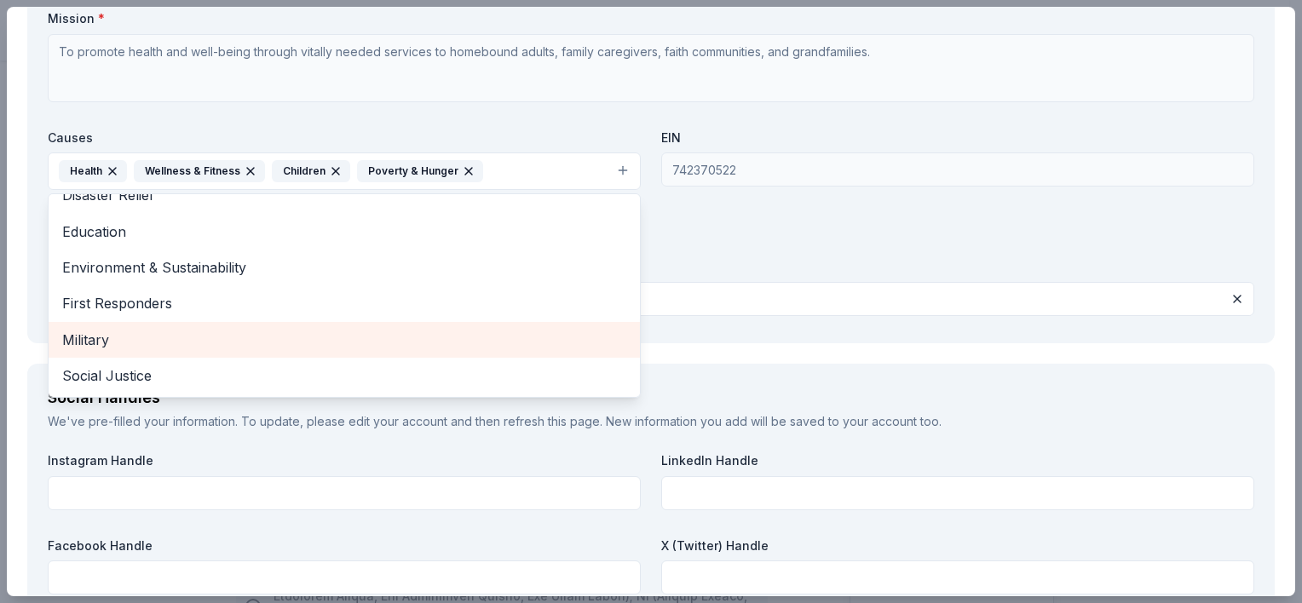
scroll to position [92, 0]
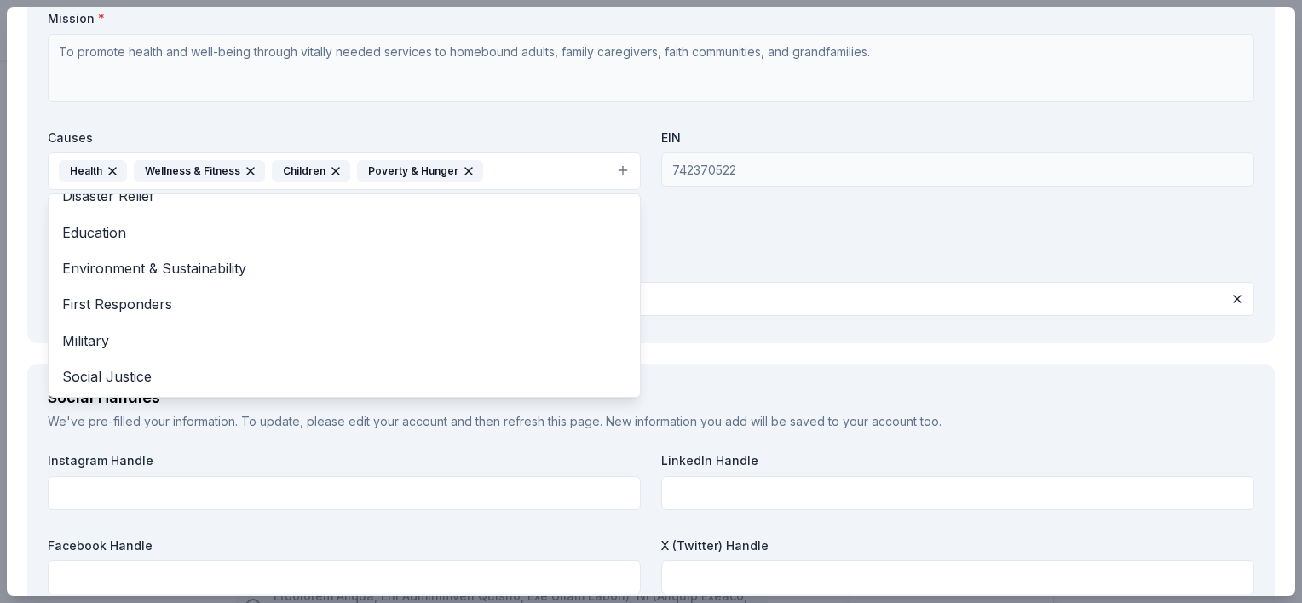
click at [759, 249] on div "Organization Name * Duet Organization Website http://www.duetaz.org Mission * T…" at bounding box center [651, 124] width 1206 height 397
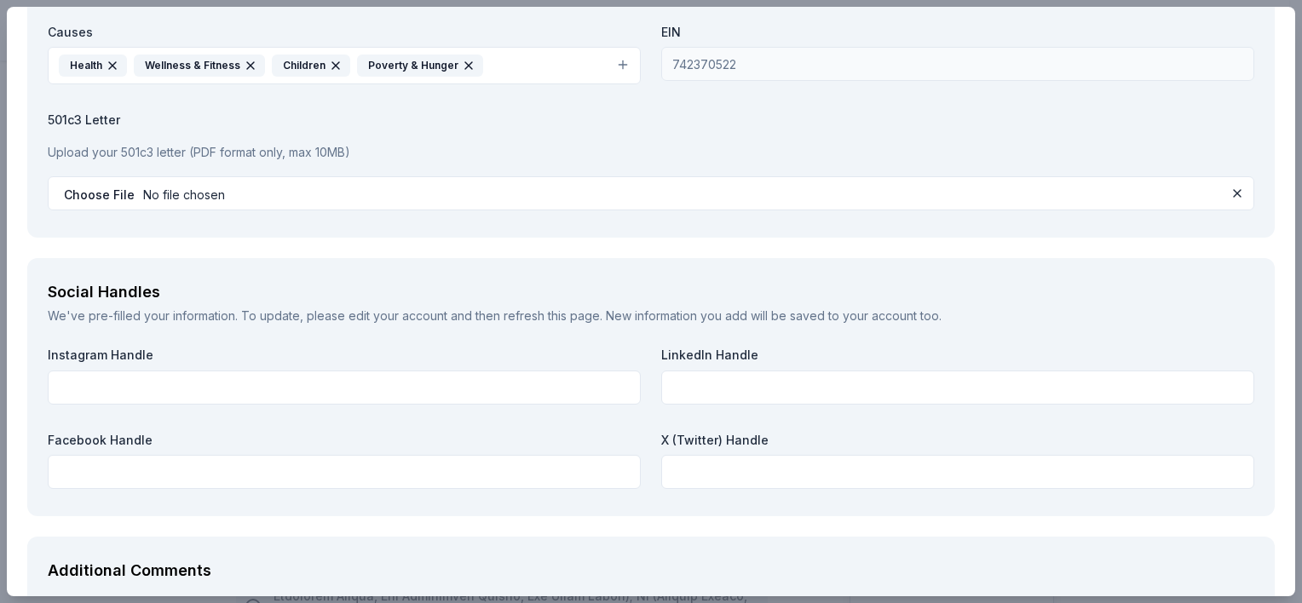
scroll to position [1789, 0]
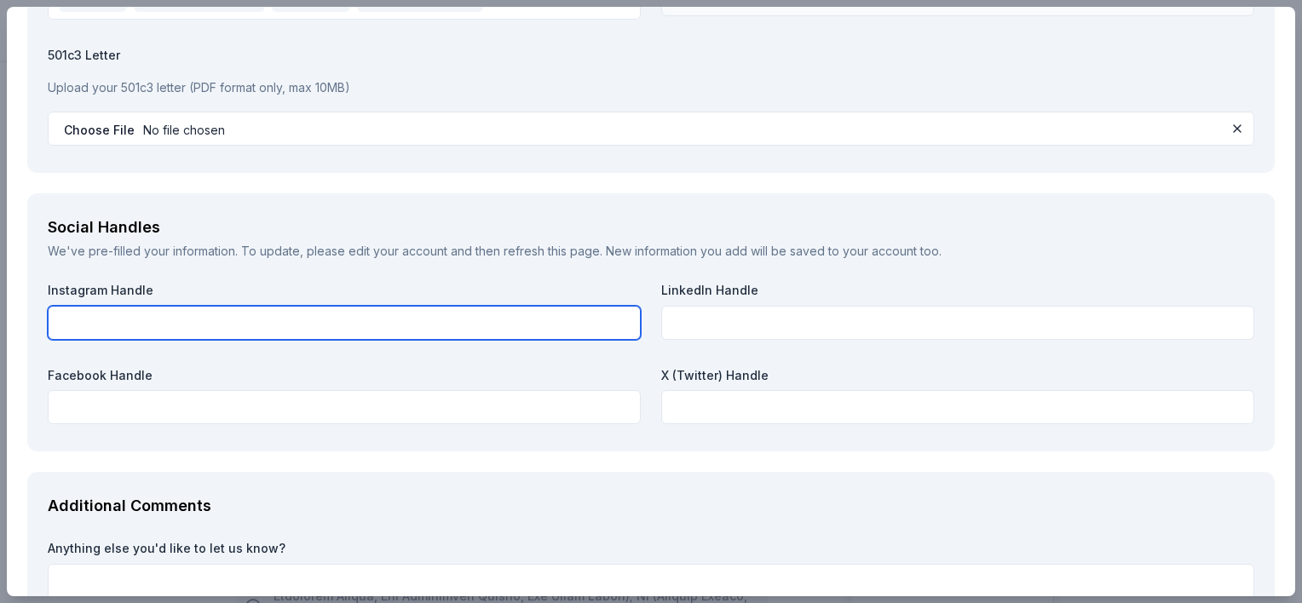
click at [262, 319] on input "text" at bounding box center [344, 323] width 593 height 34
type input "duetarizona"
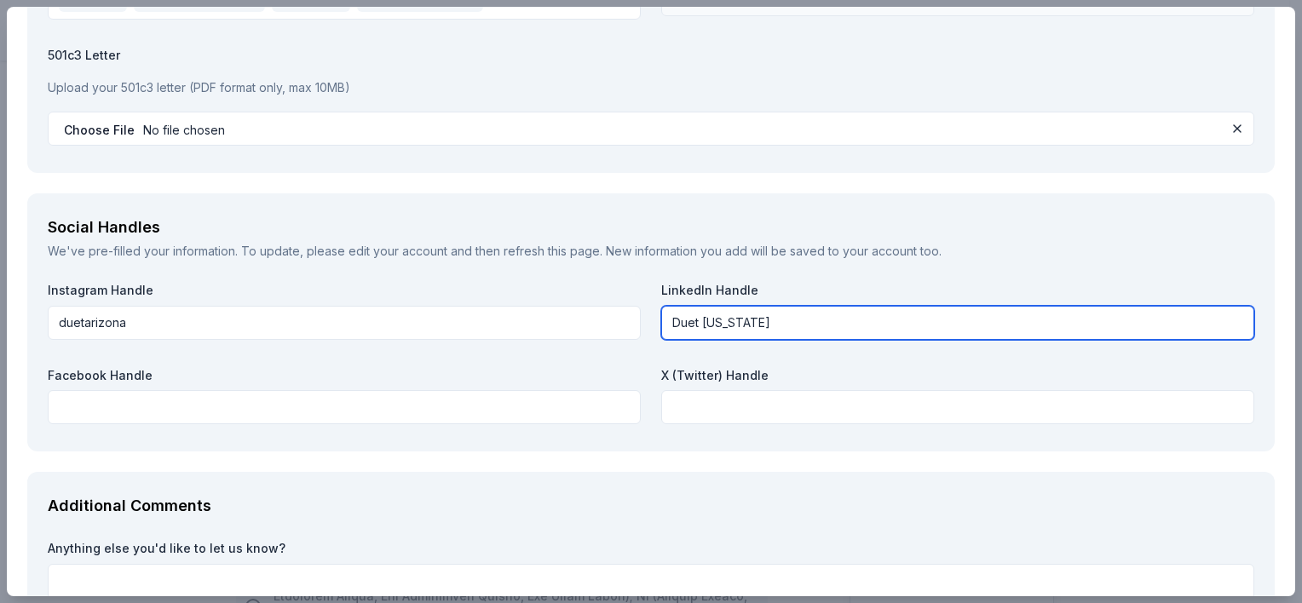
type input "Duet Arizona"
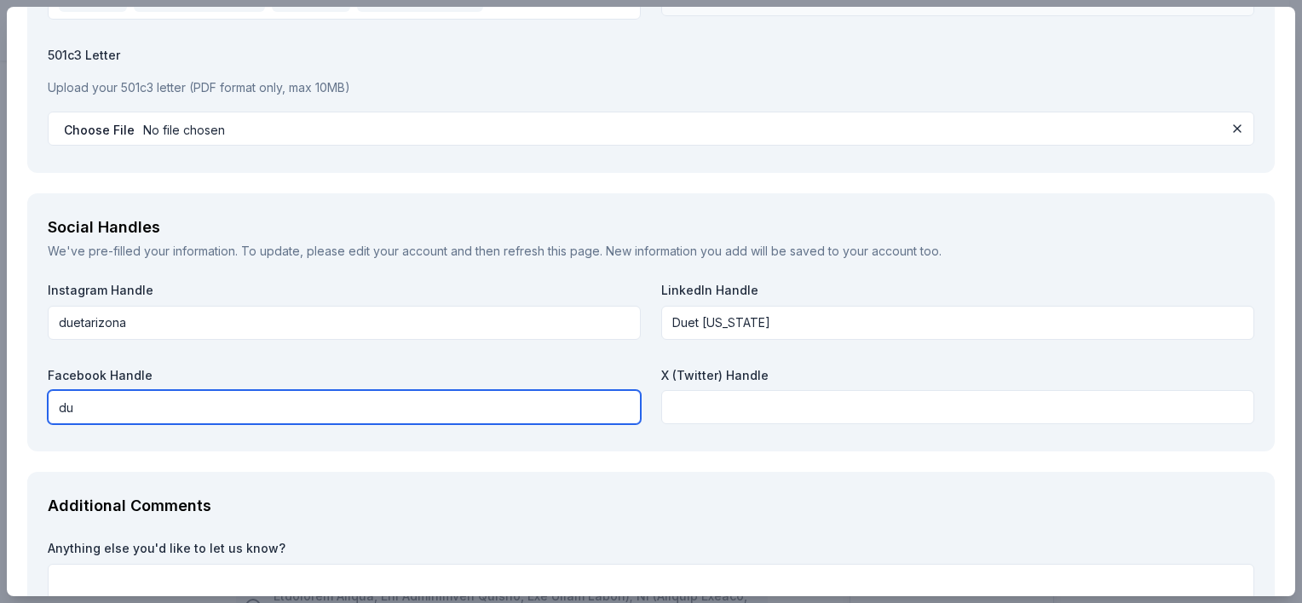
type input "d"
type input "DuetAZ"
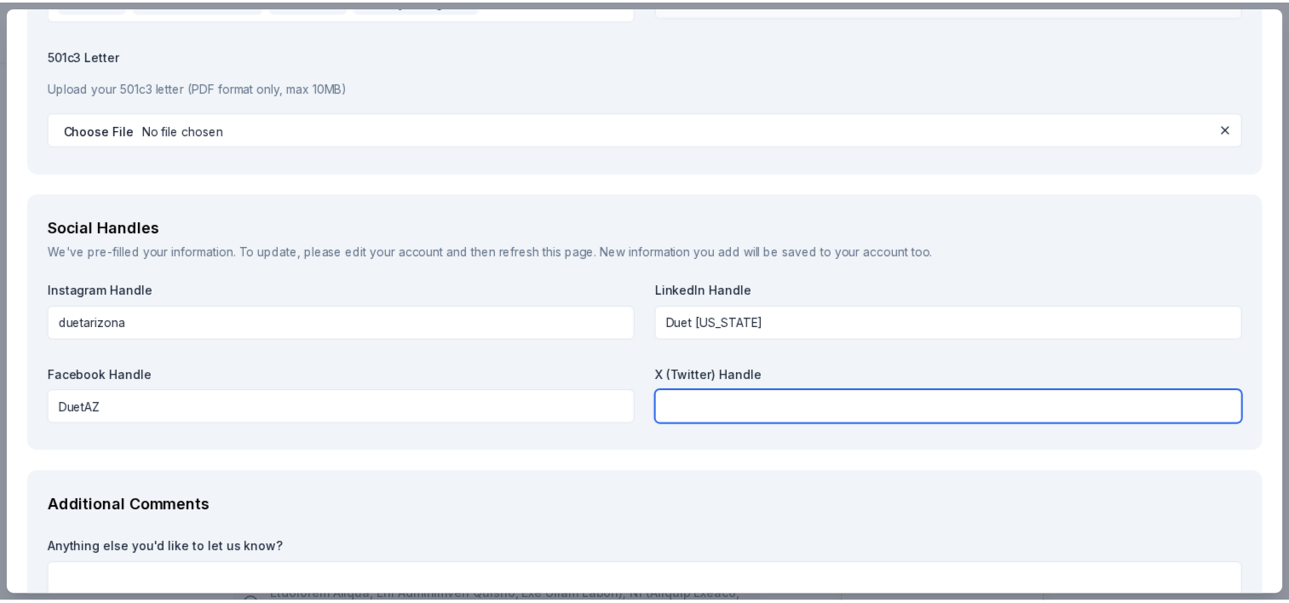
scroll to position [1939, 0]
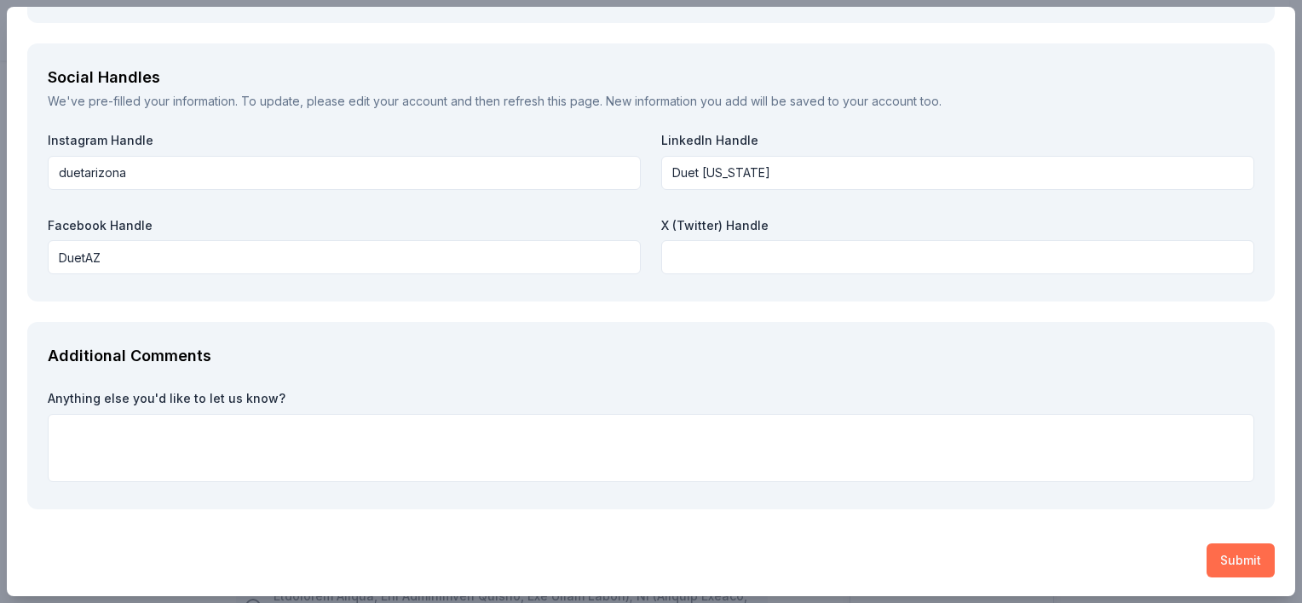
click at [1216, 550] on button "Submit" at bounding box center [1240, 560] width 68 height 34
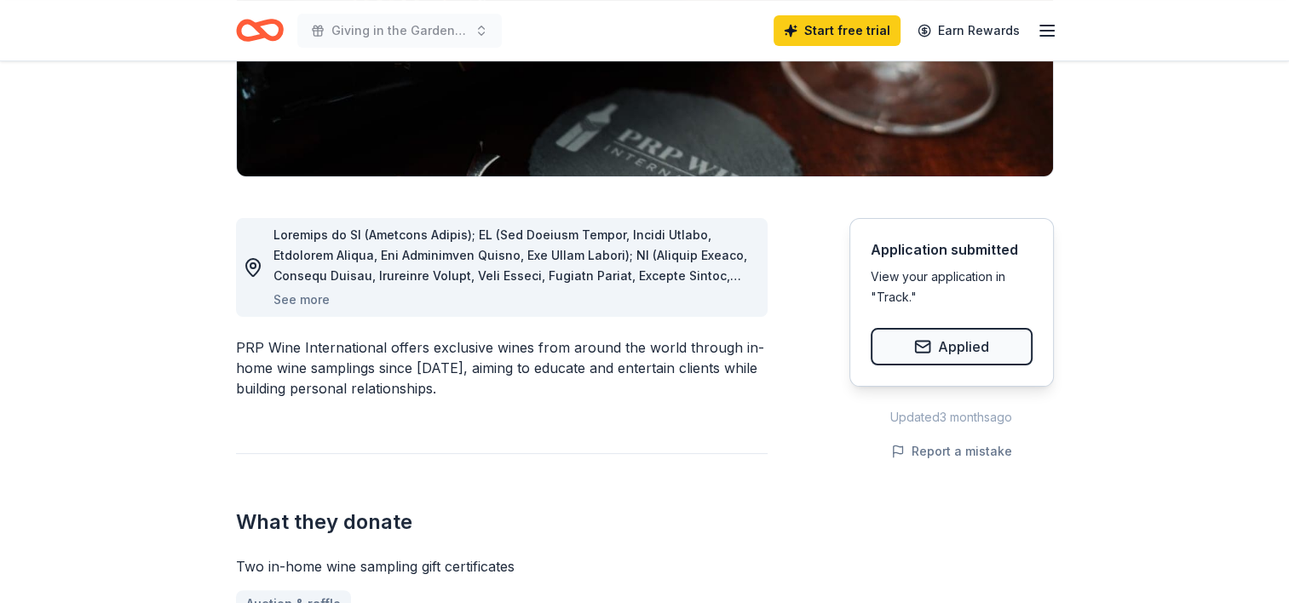
scroll to position [426, 0]
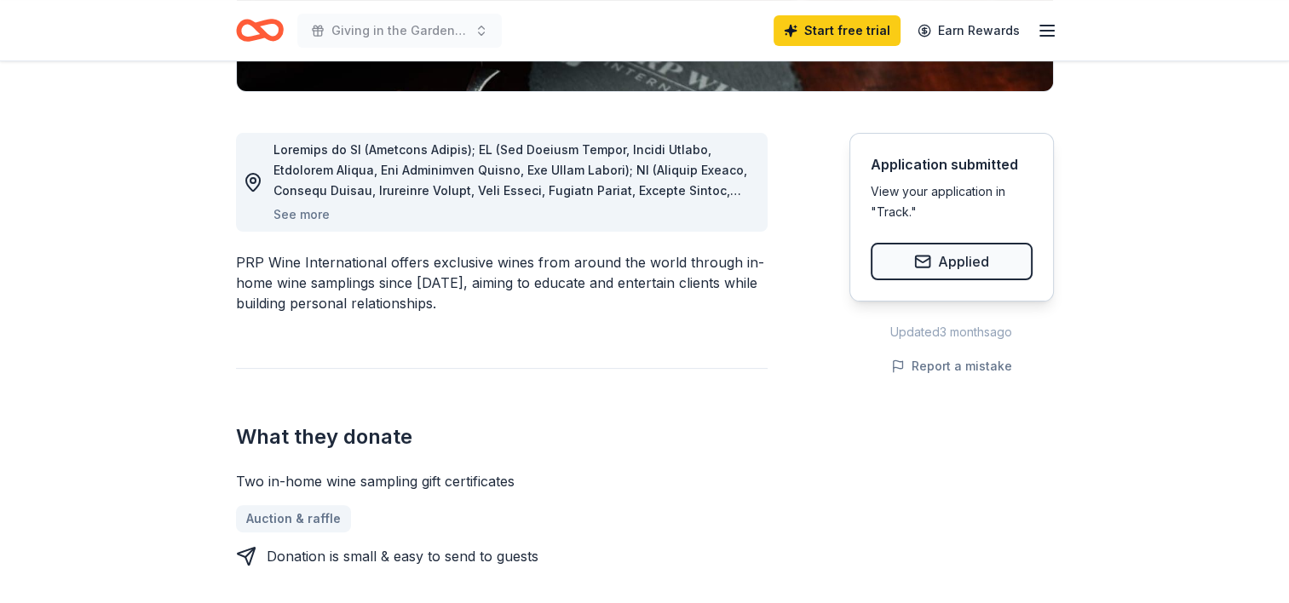
drag, startPoint x: 520, startPoint y: 484, endPoint x: 260, endPoint y: 492, distance: 259.9
click at [264, 492] on div "Two in-home wine sampling gift certificates Auction & raffle Donation is small …" at bounding box center [502, 518] width 532 height 95
drag, startPoint x: 239, startPoint y: 481, endPoint x: 492, endPoint y: 476, distance: 253.9
click at [340, 480] on div "Two in-home wine sampling gift certificates" at bounding box center [502, 481] width 532 height 20
